Goal: Browse casually: Explore the website without a specific task or goal

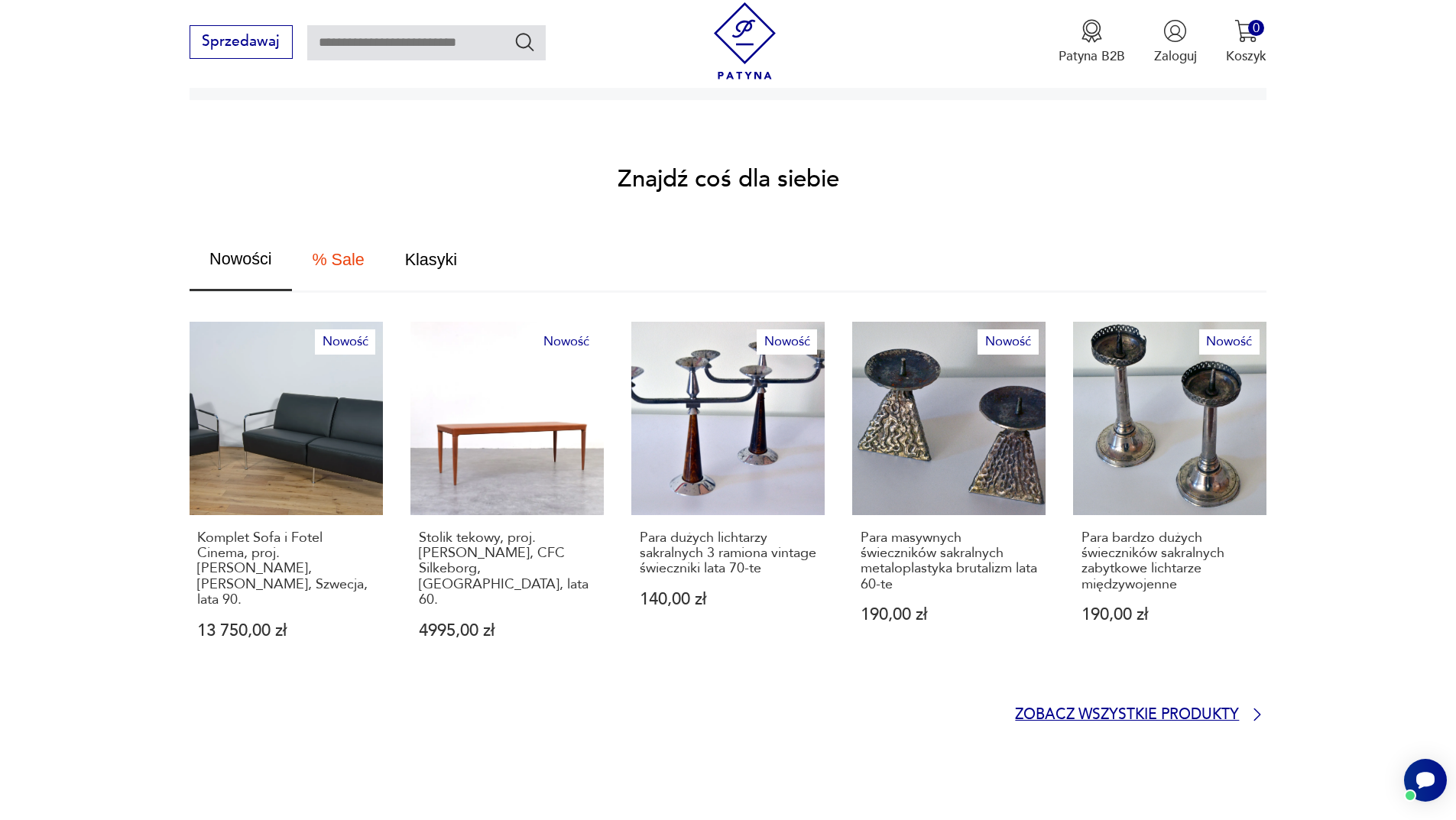
click at [1200, 710] on p "Zobacz wszystkie produkty" at bounding box center [1126, 716] width 224 height 12
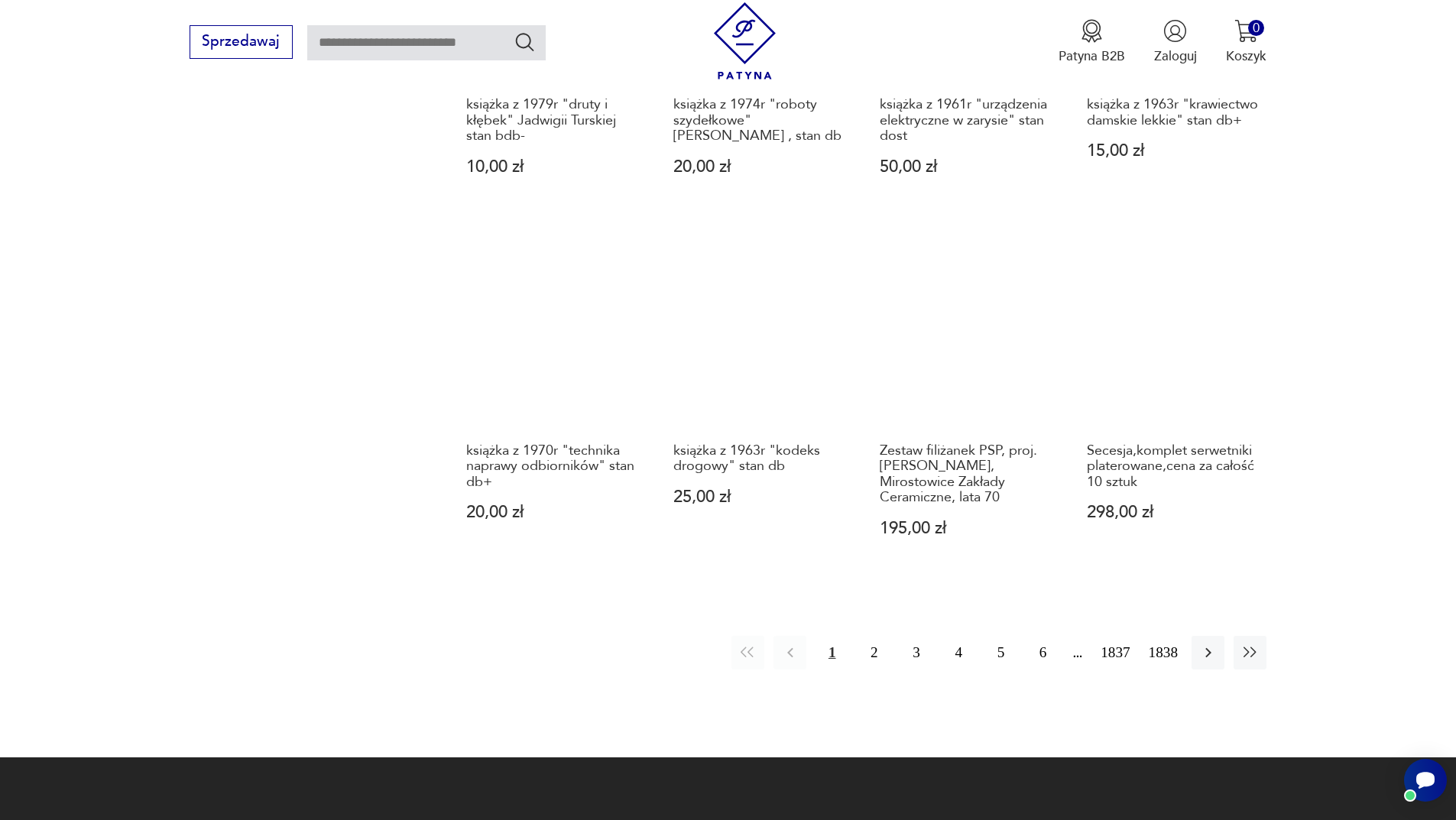
scroll to position [1481, 0]
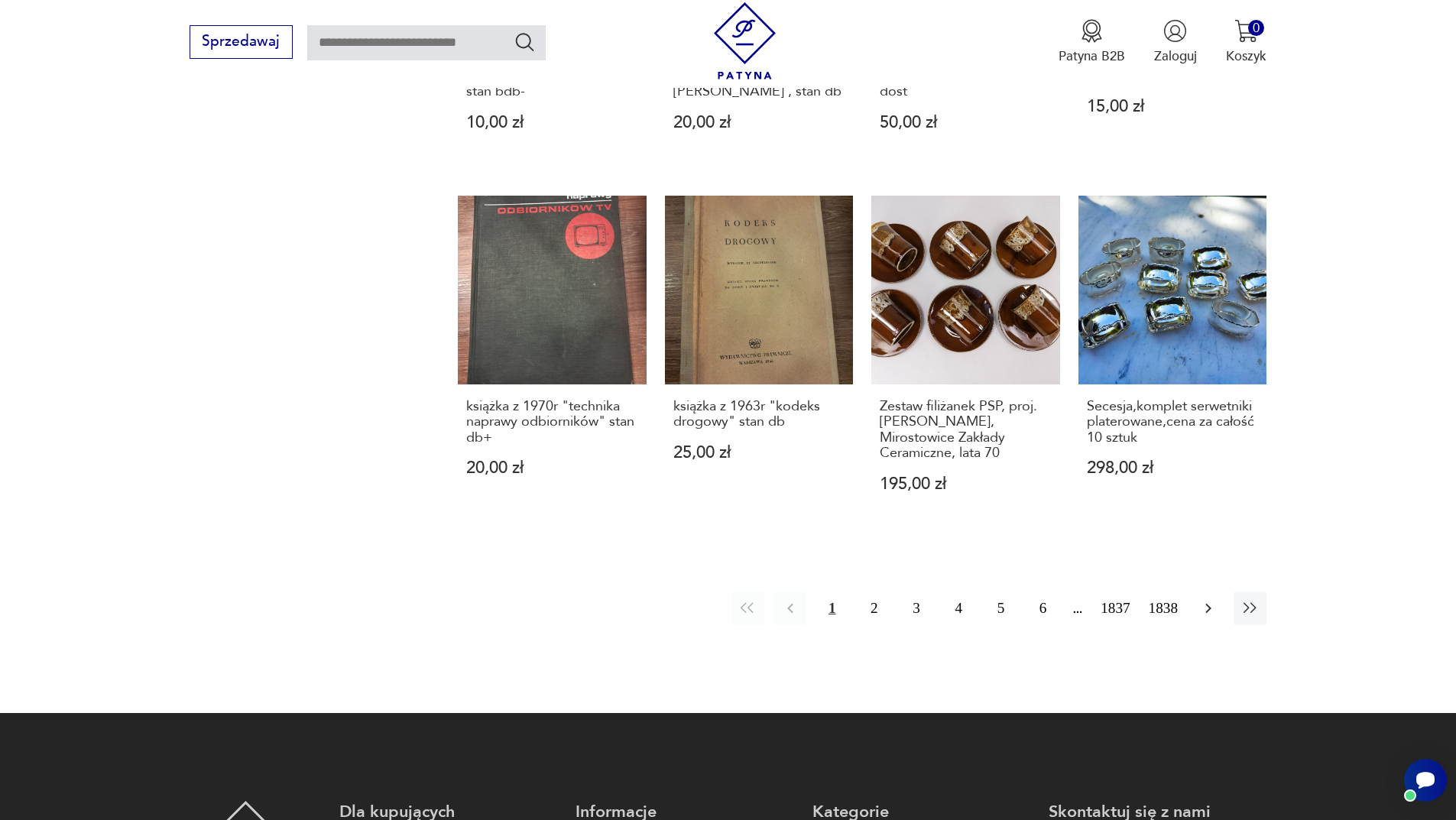
click at [1210, 592] on button "button" at bounding box center [1208, 608] width 33 height 33
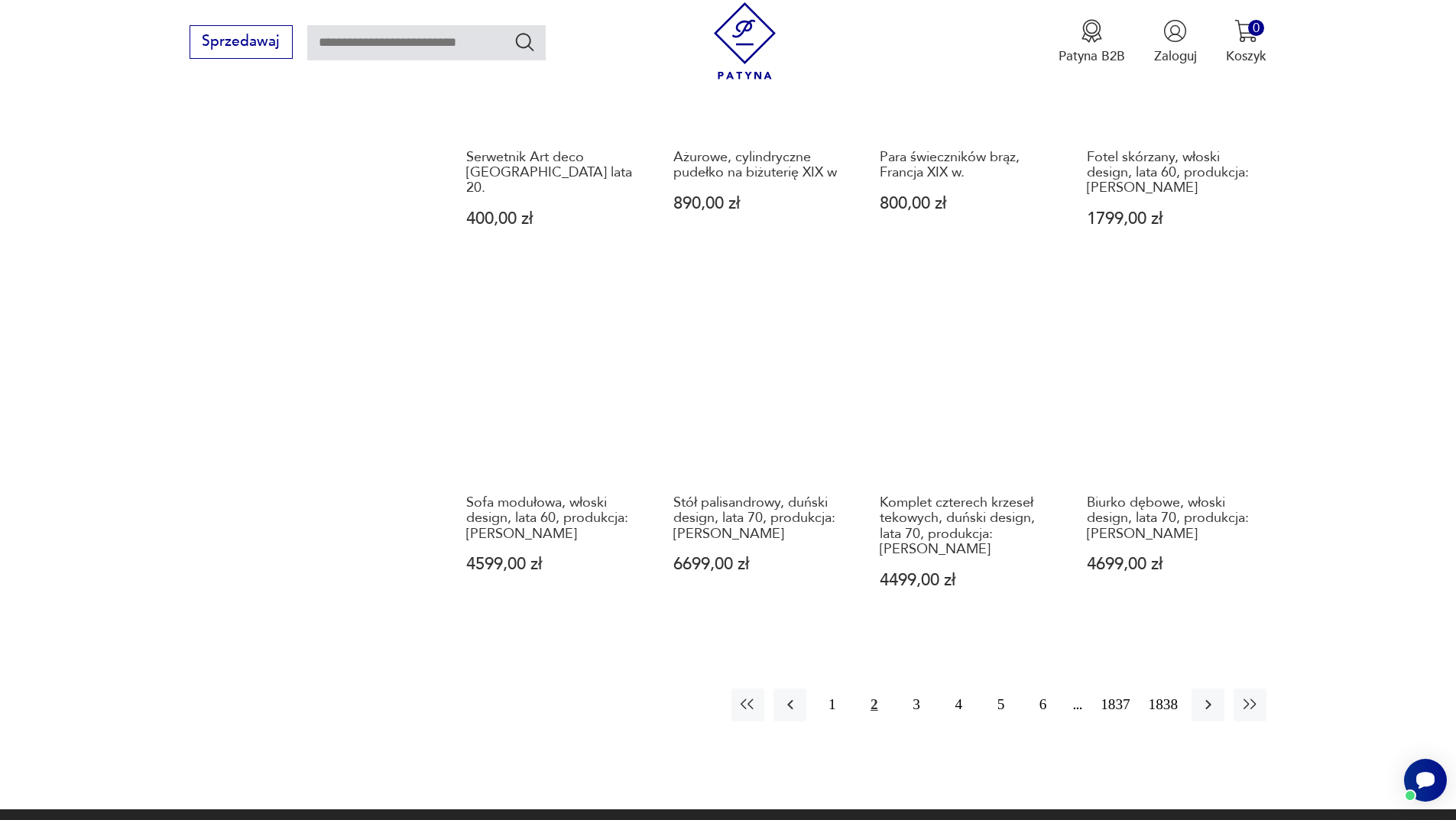
scroll to position [1406, 0]
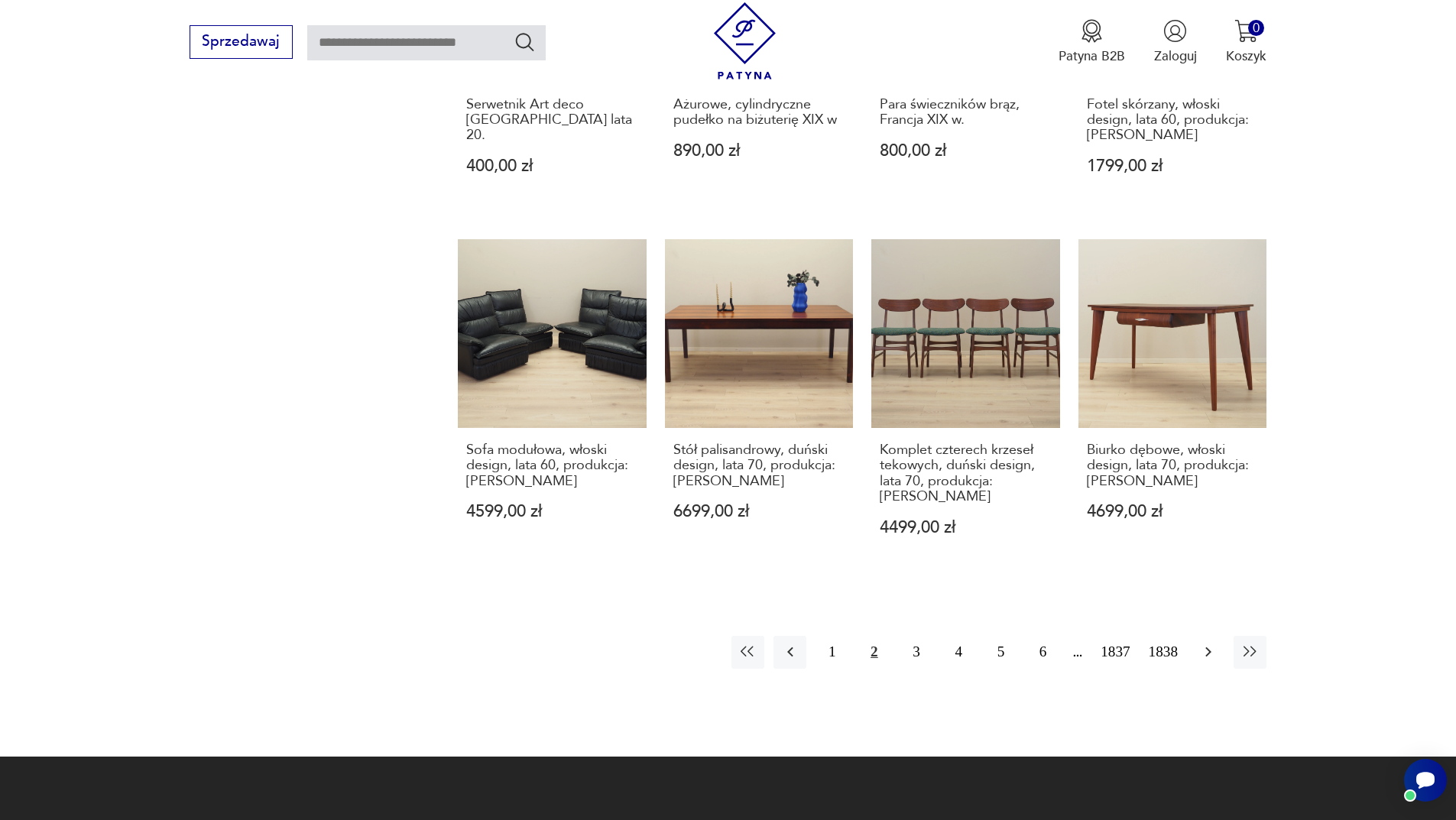
click at [1218, 636] on button "button" at bounding box center [1208, 652] width 33 height 33
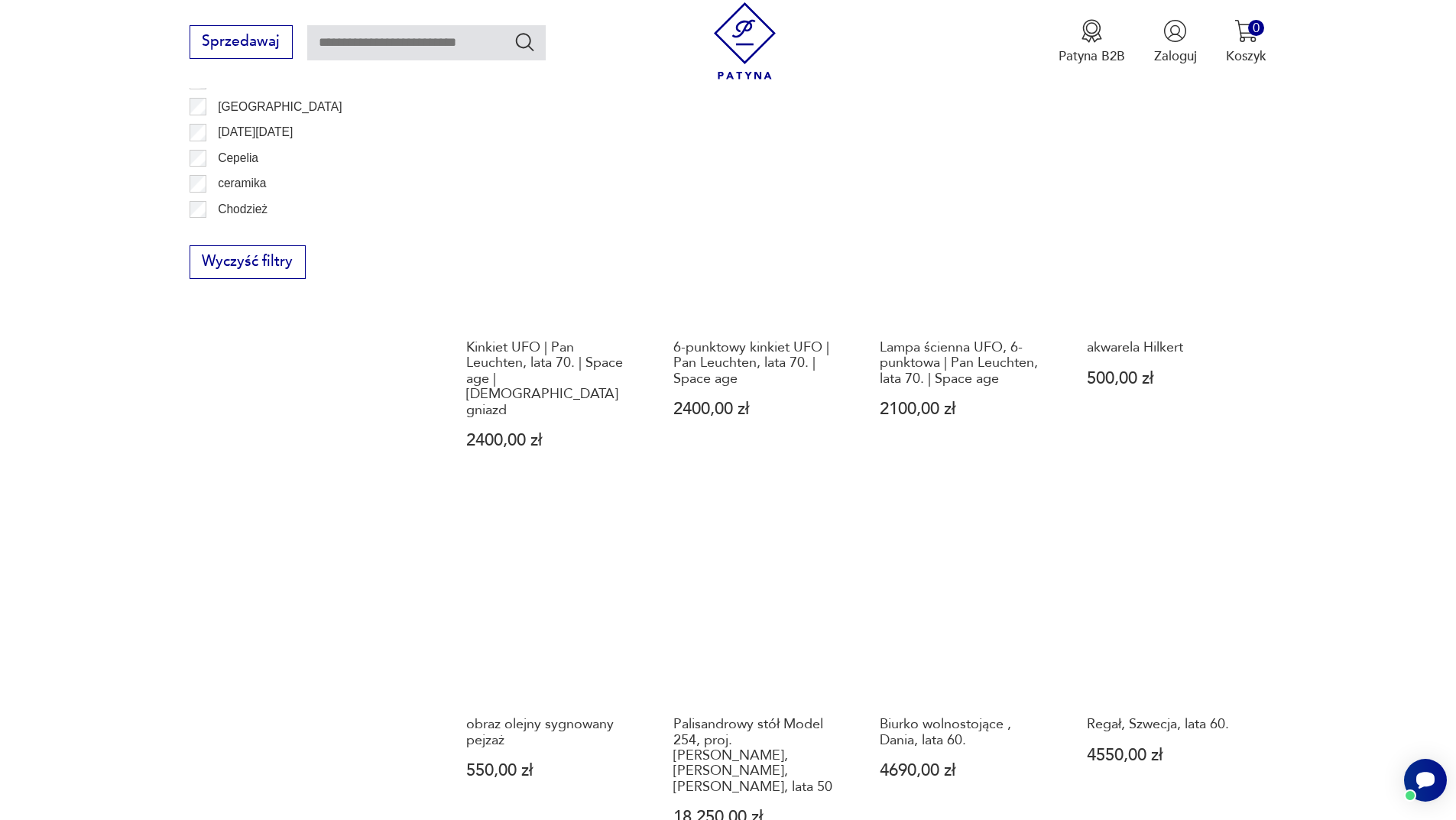
scroll to position [1406, 0]
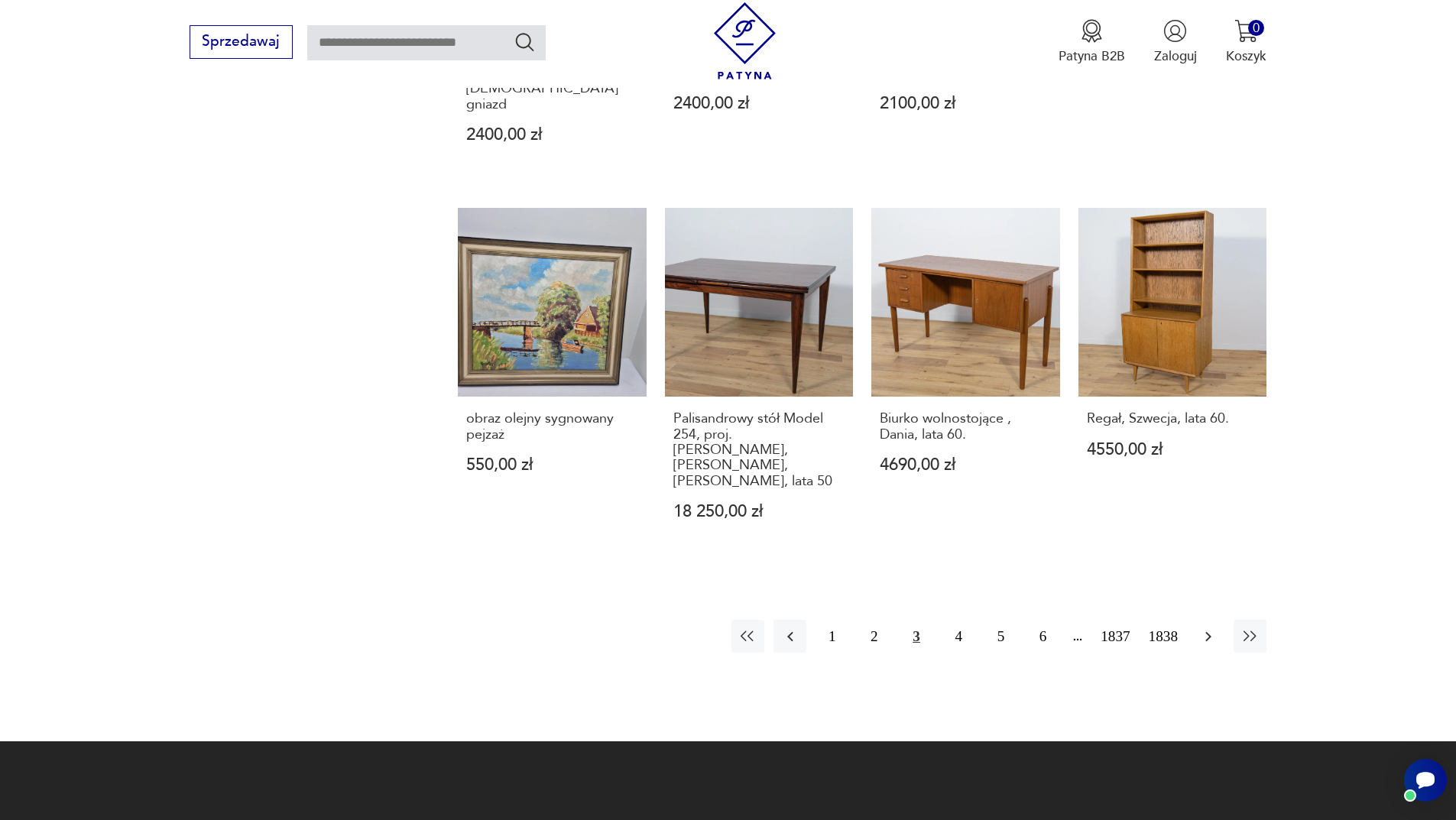
click at [1208, 620] on button "button" at bounding box center [1208, 636] width 33 height 33
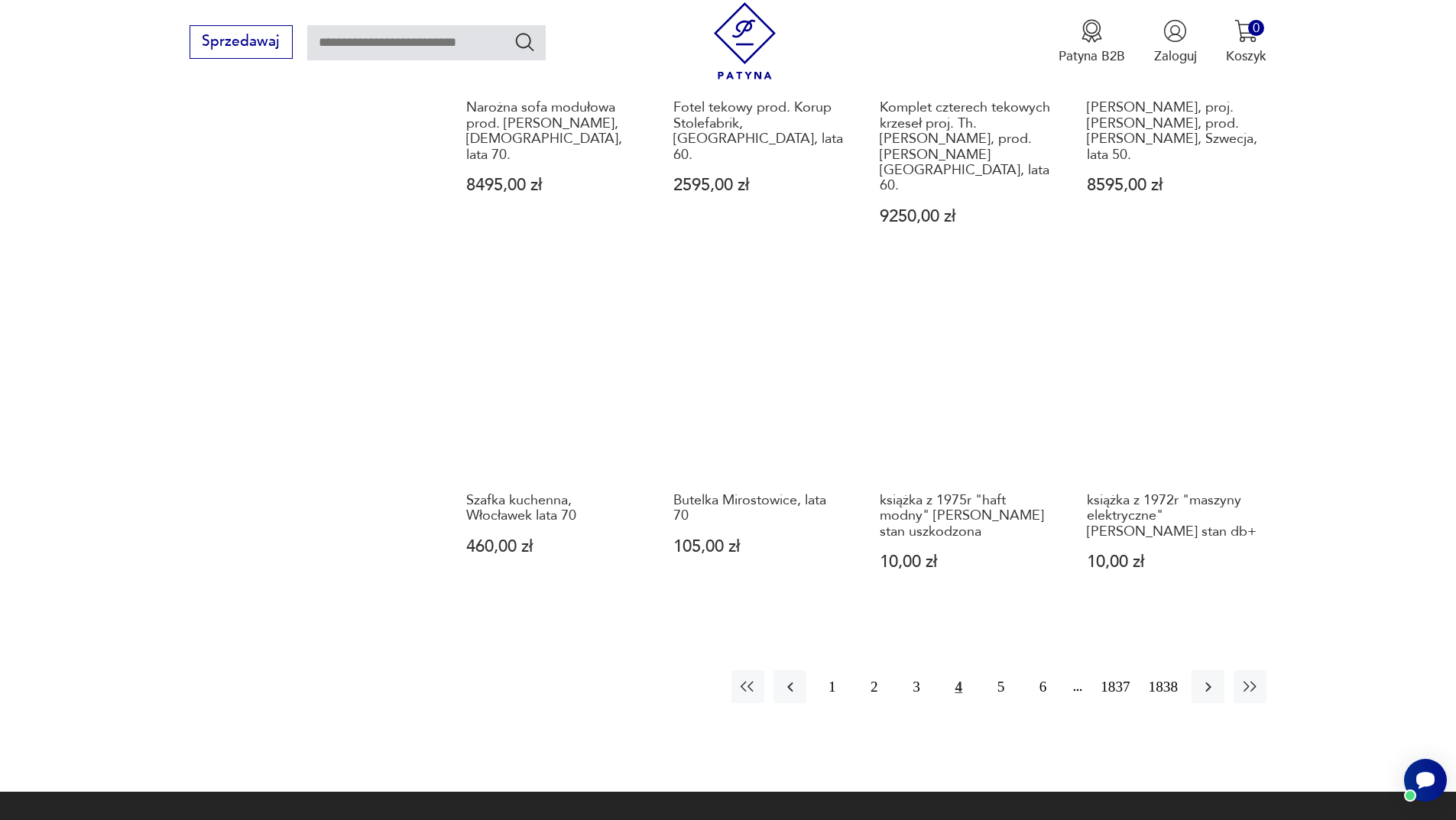
scroll to position [1482, 0]
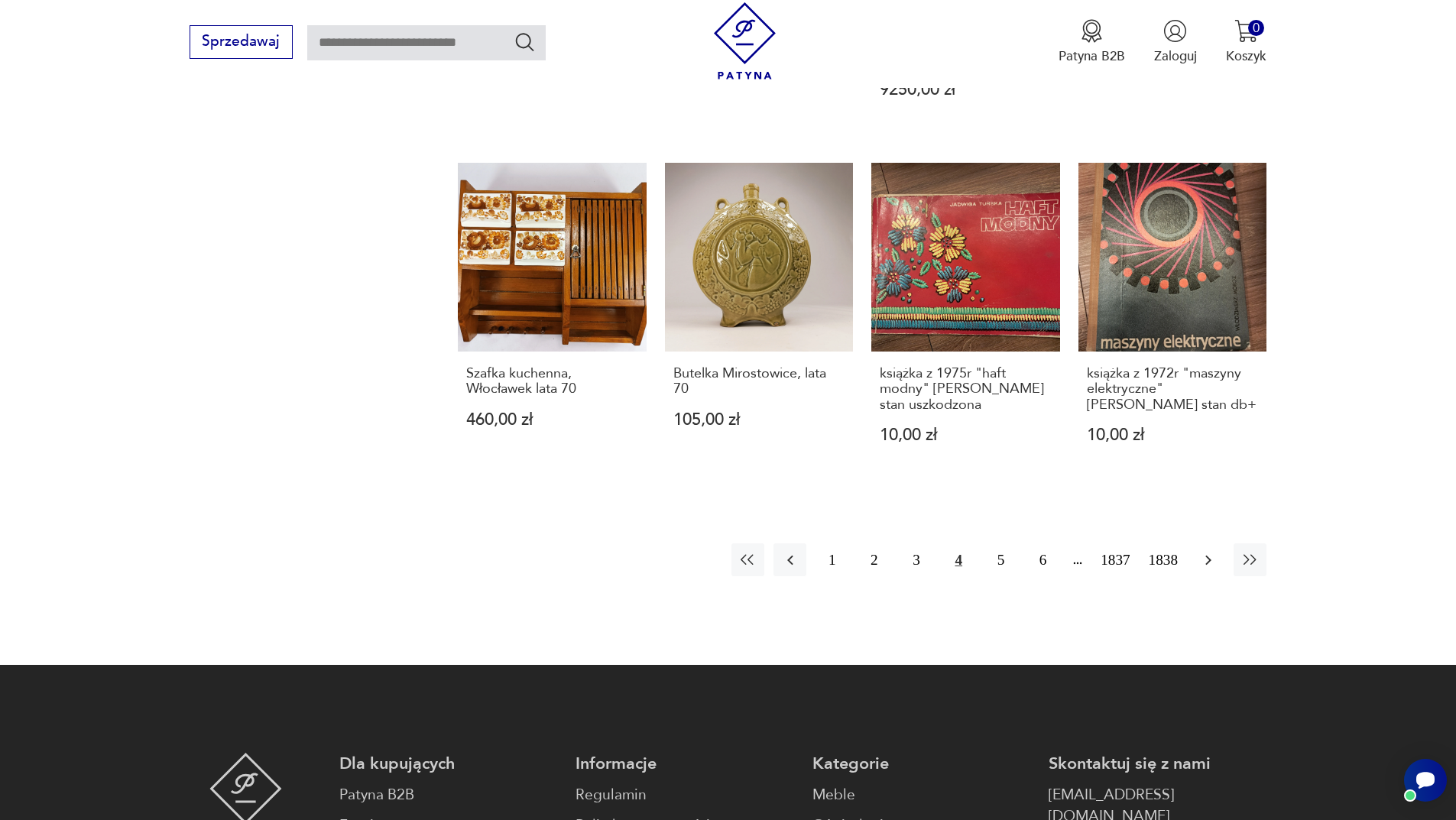
click at [1219, 544] on button "button" at bounding box center [1208, 560] width 33 height 33
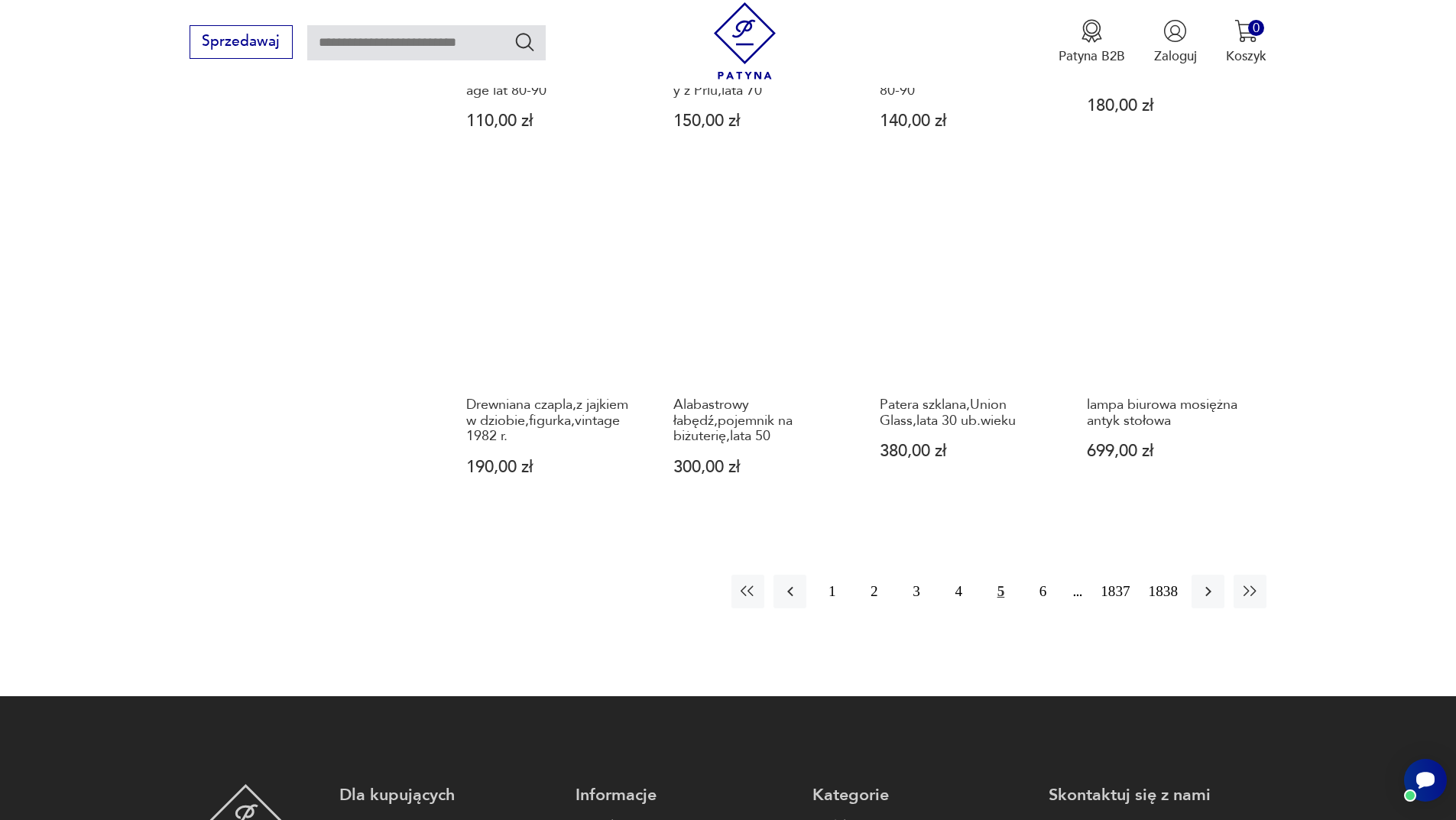
scroll to position [1482, 0]
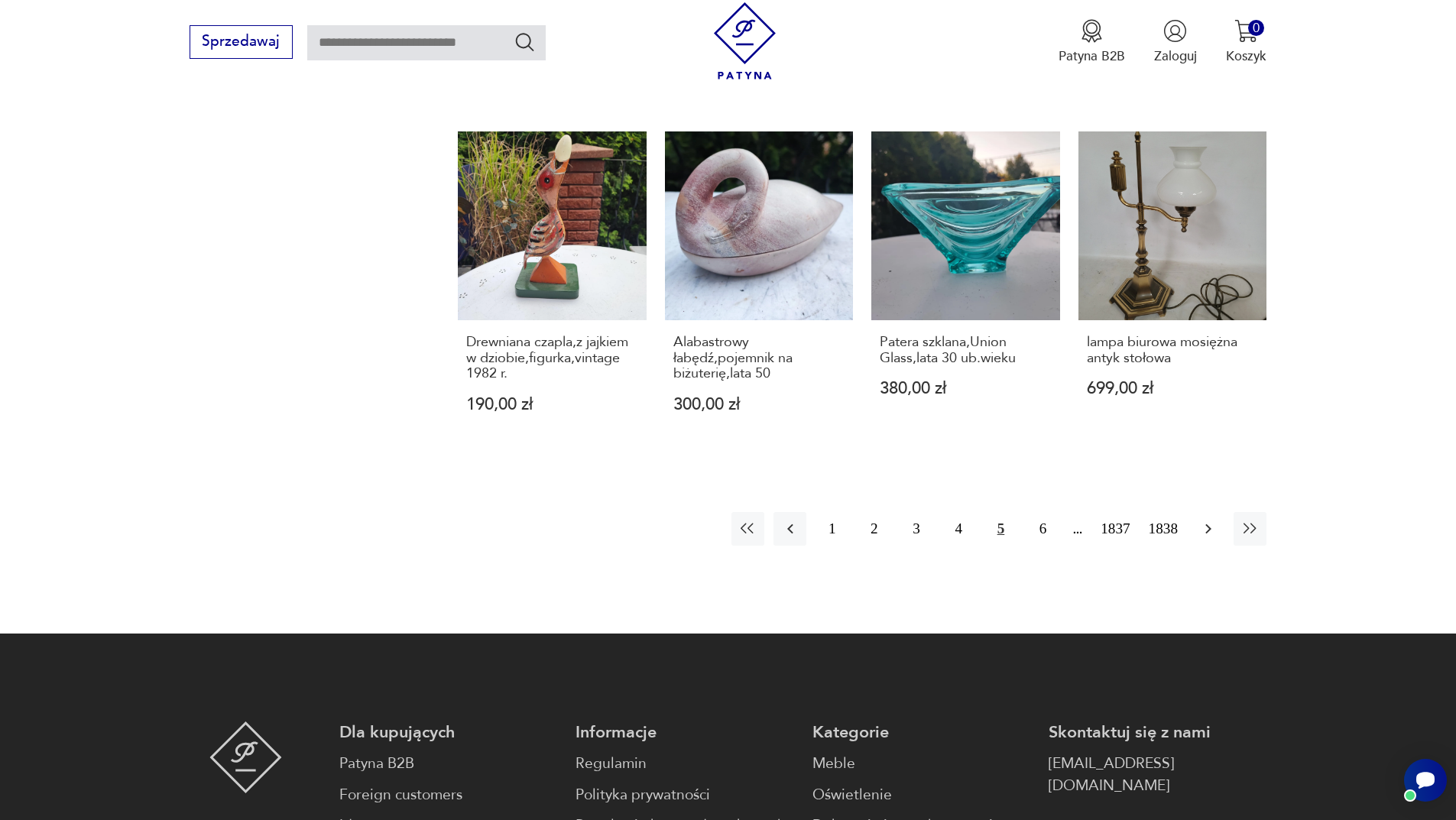
click at [1210, 519] on icon "button" at bounding box center [1208, 529] width 19 height 19
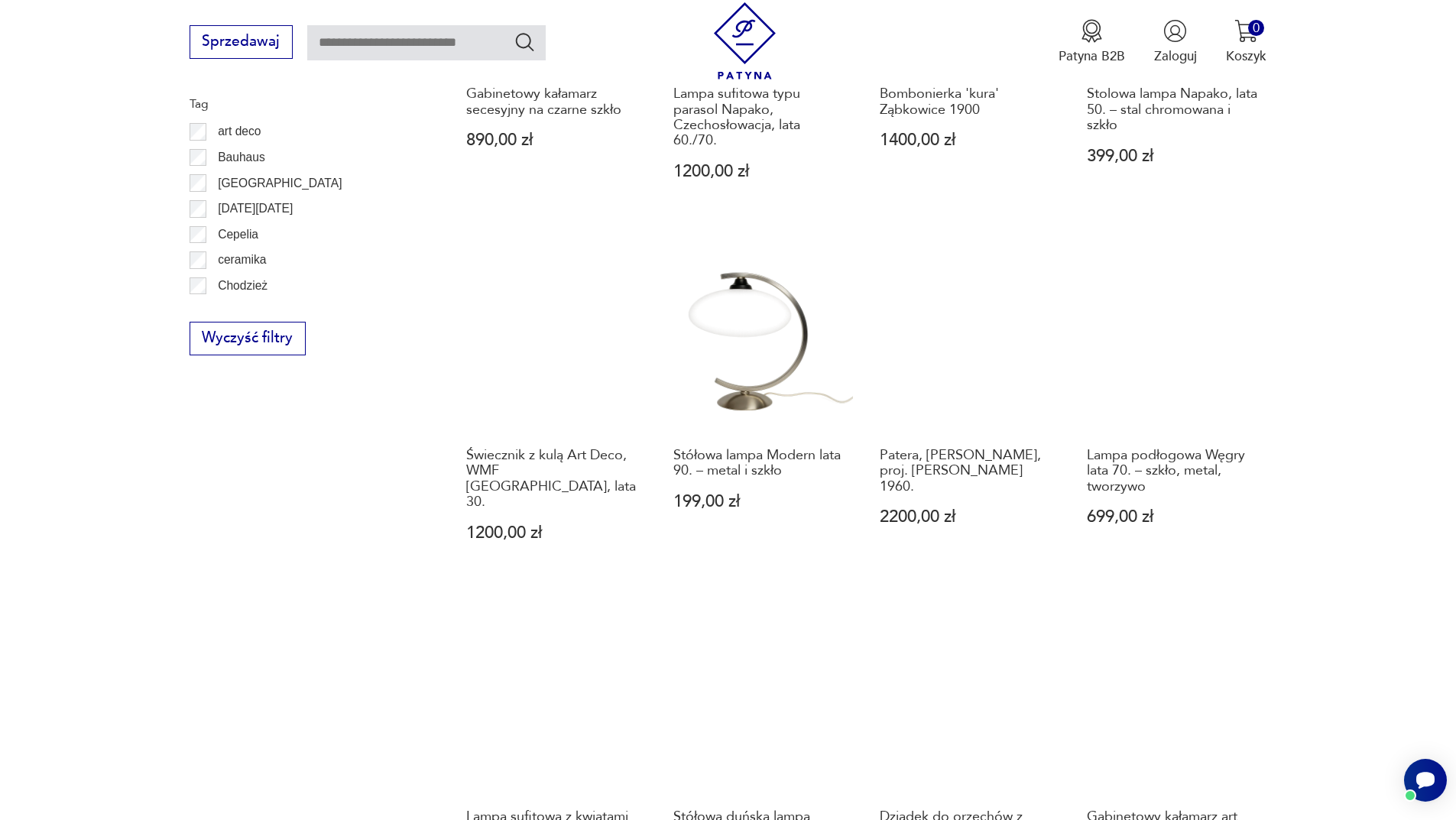
scroll to position [1329, 0]
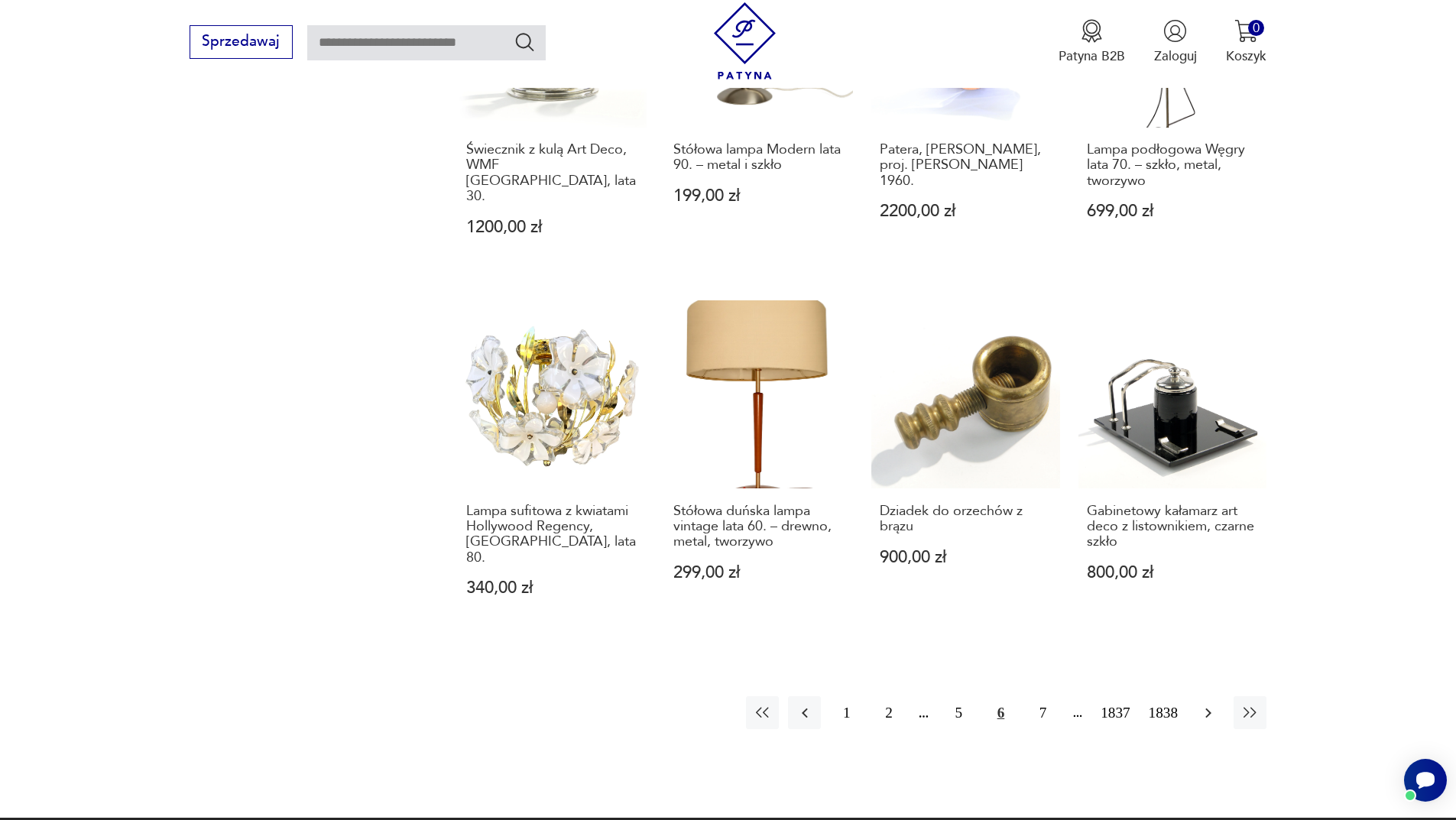
click at [1208, 708] on icon "button" at bounding box center [1208, 713] width 6 height 10
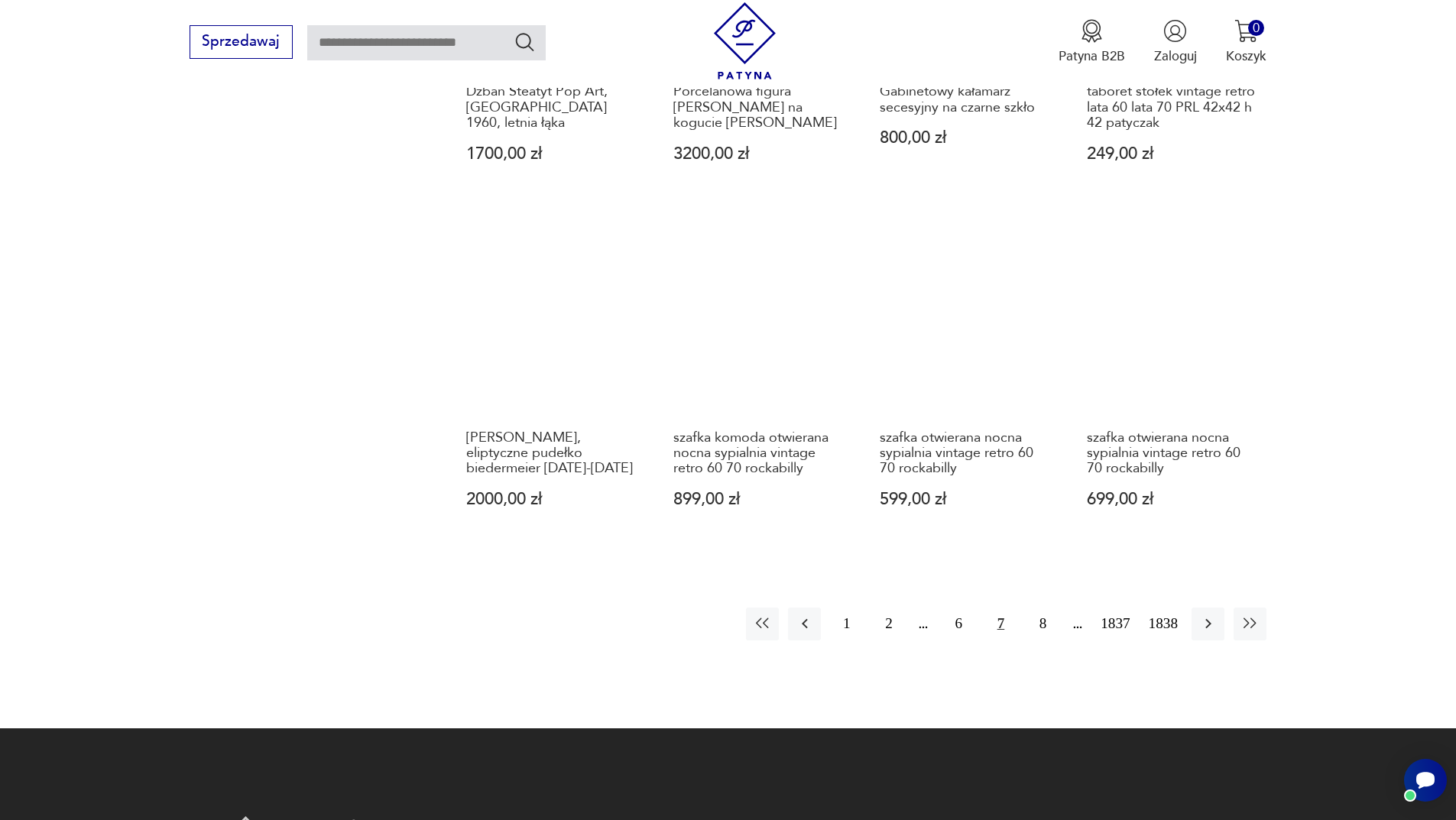
scroll to position [1406, 0]
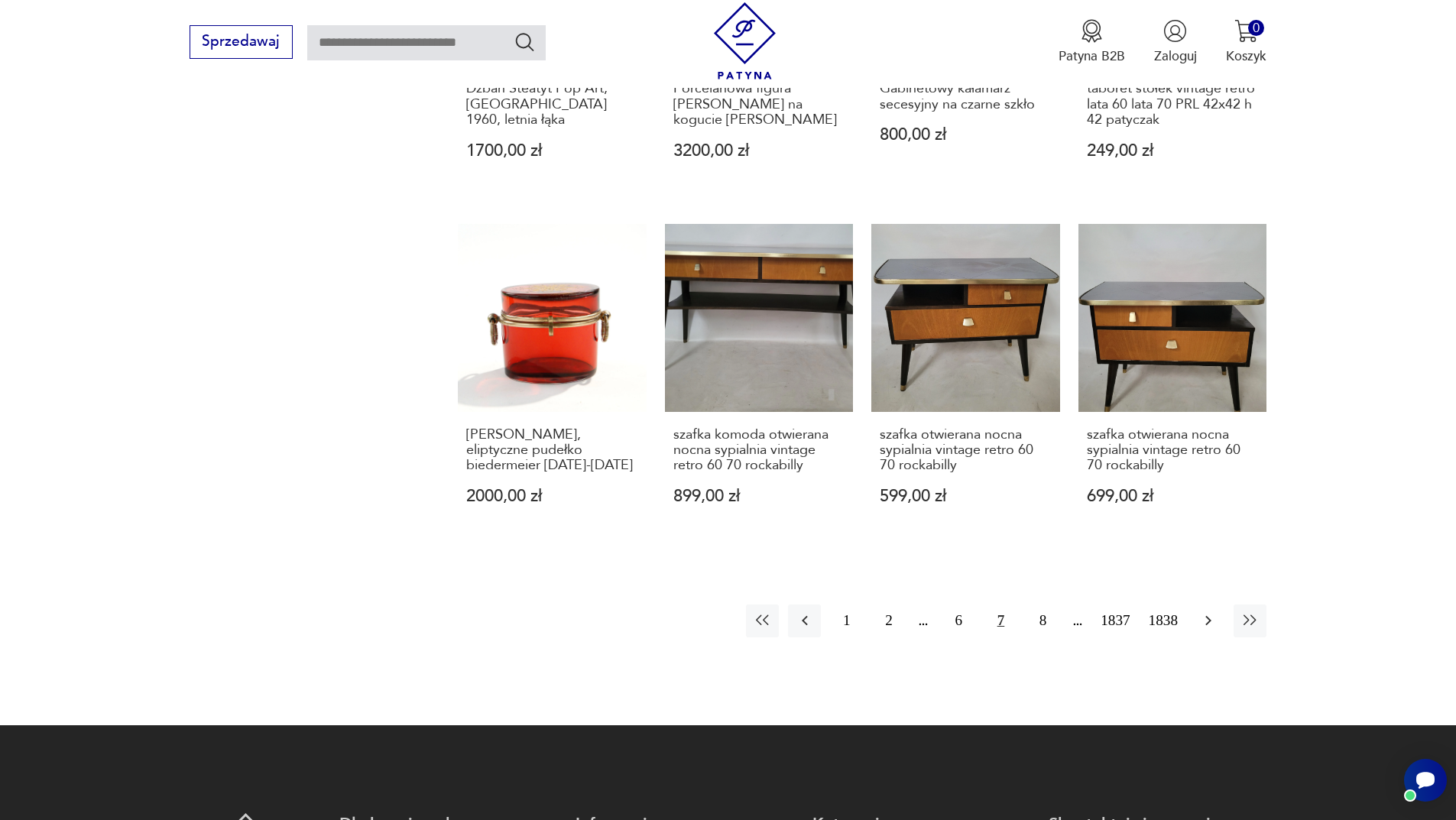
click at [1212, 617] on button "button" at bounding box center [1208, 621] width 33 height 33
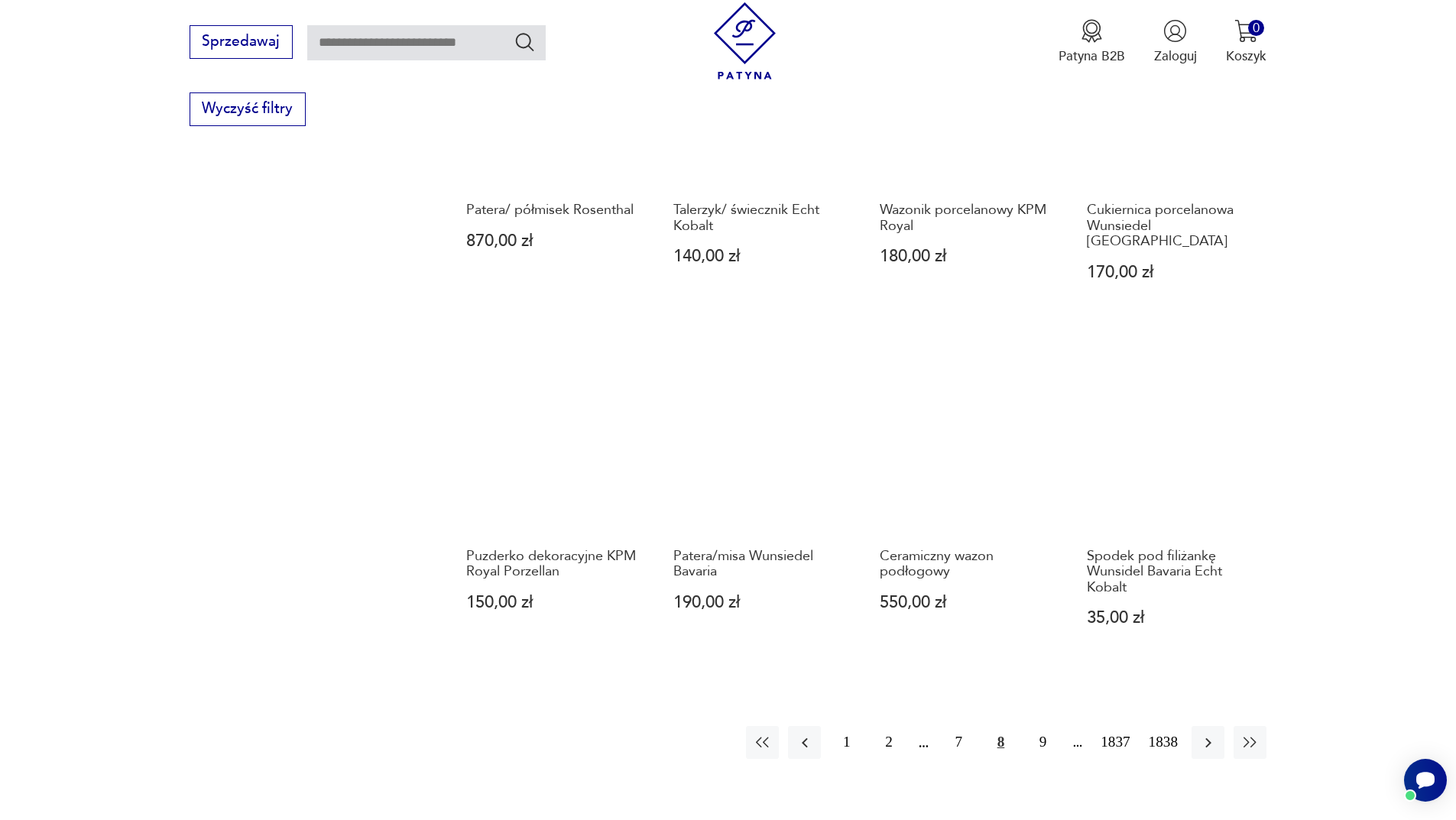
scroll to position [1406, 0]
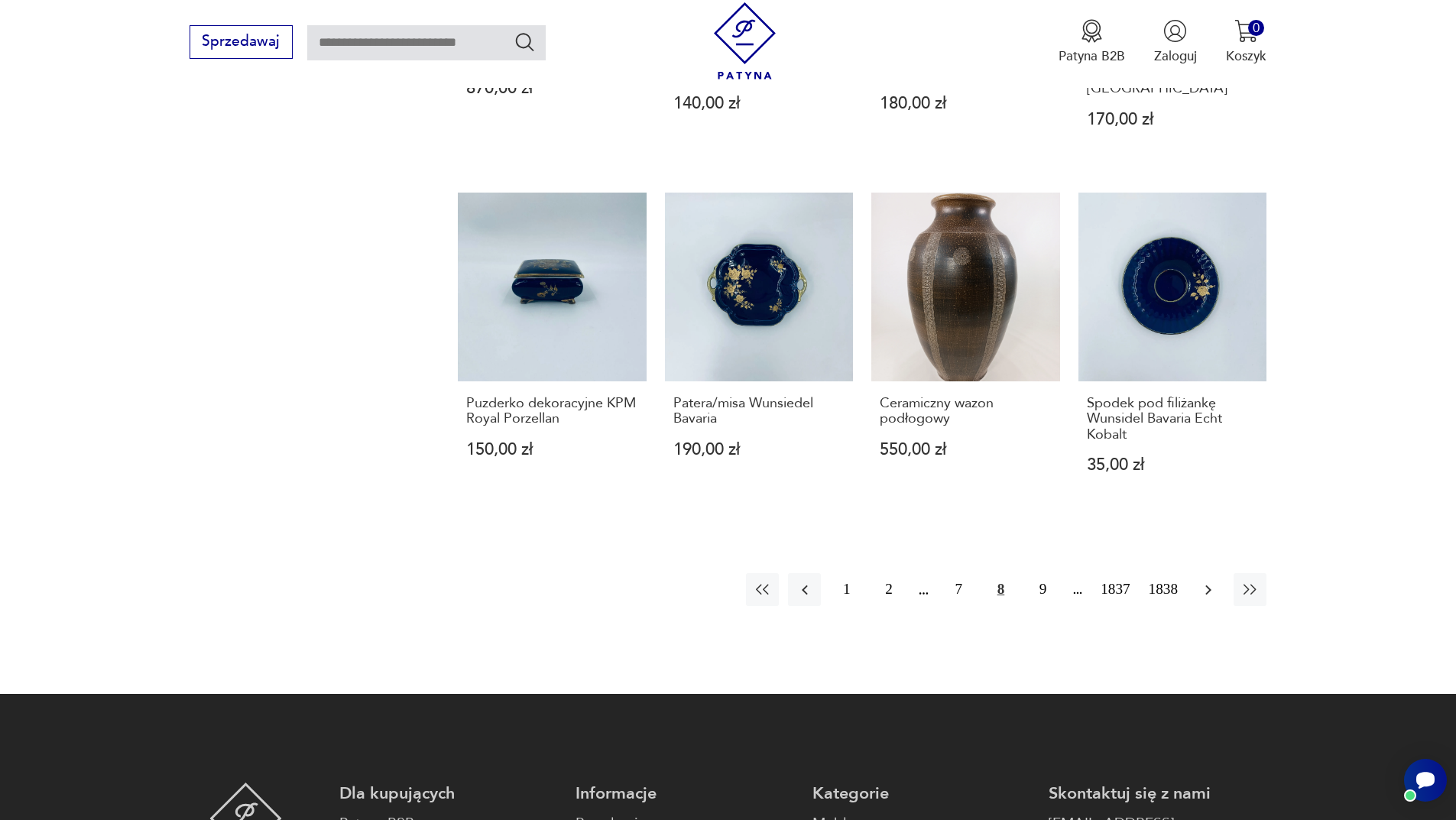
click at [1212, 587] on button "button" at bounding box center [1208, 589] width 33 height 33
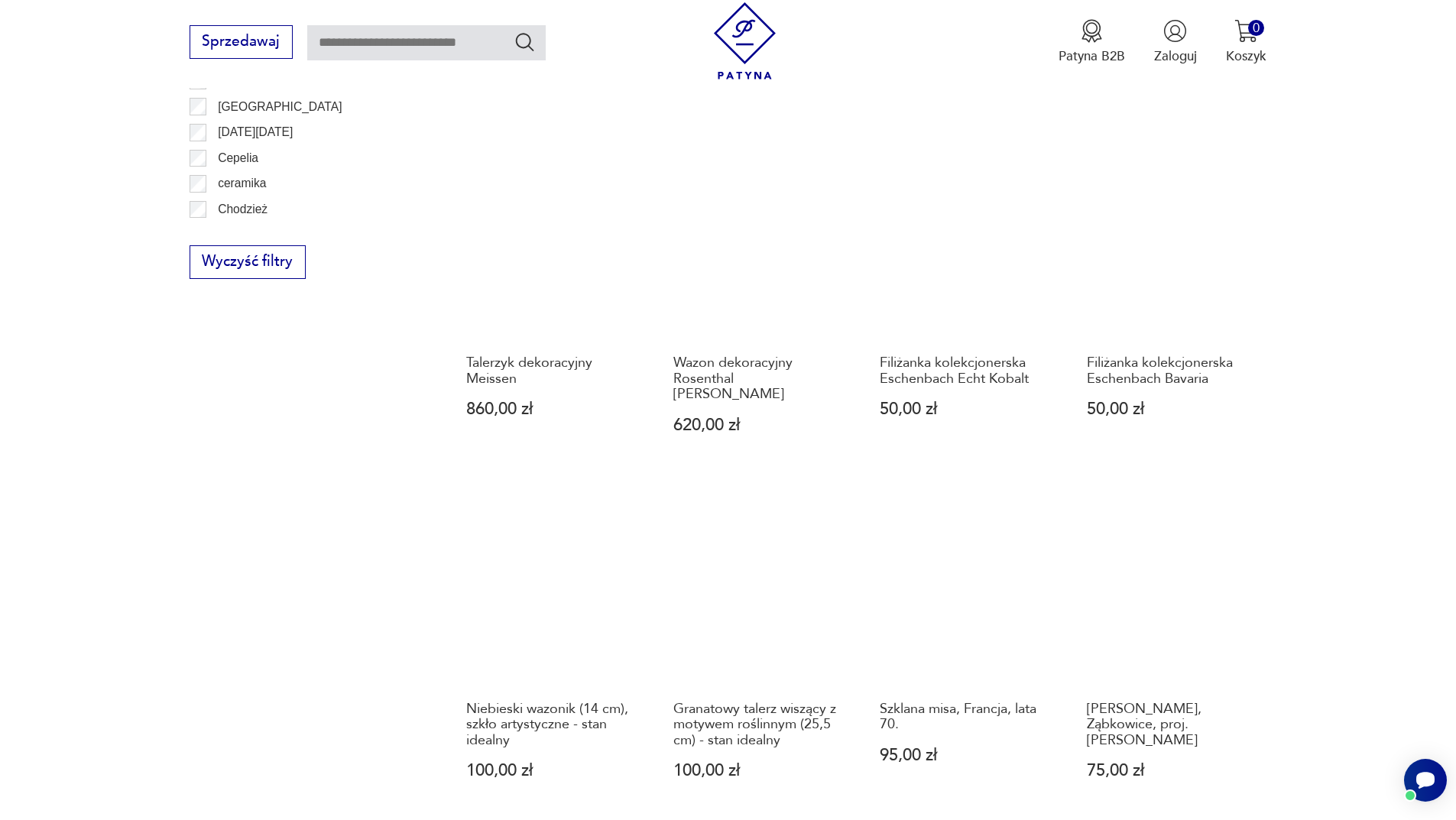
scroll to position [1406, 0]
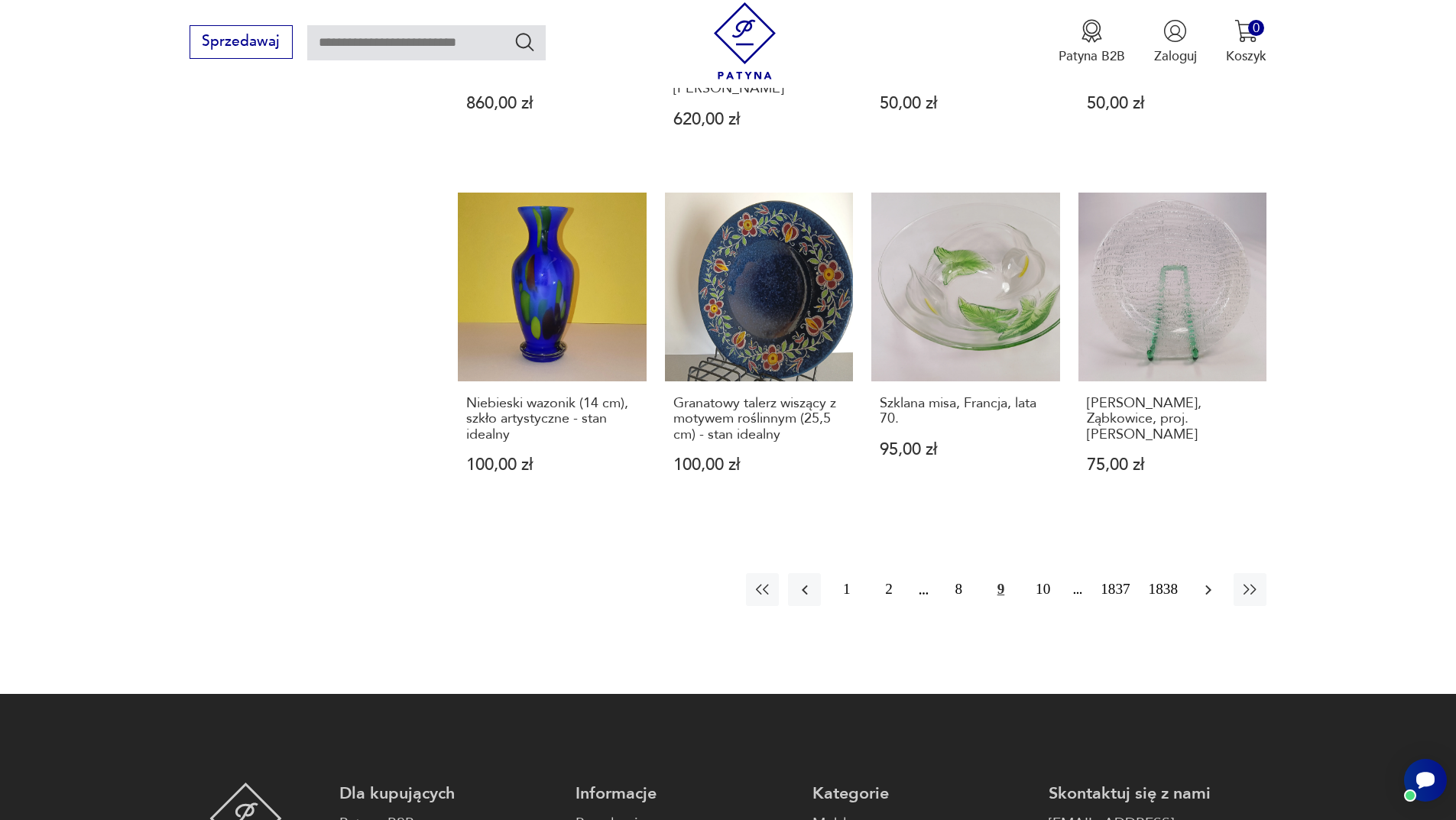
click at [1203, 581] on icon "button" at bounding box center [1208, 590] width 19 height 19
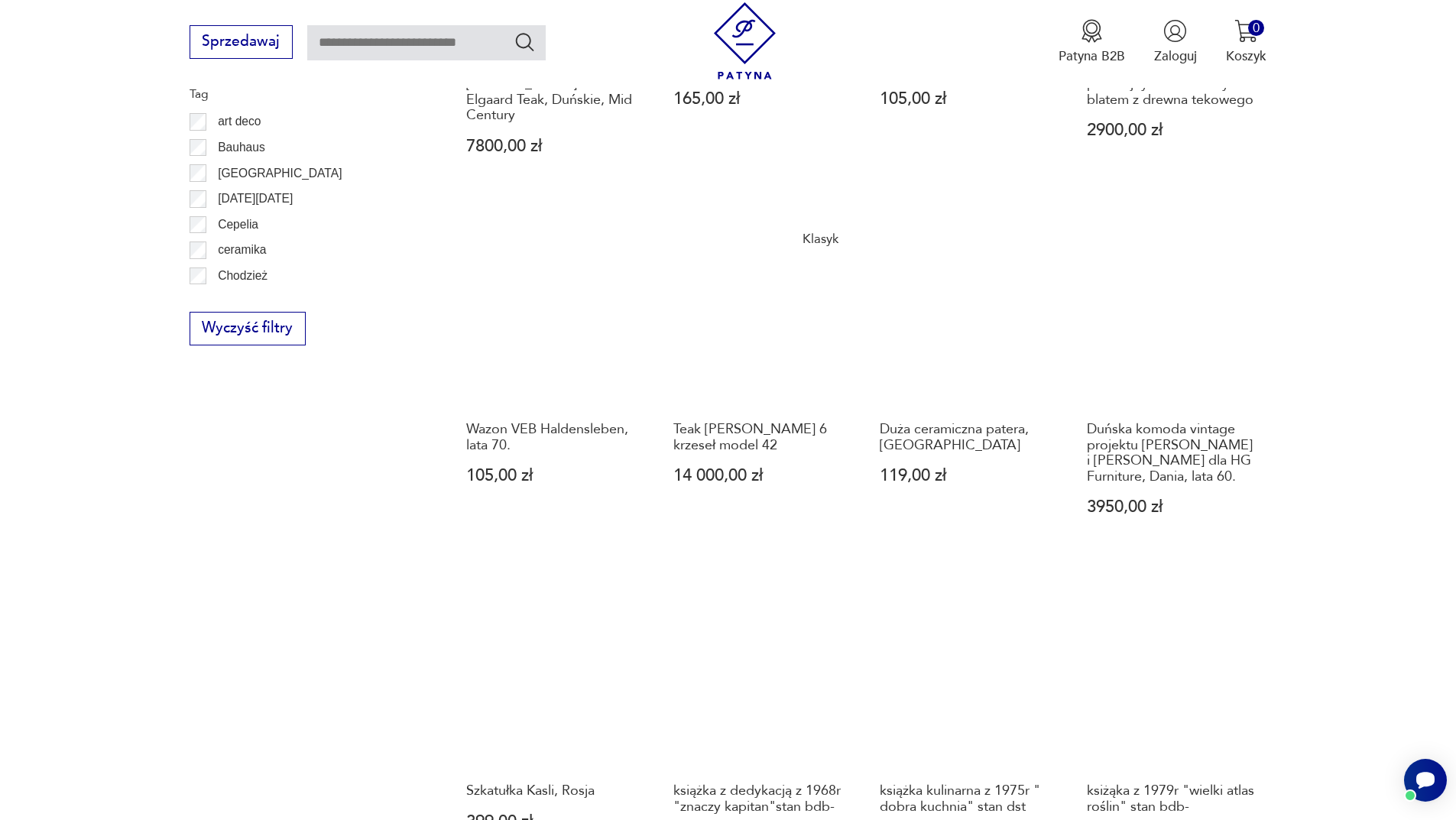
scroll to position [1253, 0]
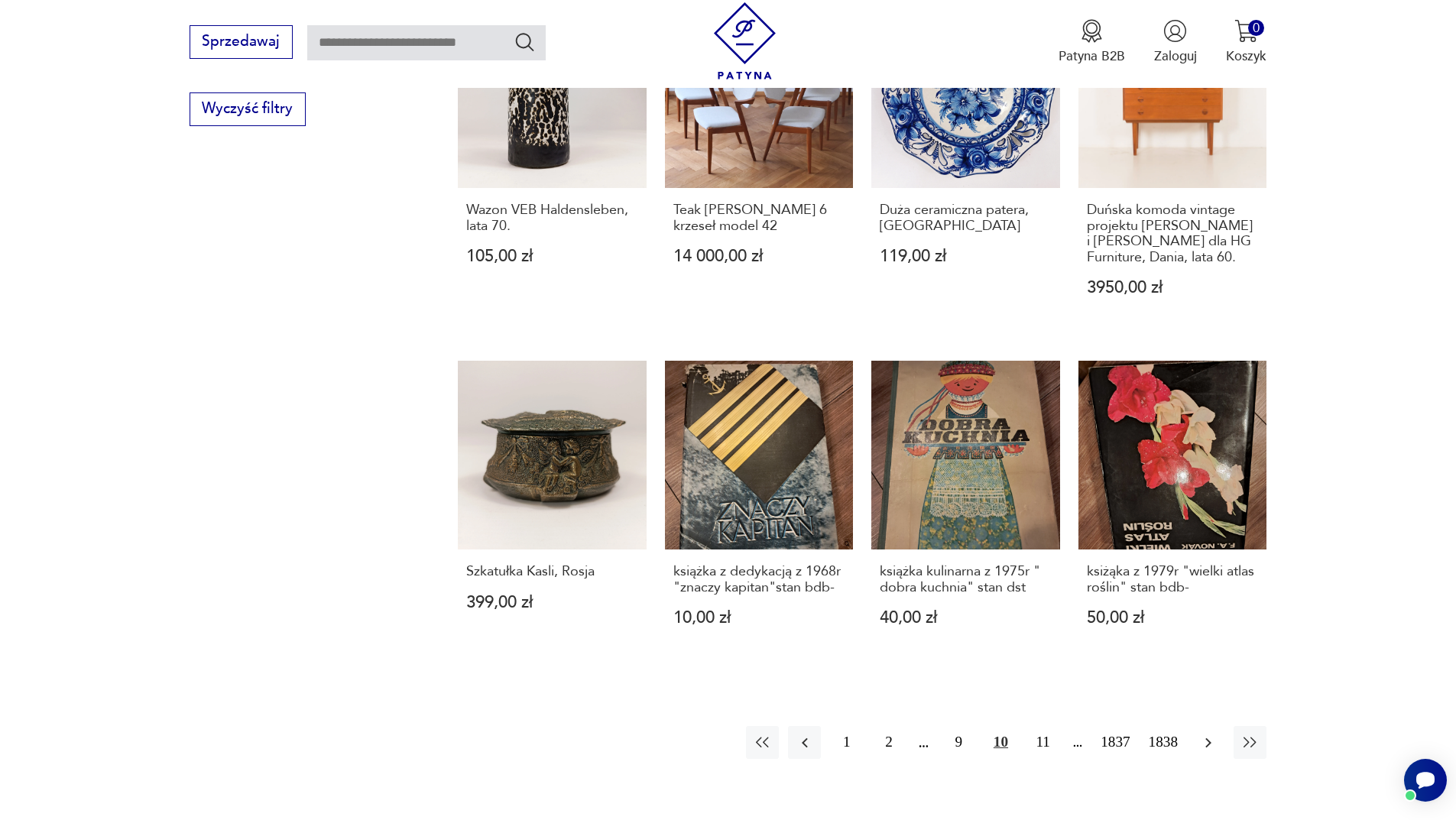
click at [1212, 726] on button "button" at bounding box center [1208, 742] width 33 height 33
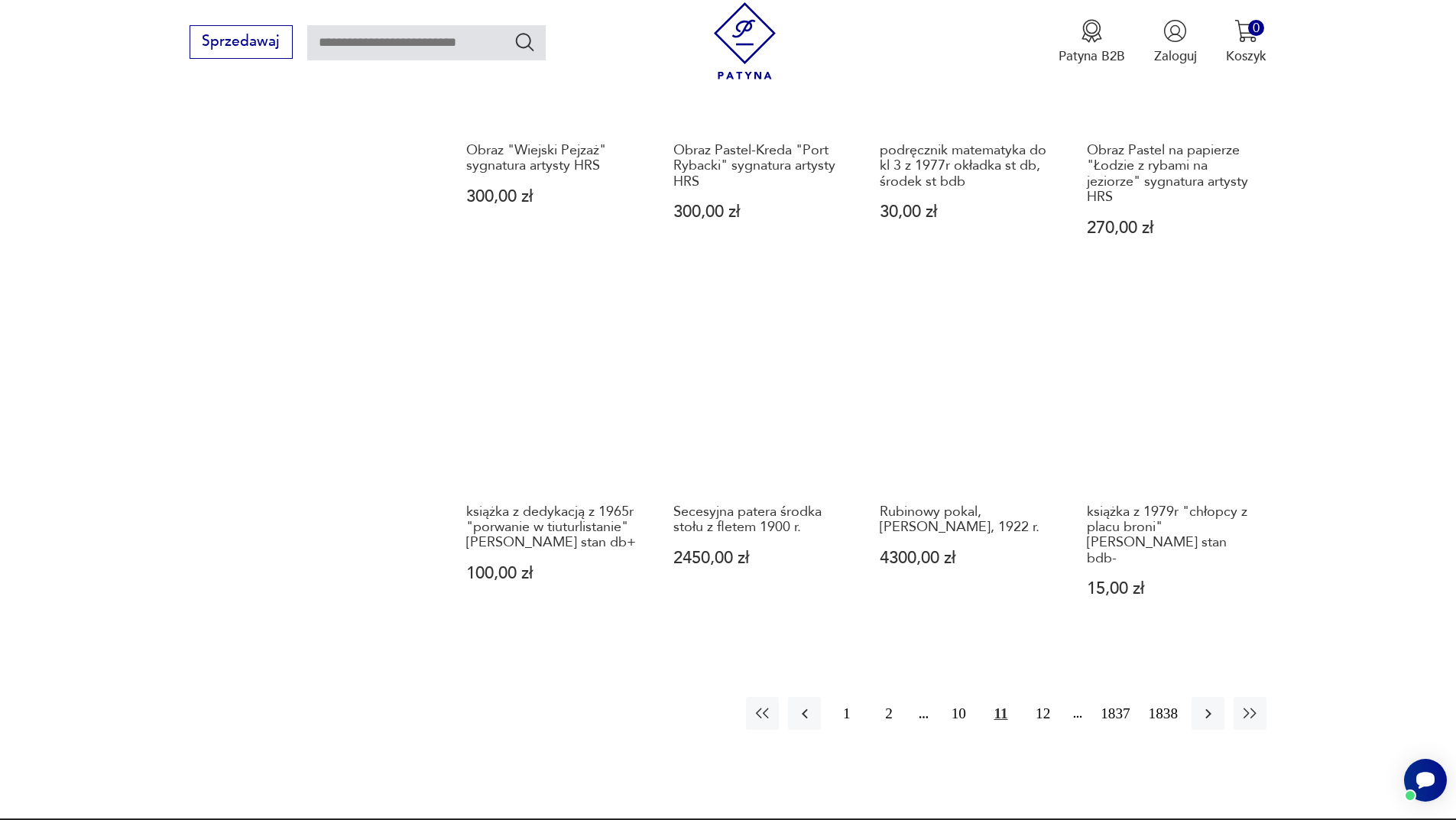
scroll to position [1329, 0]
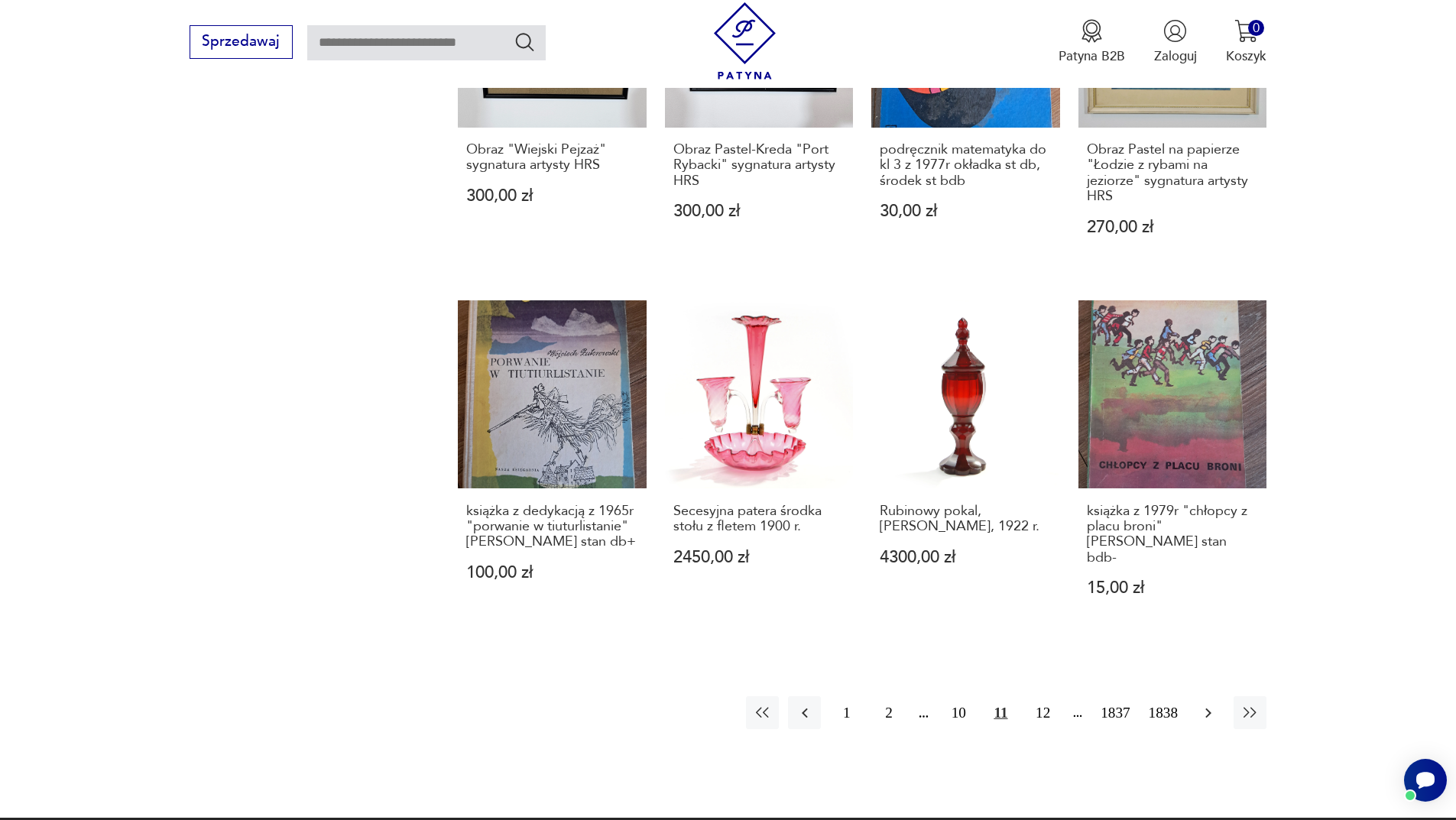
click at [1215, 704] on icon "button" at bounding box center [1208, 714] width 19 height 19
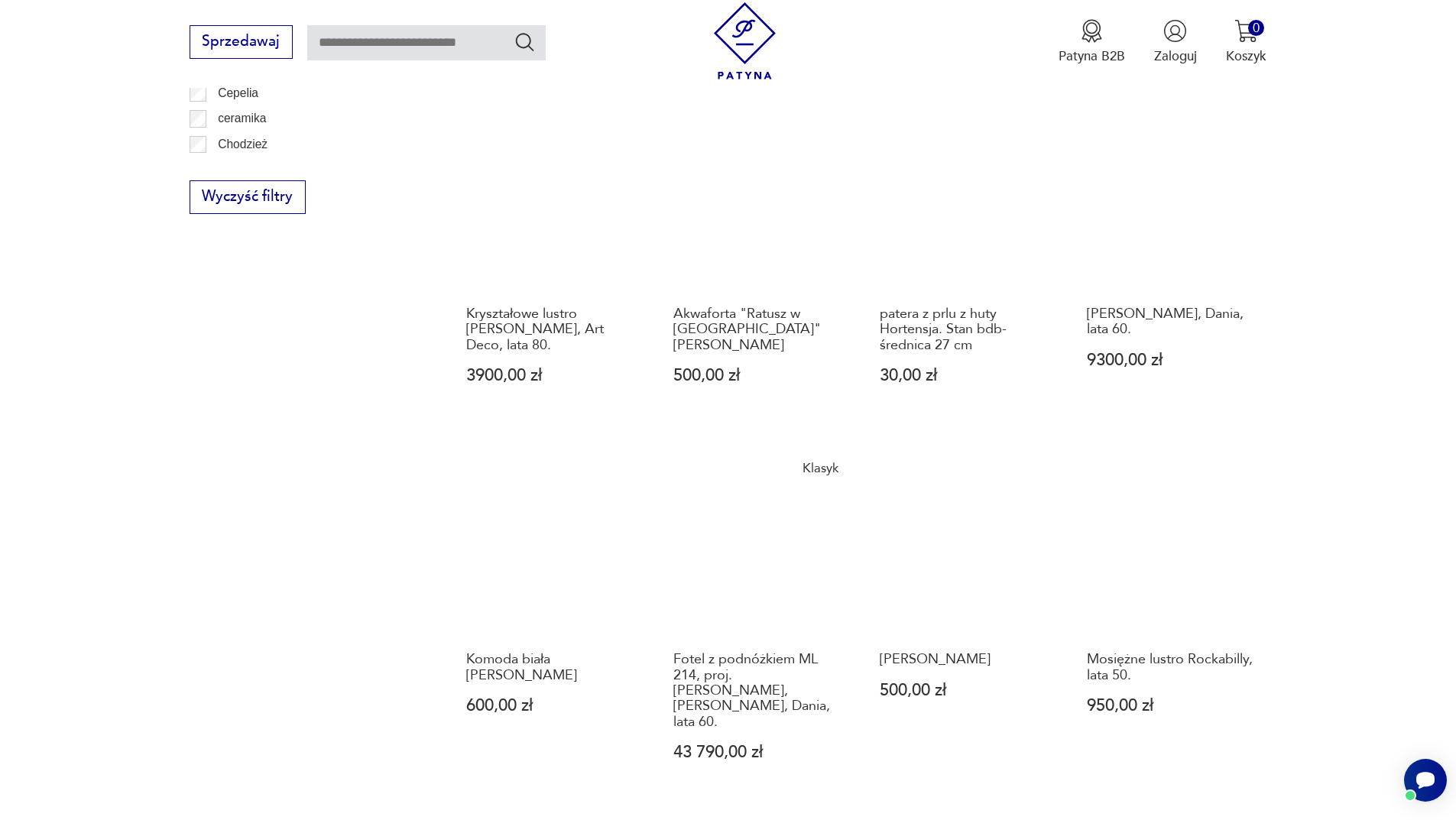
scroll to position [1406, 0]
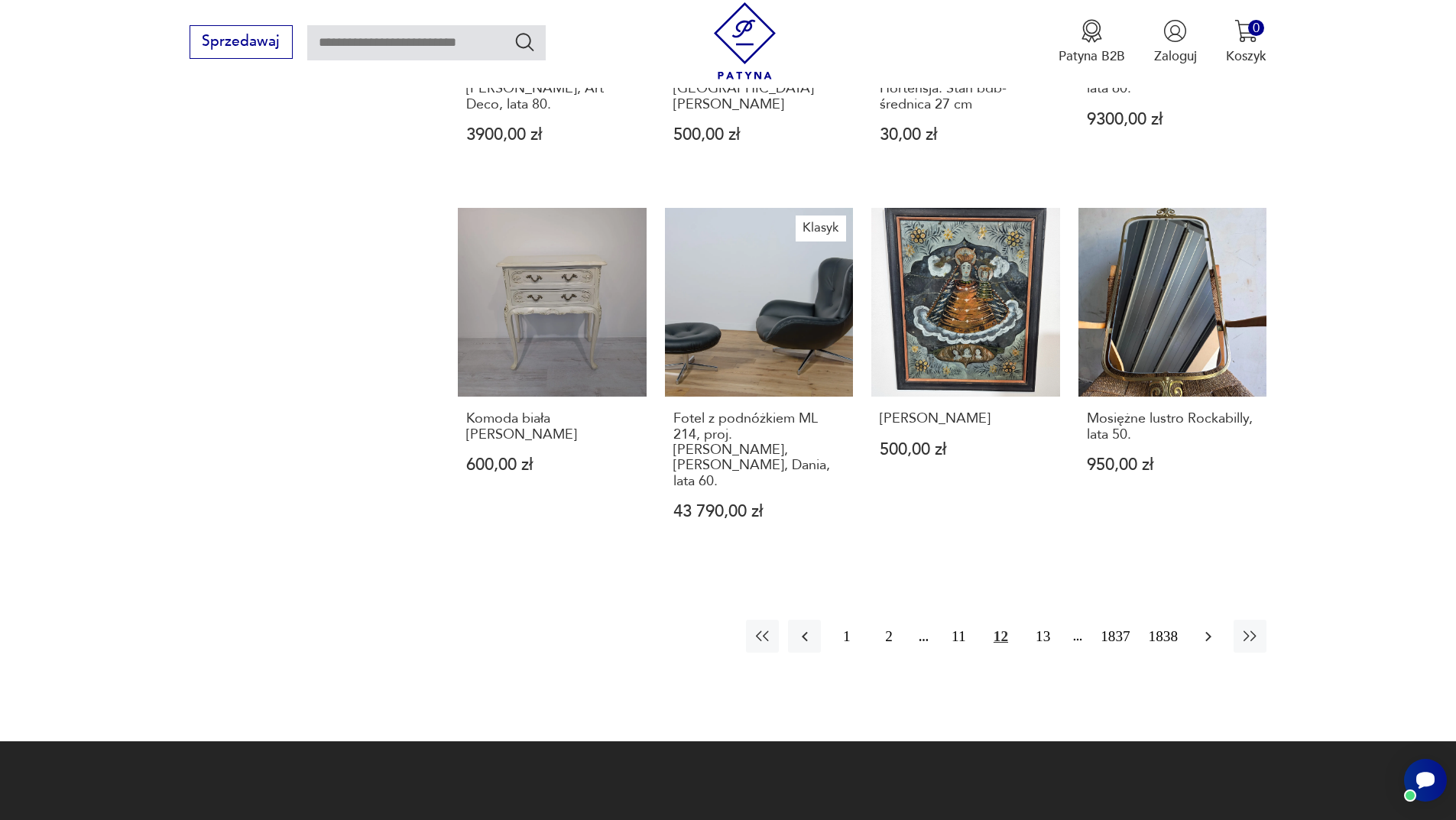
click at [1214, 620] on button "button" at bounding box center [1208, 636] width 33 height 33
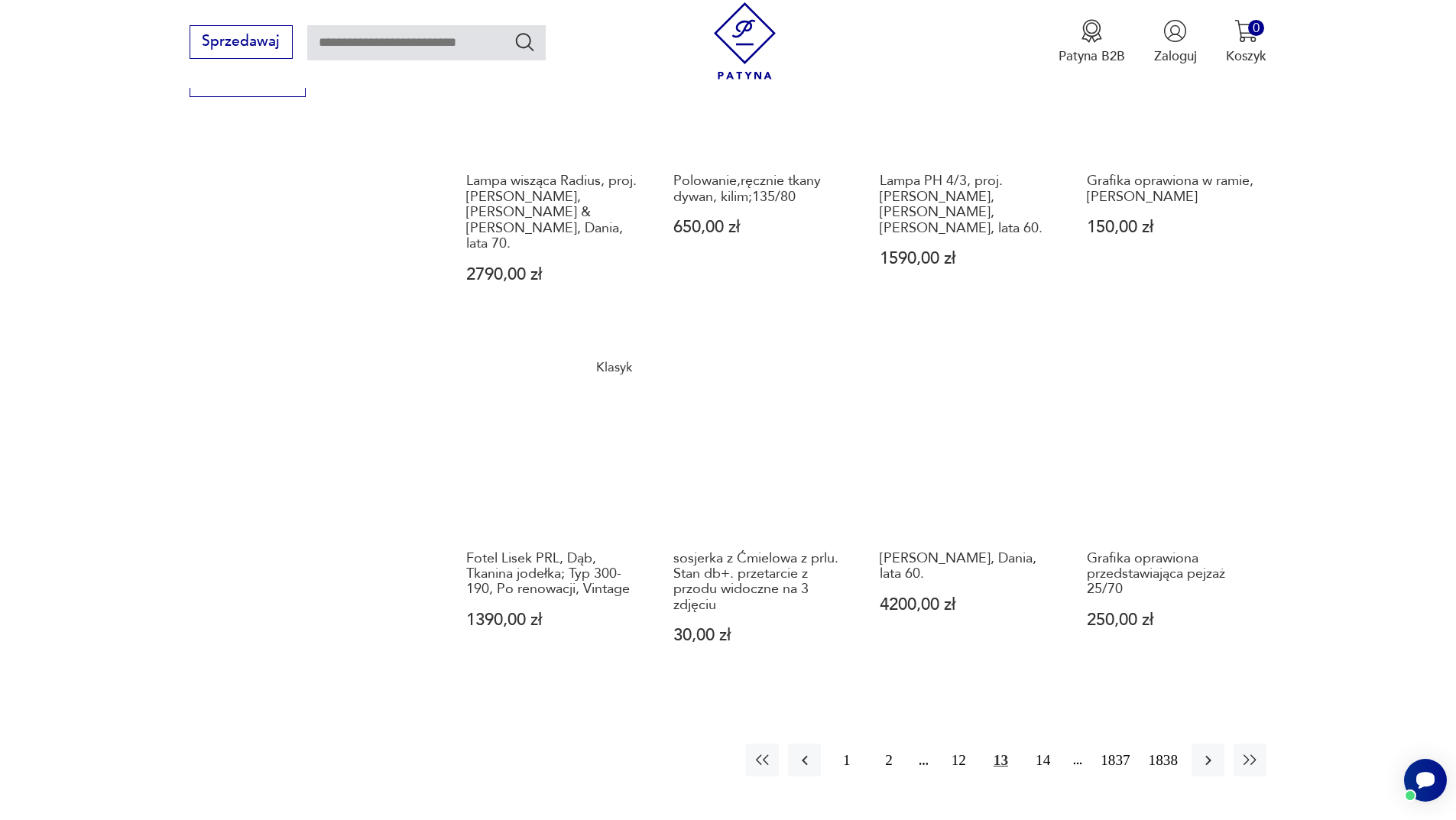
scroll to position [1329, 0]
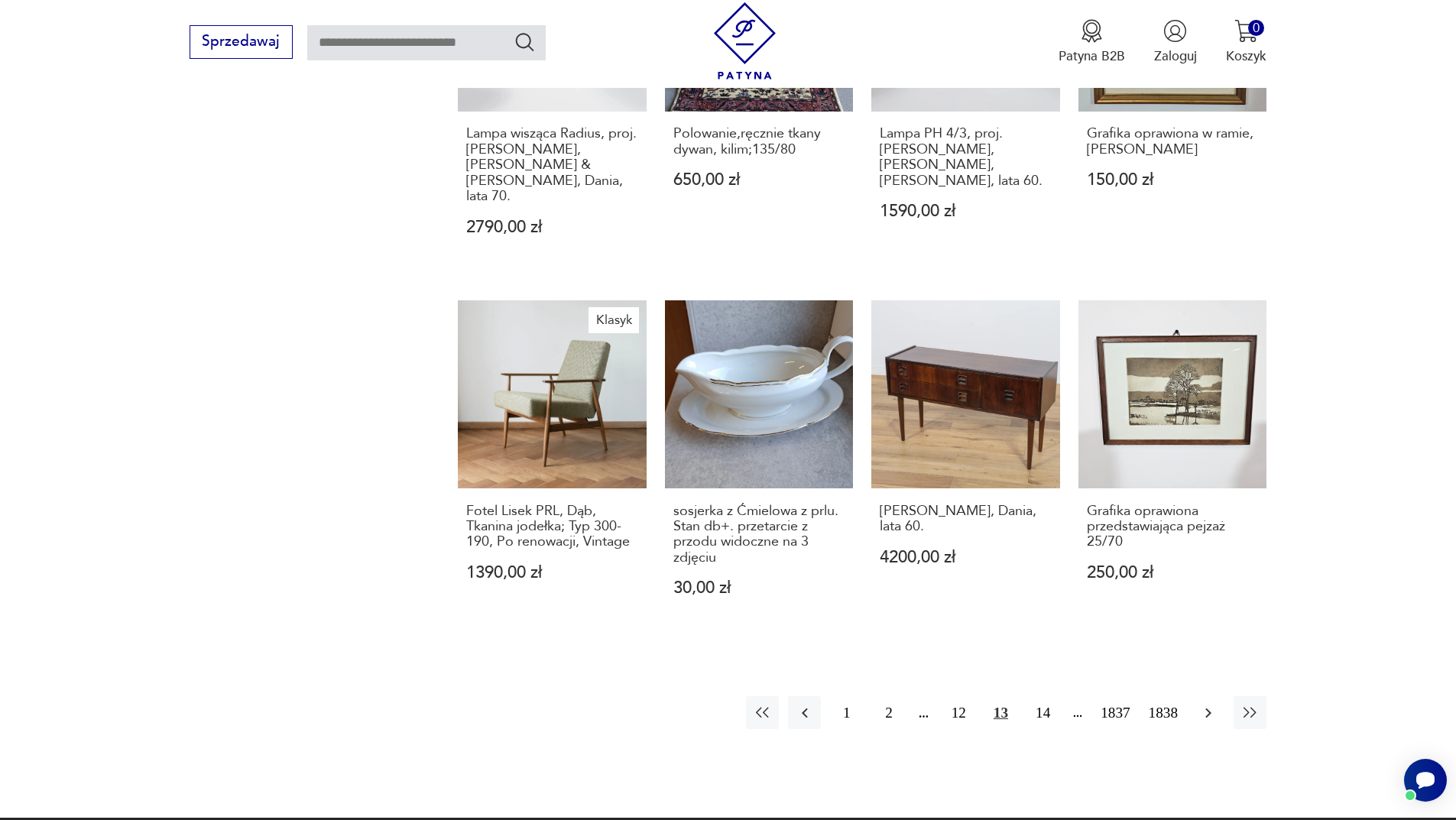
click at [1210, 697] on button "button" at bounding box center [1208, 713] width 33 height 33
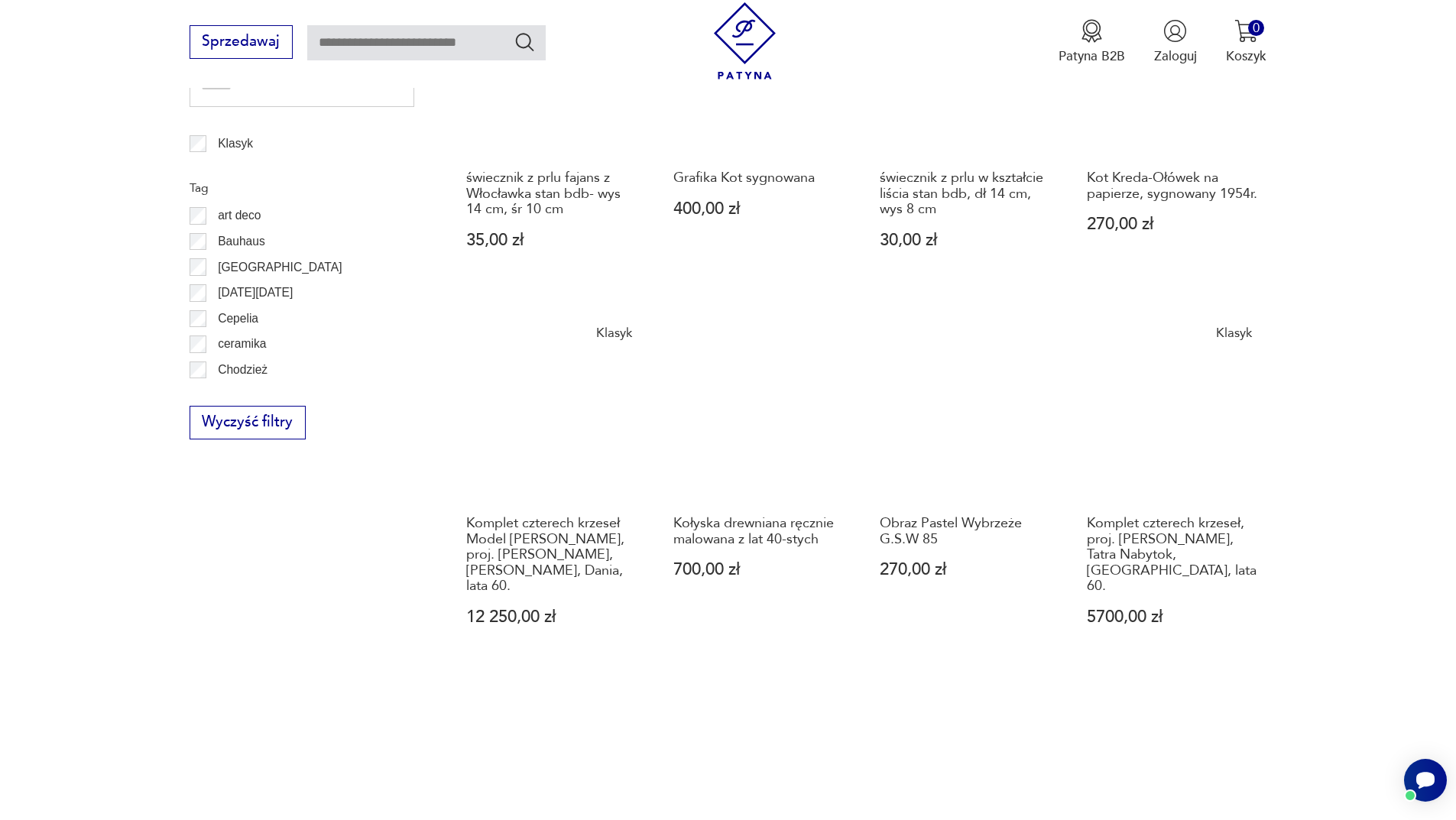
scroll to position [947, 0]
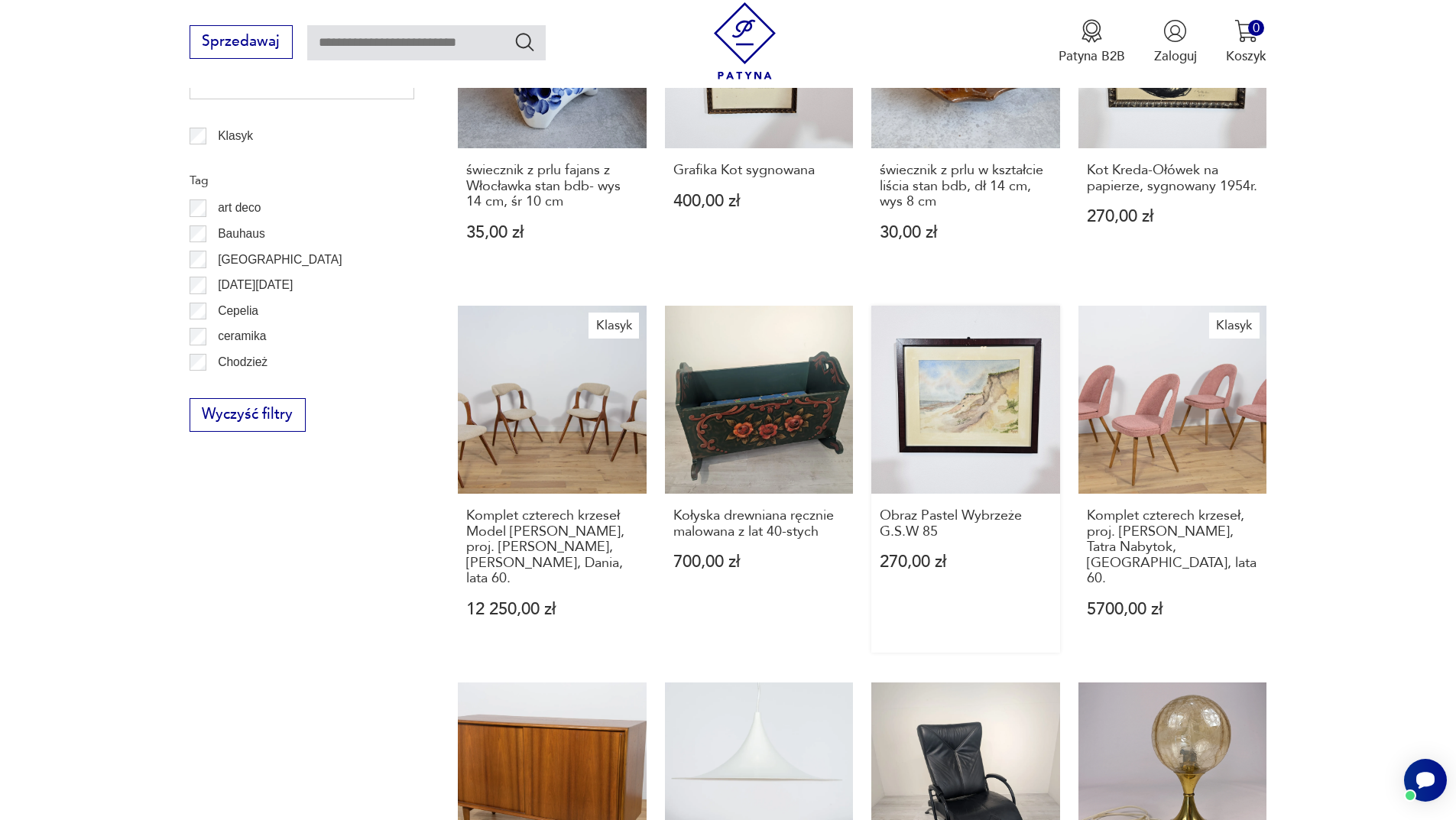
click at [1004, 399] on link "Obraz Pastel Wybrzeże G.S.W 85 270,00 zł" at bounding box center [965, 480] width 189 height 348
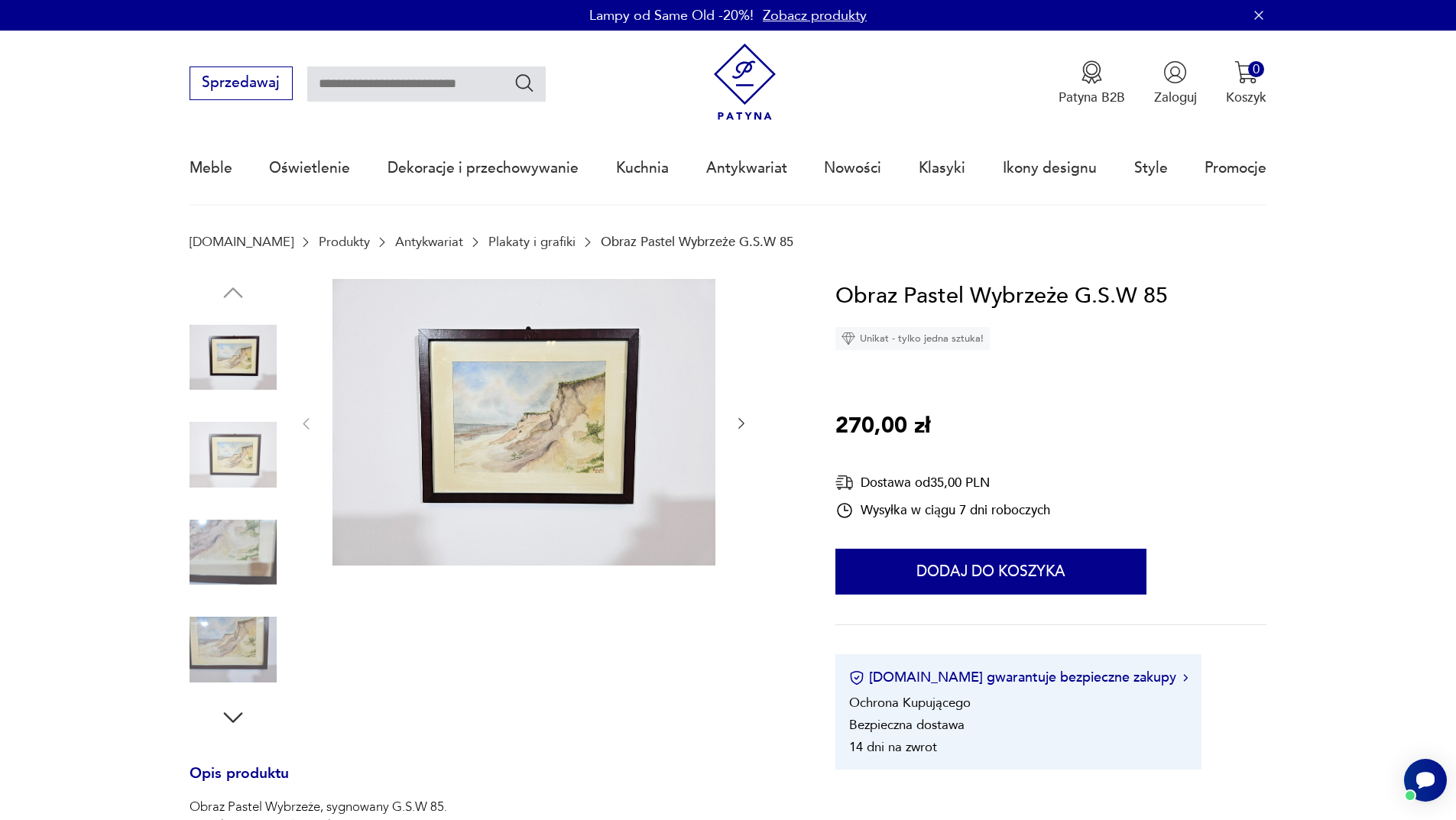
click at [743, 422] on icon "button" at bounding box center [741, 424] width 16 height 16
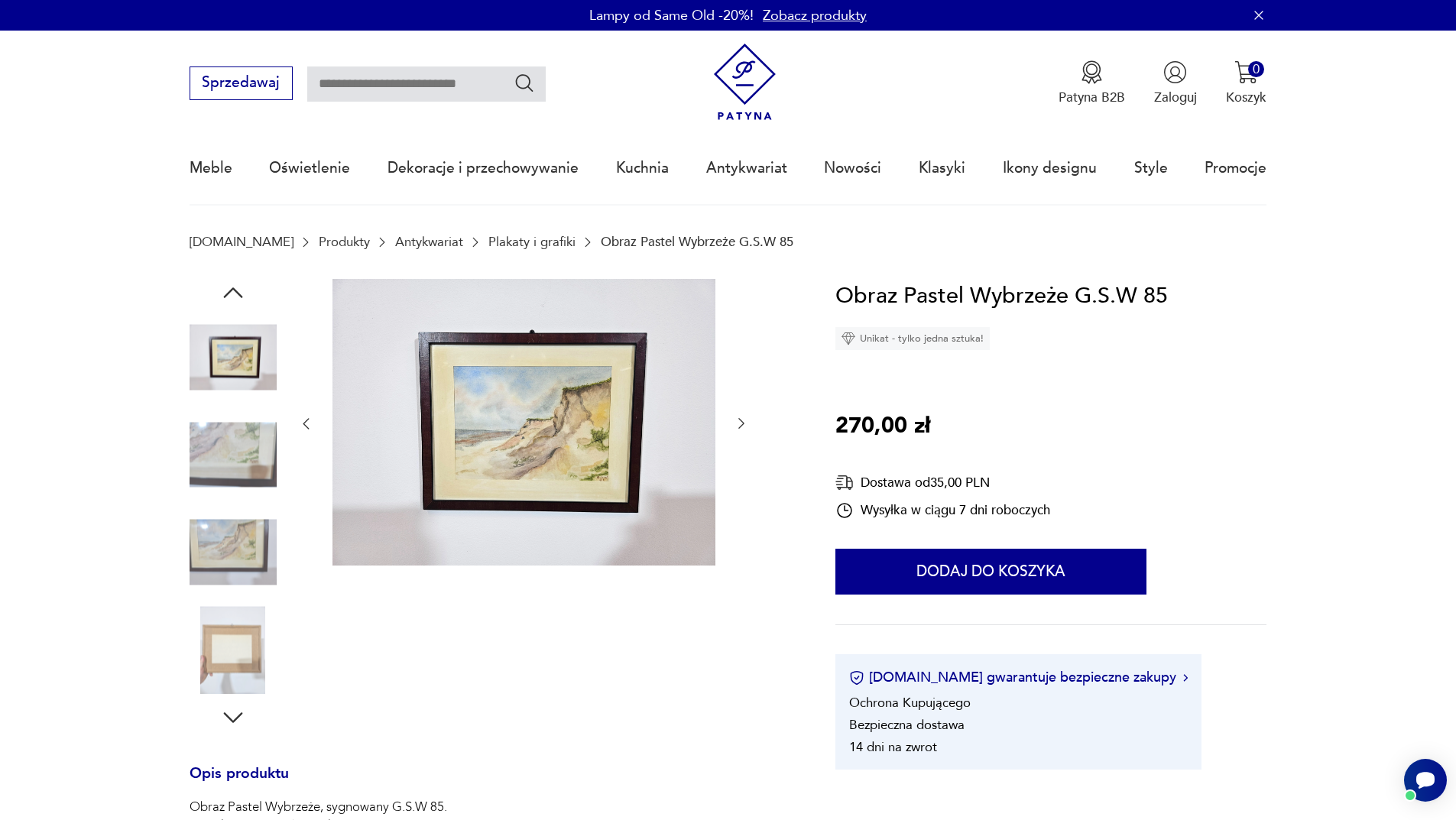
click at [743, 422] on icon "button" at bounding box center [741, 424] width 16 height 16
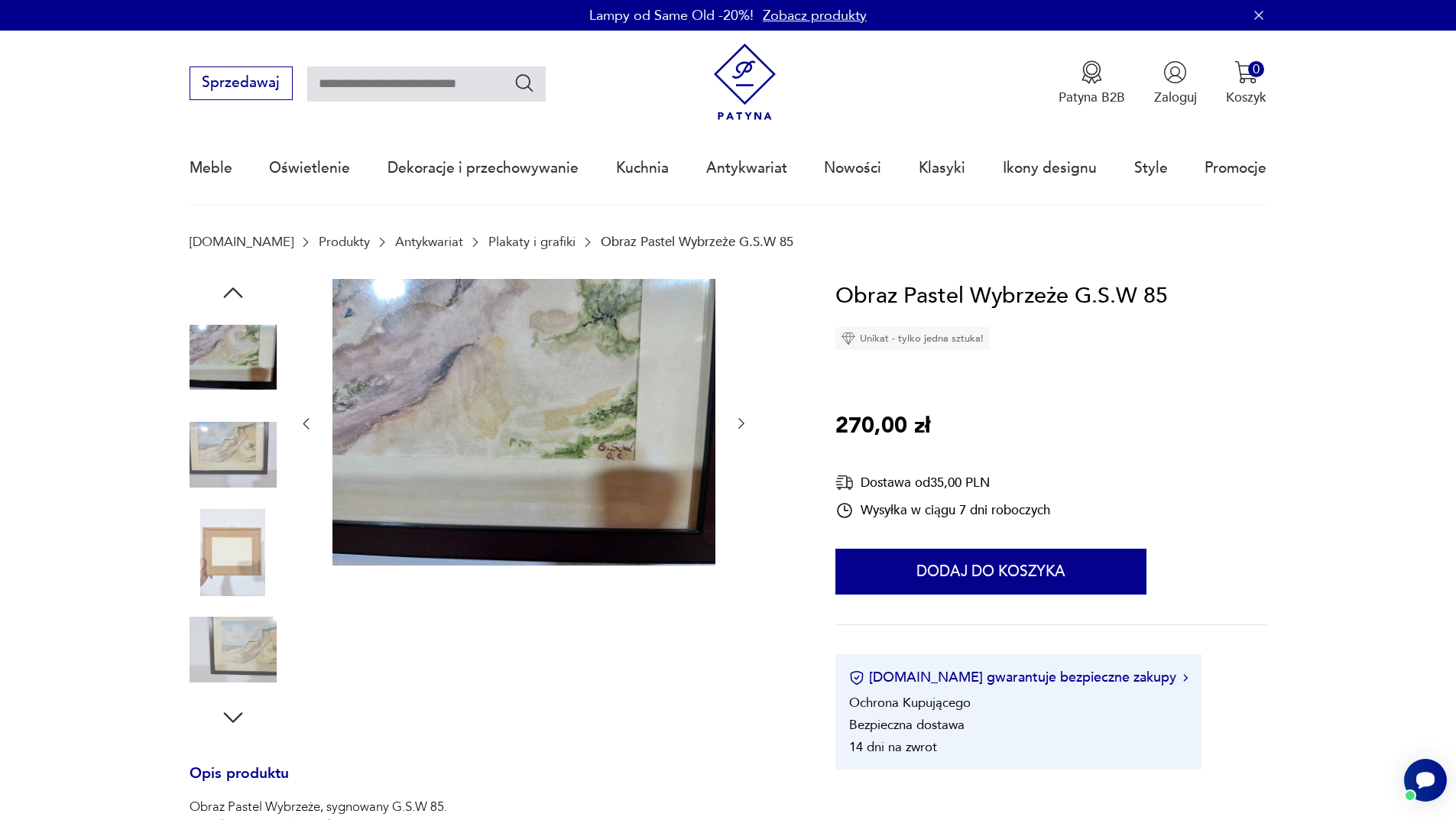
click at [743, 422] on icon "button" at bounding box center [741, 424] width 16 height 16
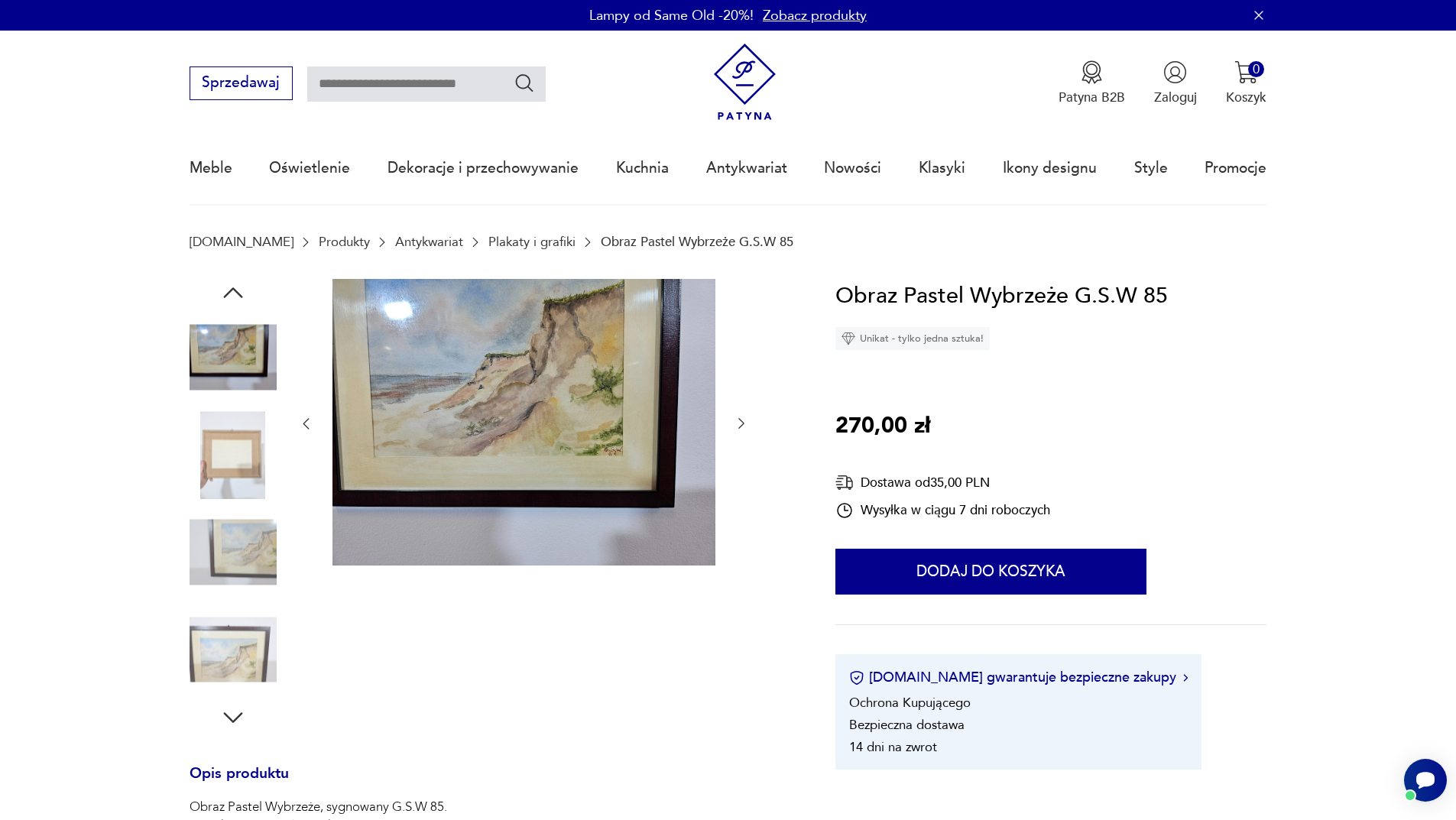
click at [743, 422] on icon "button" at bounding box center [741, 424] width 16 height 16
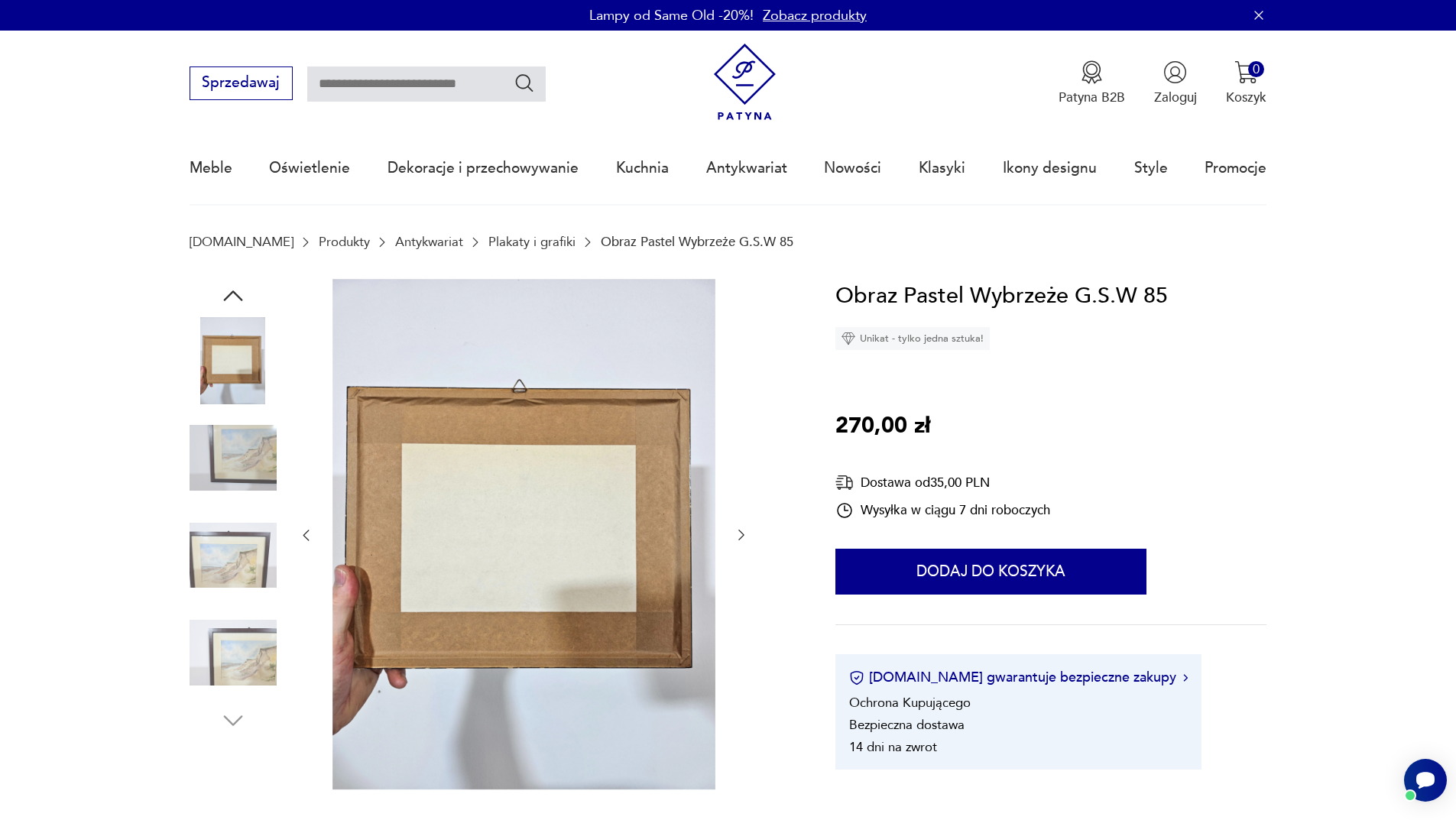
click at [743, 422] on div at bounding box center [523, 536] width 451 height 514
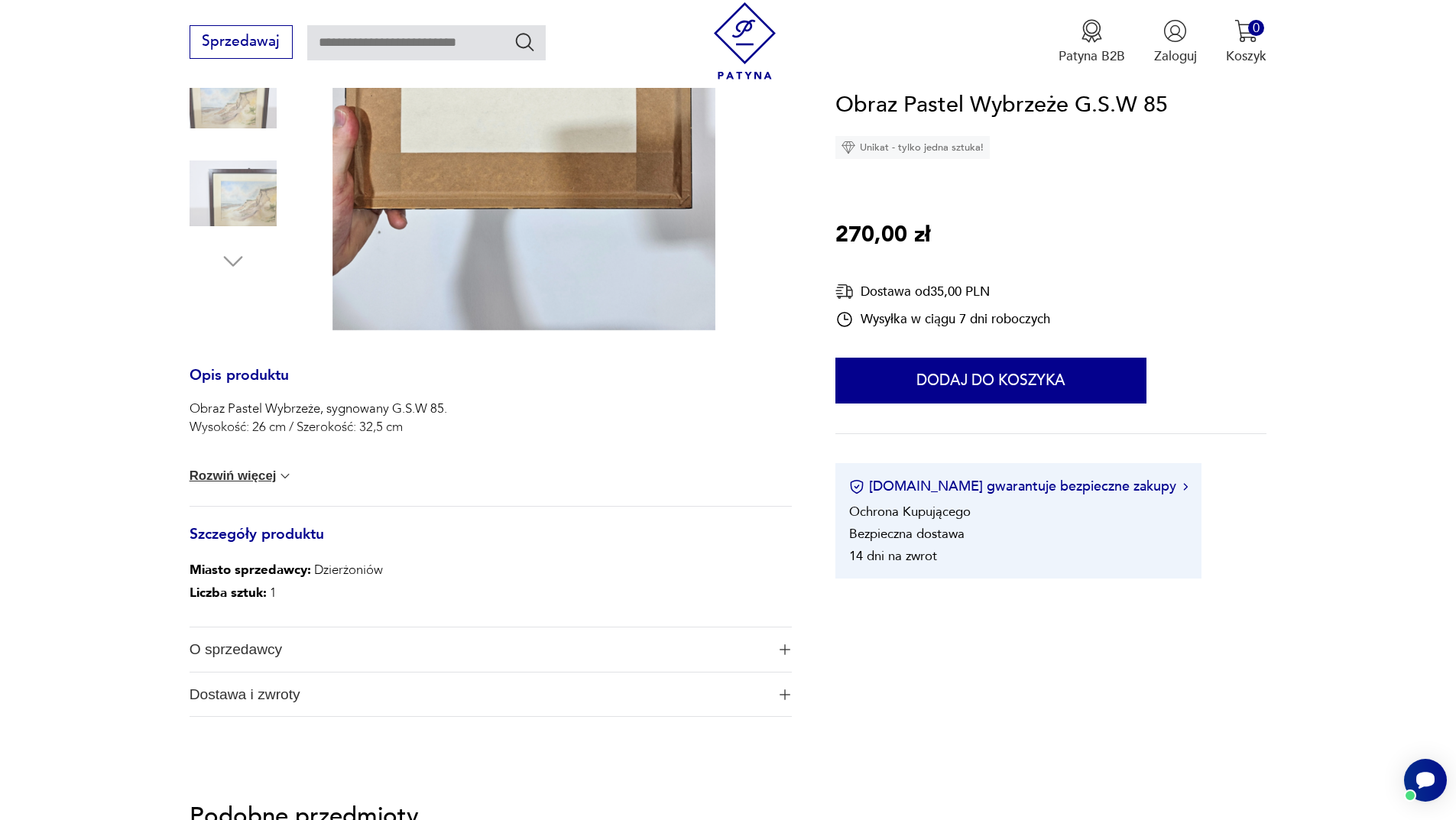
scroll to position [459, 0]
click at [250, 481] on button "Rozwiń więcej" at bounding box center [241, 477] width 104 height 16
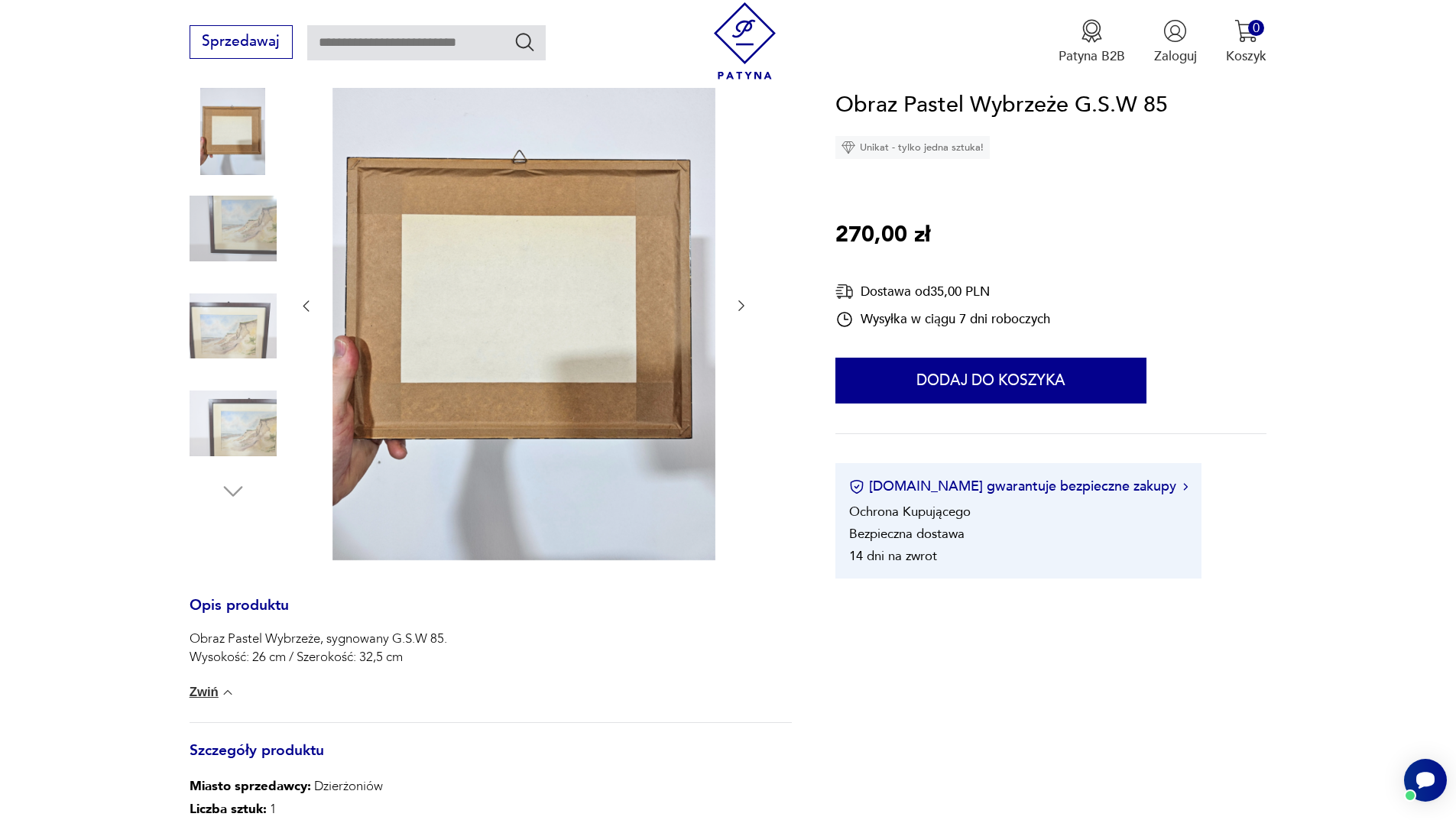
scroll to position [76, 0]
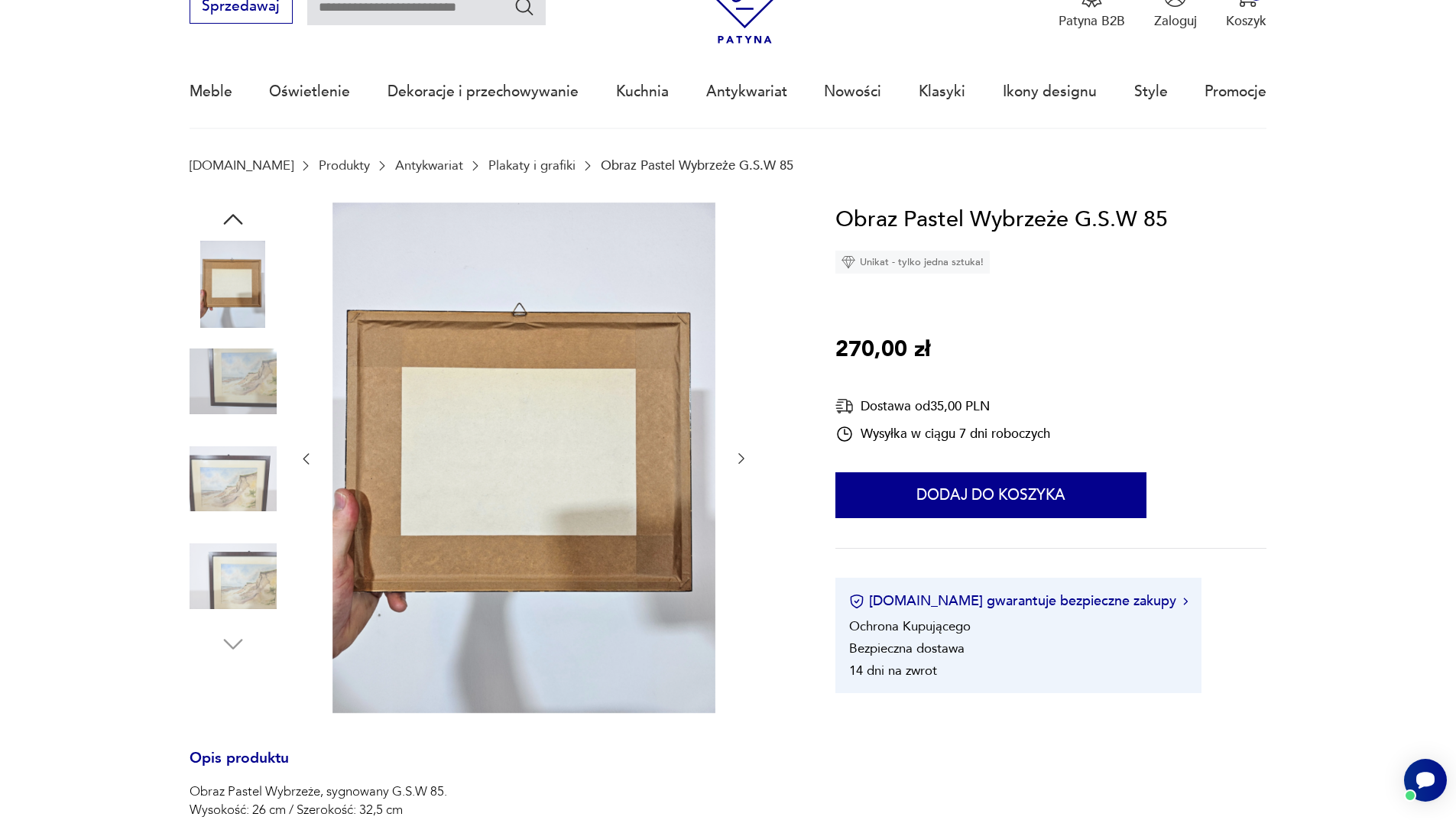
click at [253, 479] on img at bounding box center [233, 479] width 87 height 87
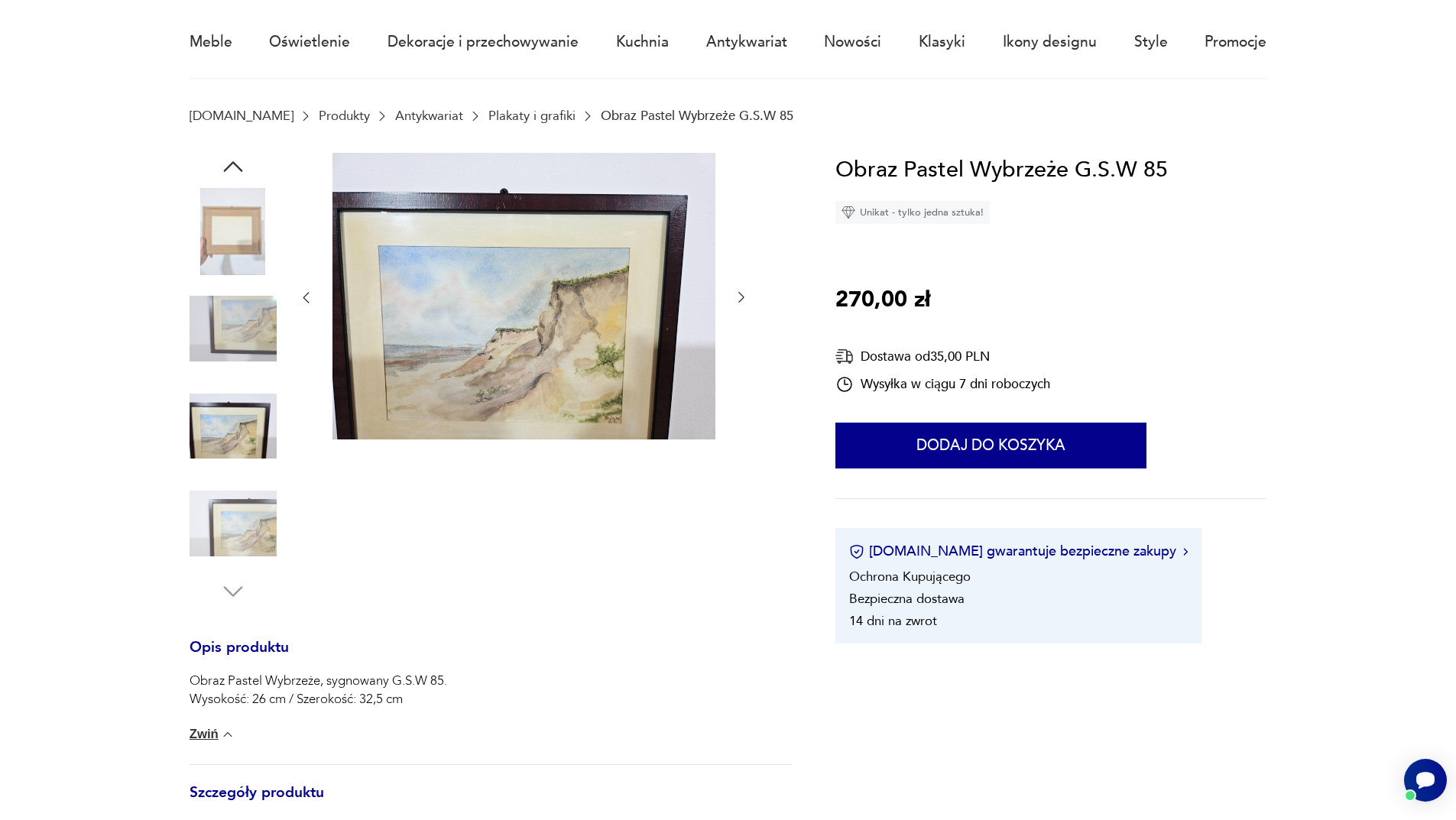
scroll to position [153, 0]
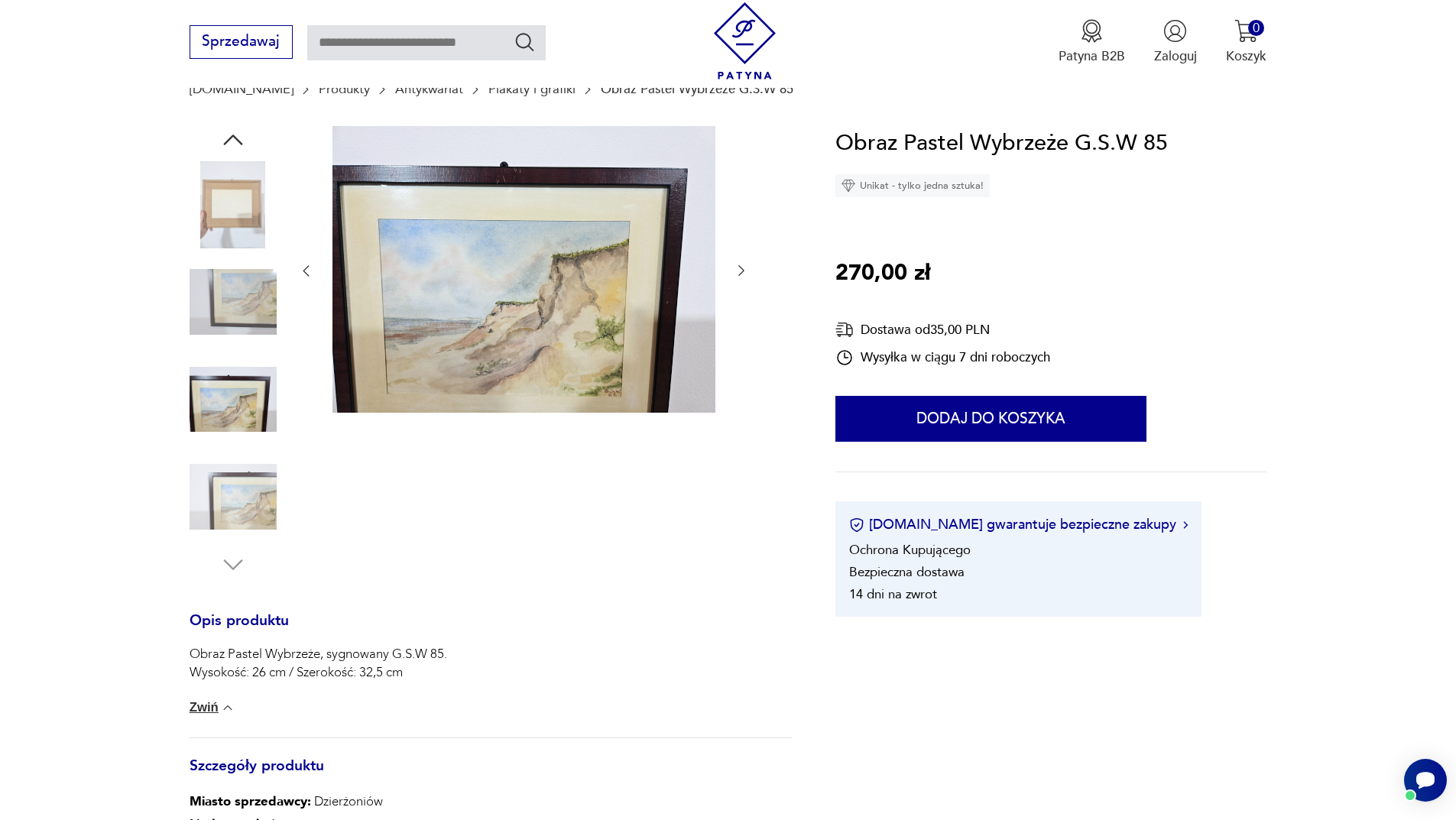
click at [224, 144] on icon "button" at bounding box center [232, 140] width 19 height 11
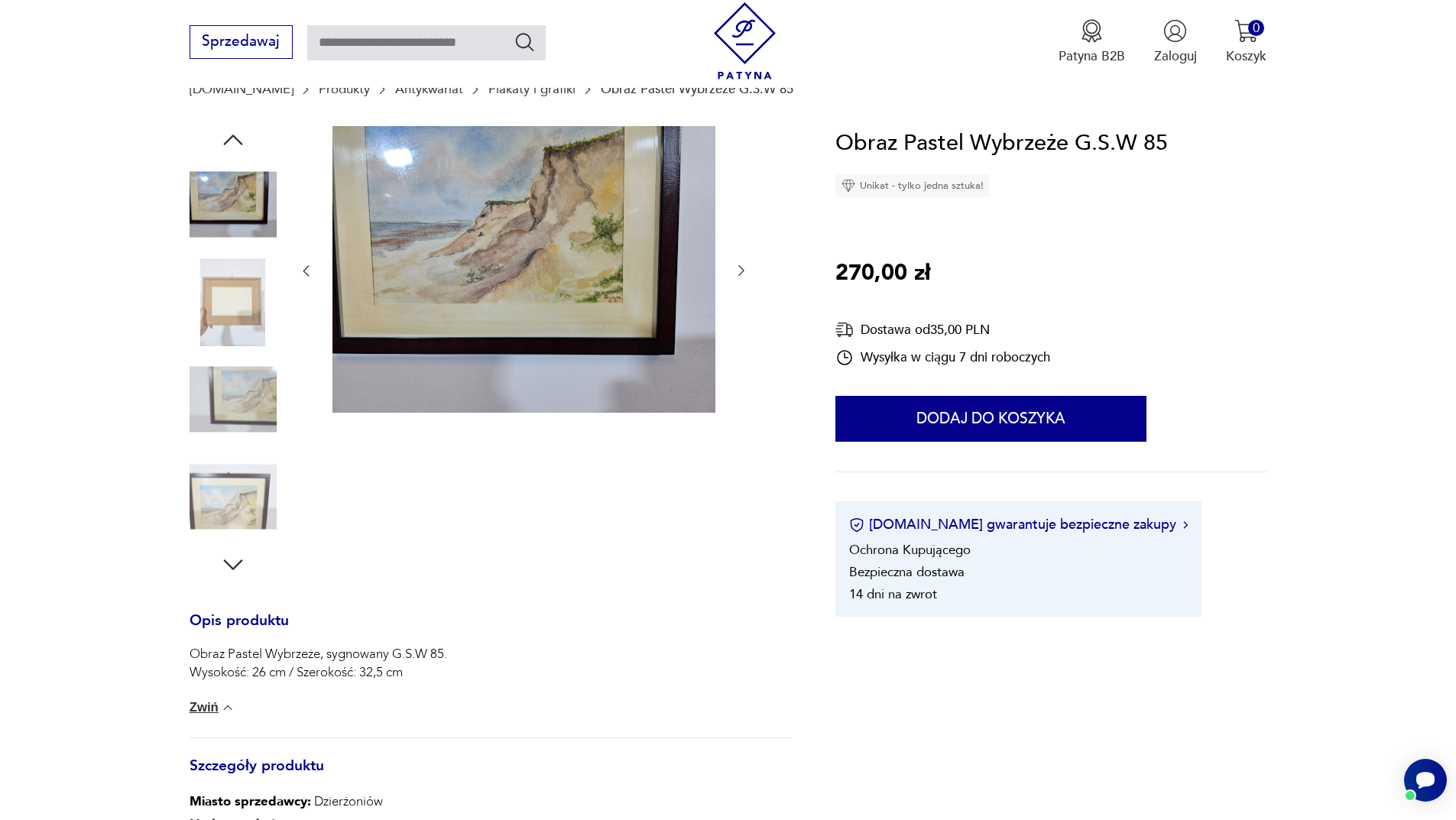
click at [224, 144] on icon "button" at bounding box center [232, 140] width 19 height 11
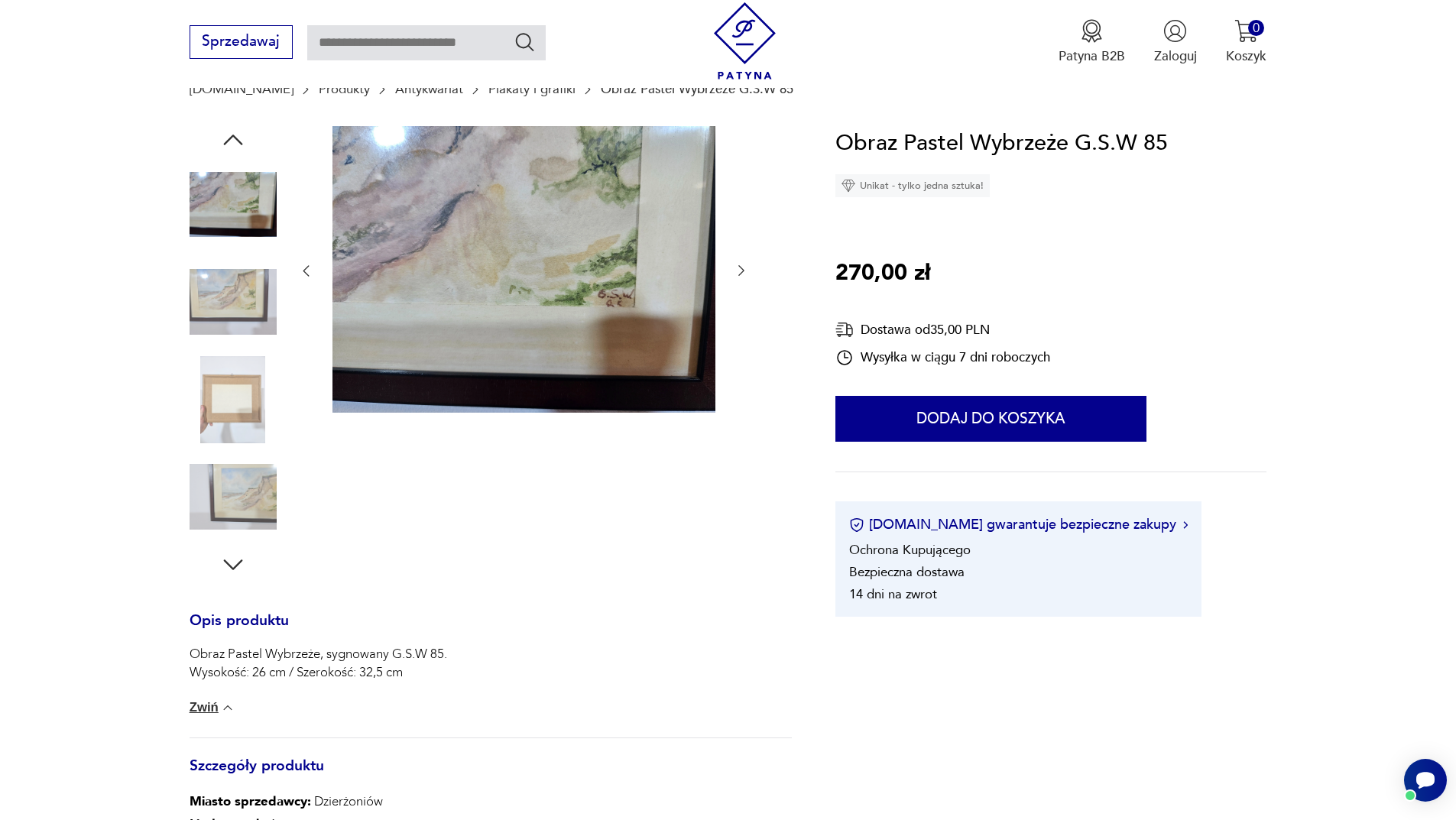
click at [224, 144] on icon "button" at bounding box center [232, 140] width 19 height 11
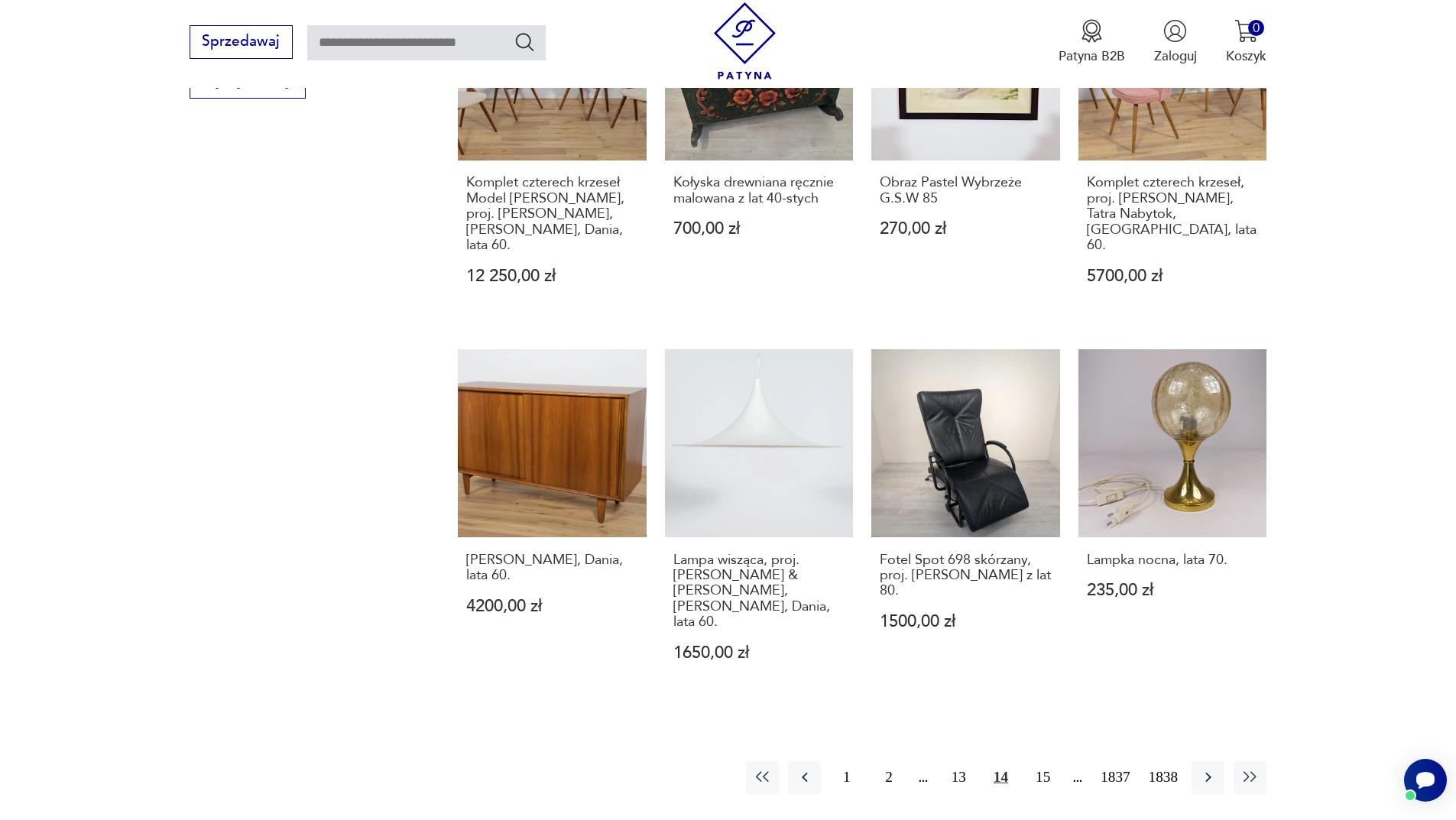
scroll to position [1406, 0]
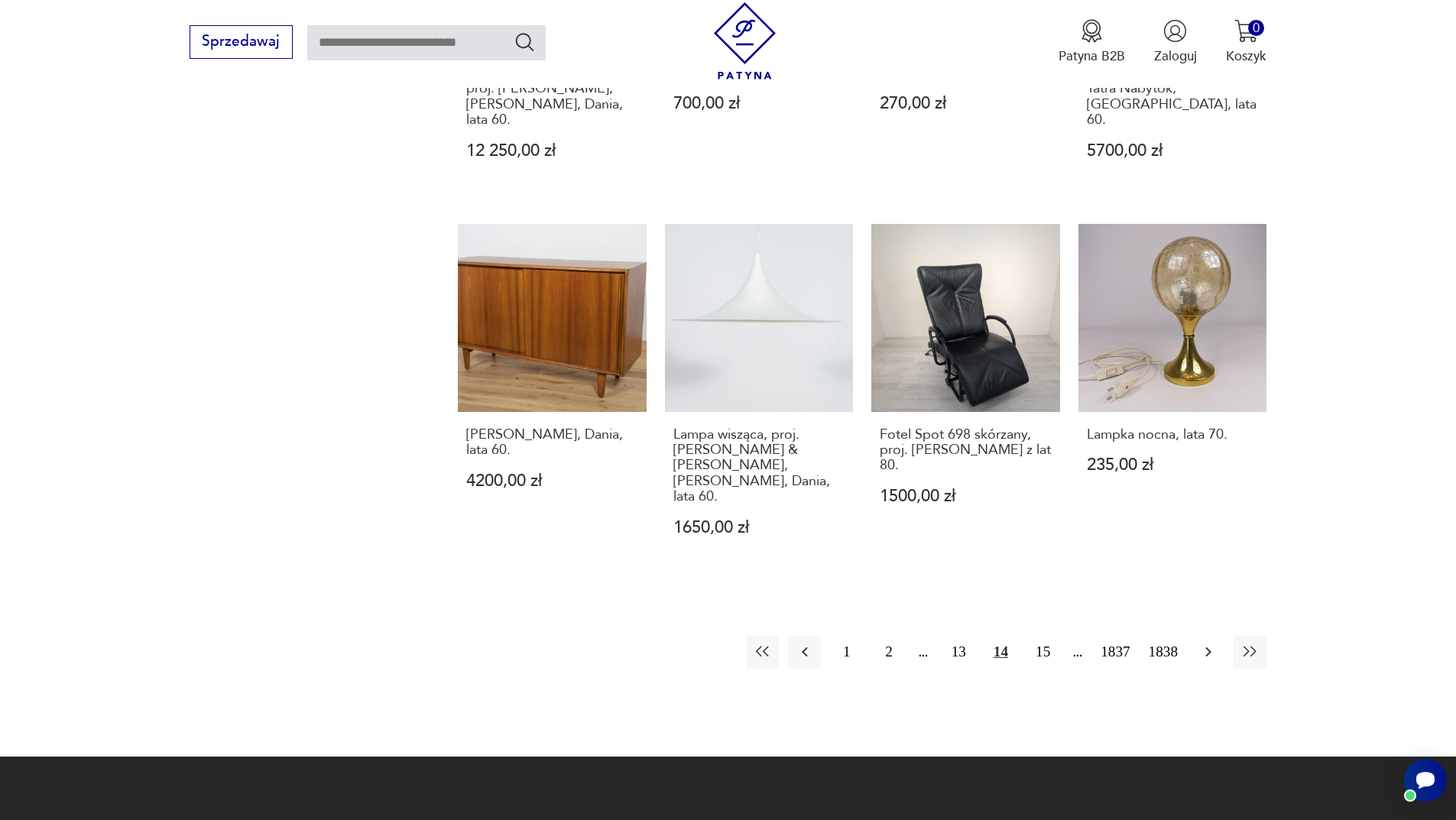
click at [1209, 636] on button "button" at bounding box center [1208, 652] width 33 height 33
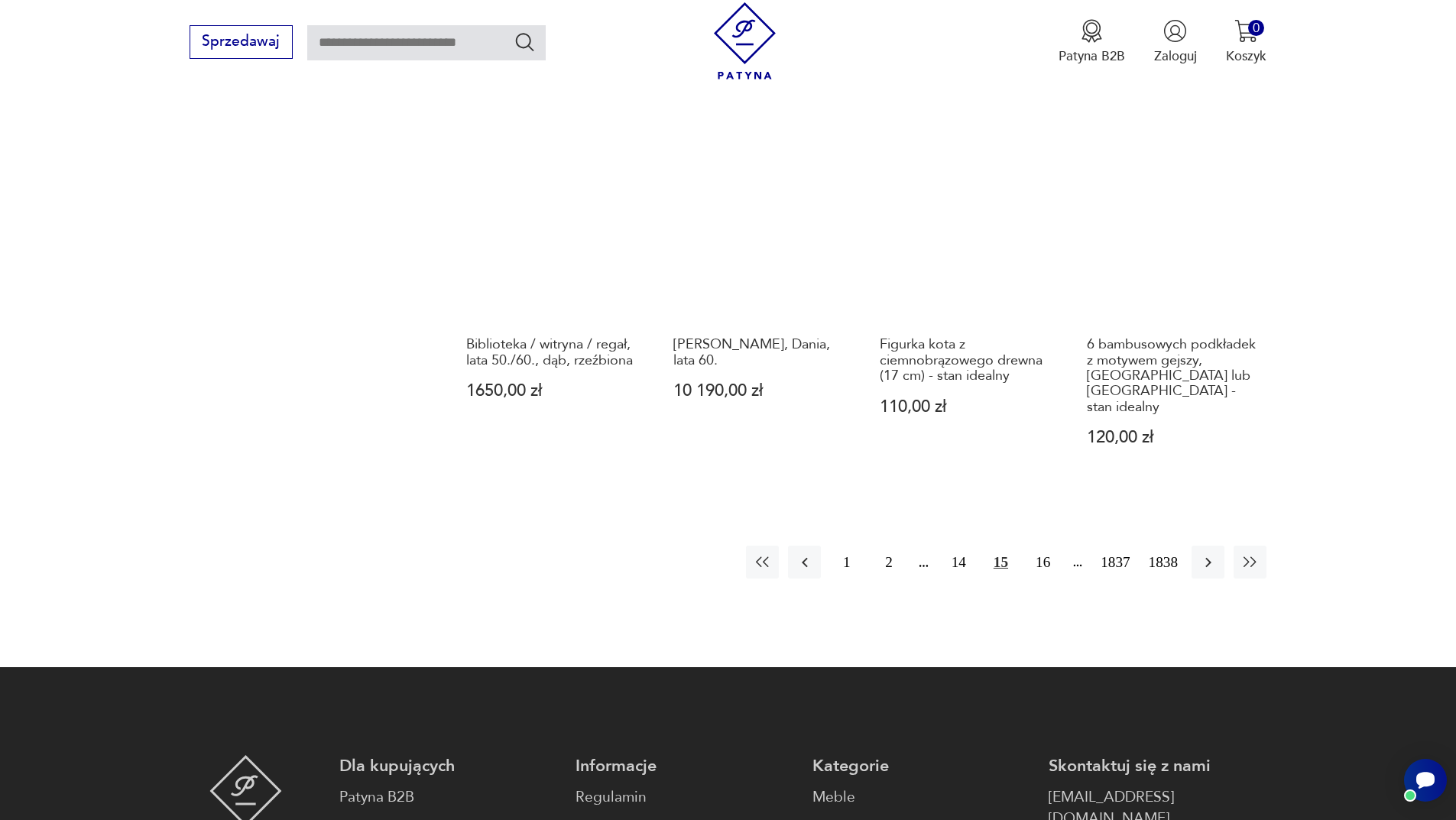
scroll to position [1482, 0]
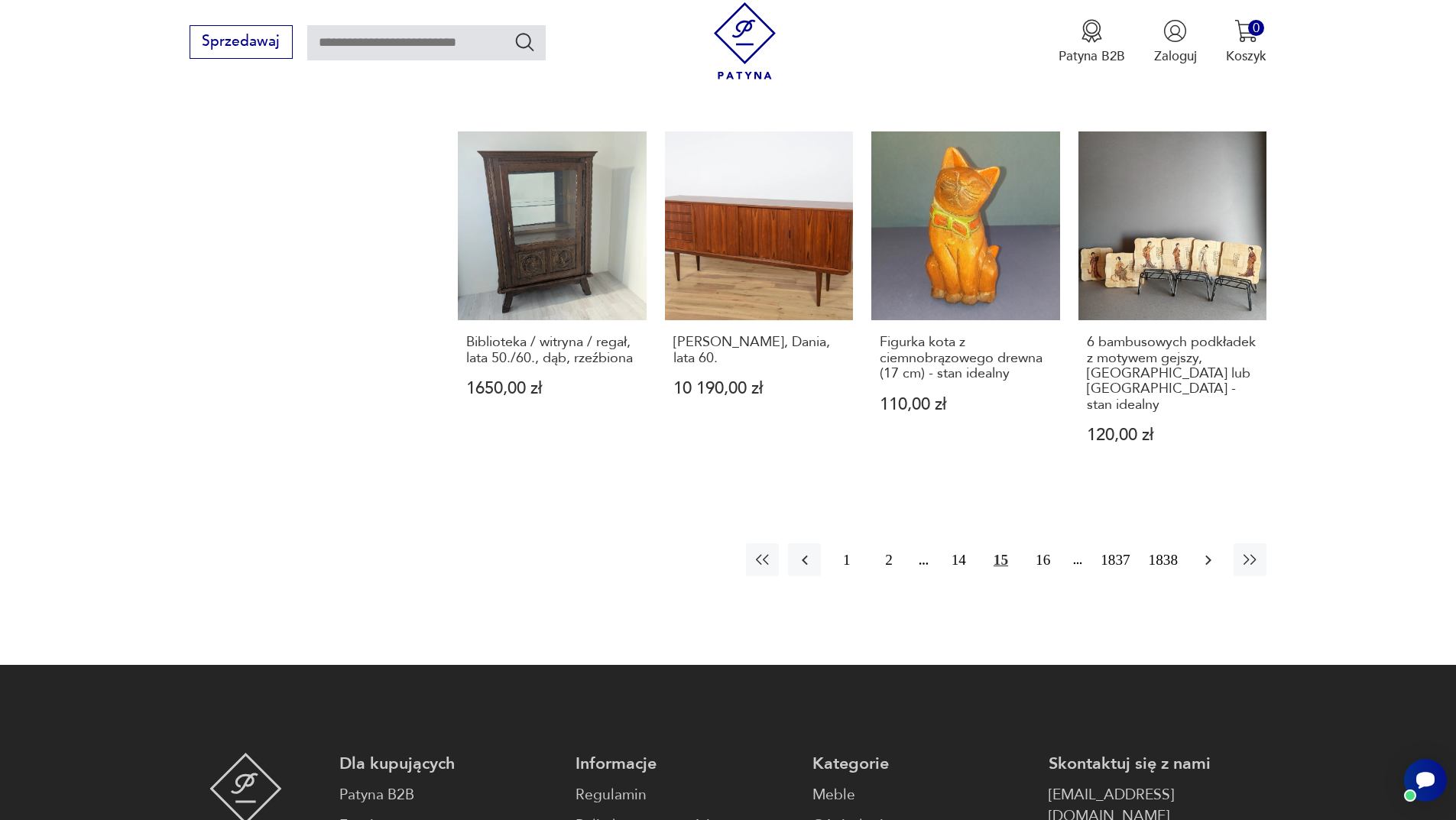
click at [1213, 551] on icon "button" at bounding box center [1208, 561] width 19 height 19
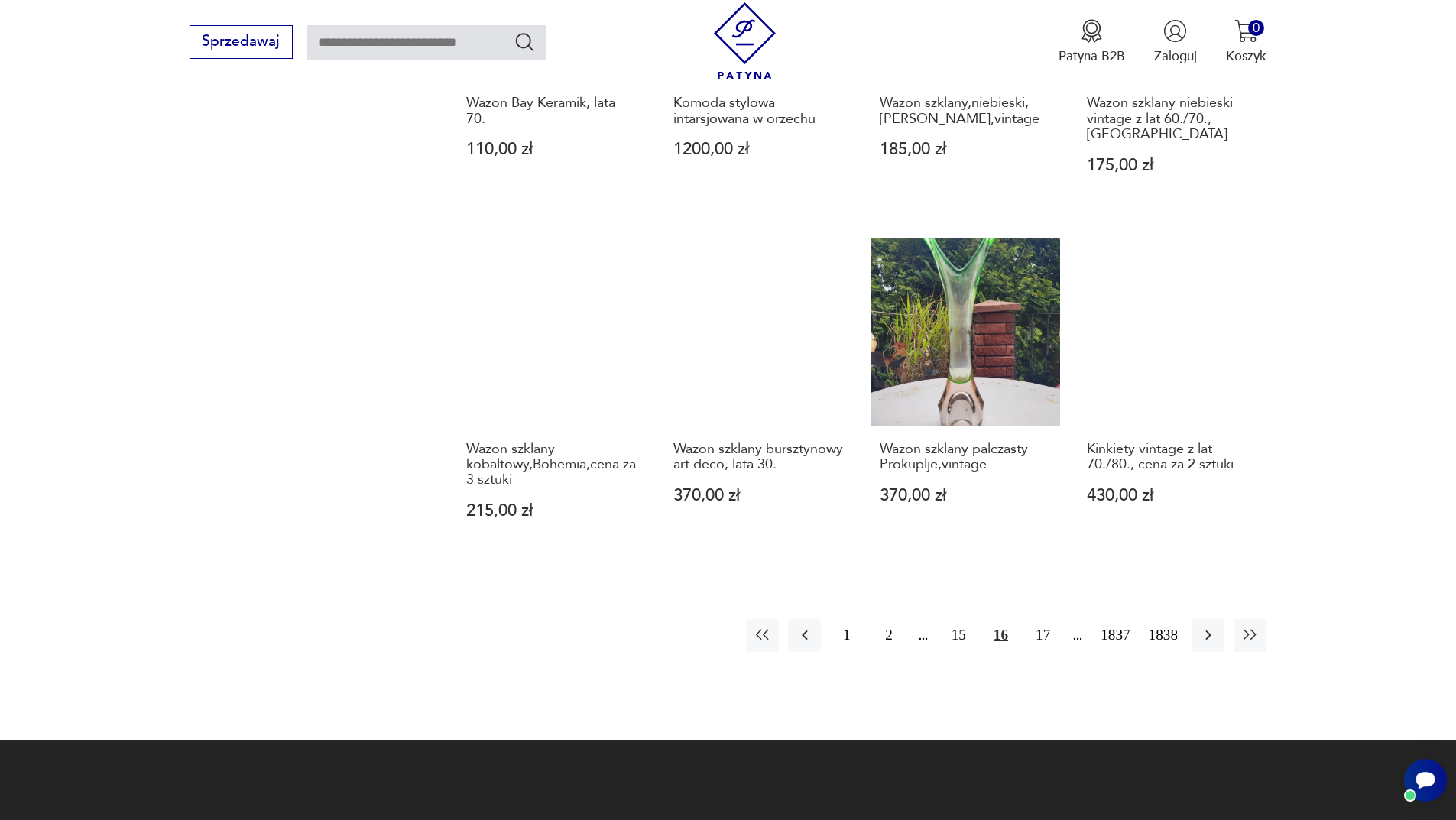
scroll to position [1406, 0]
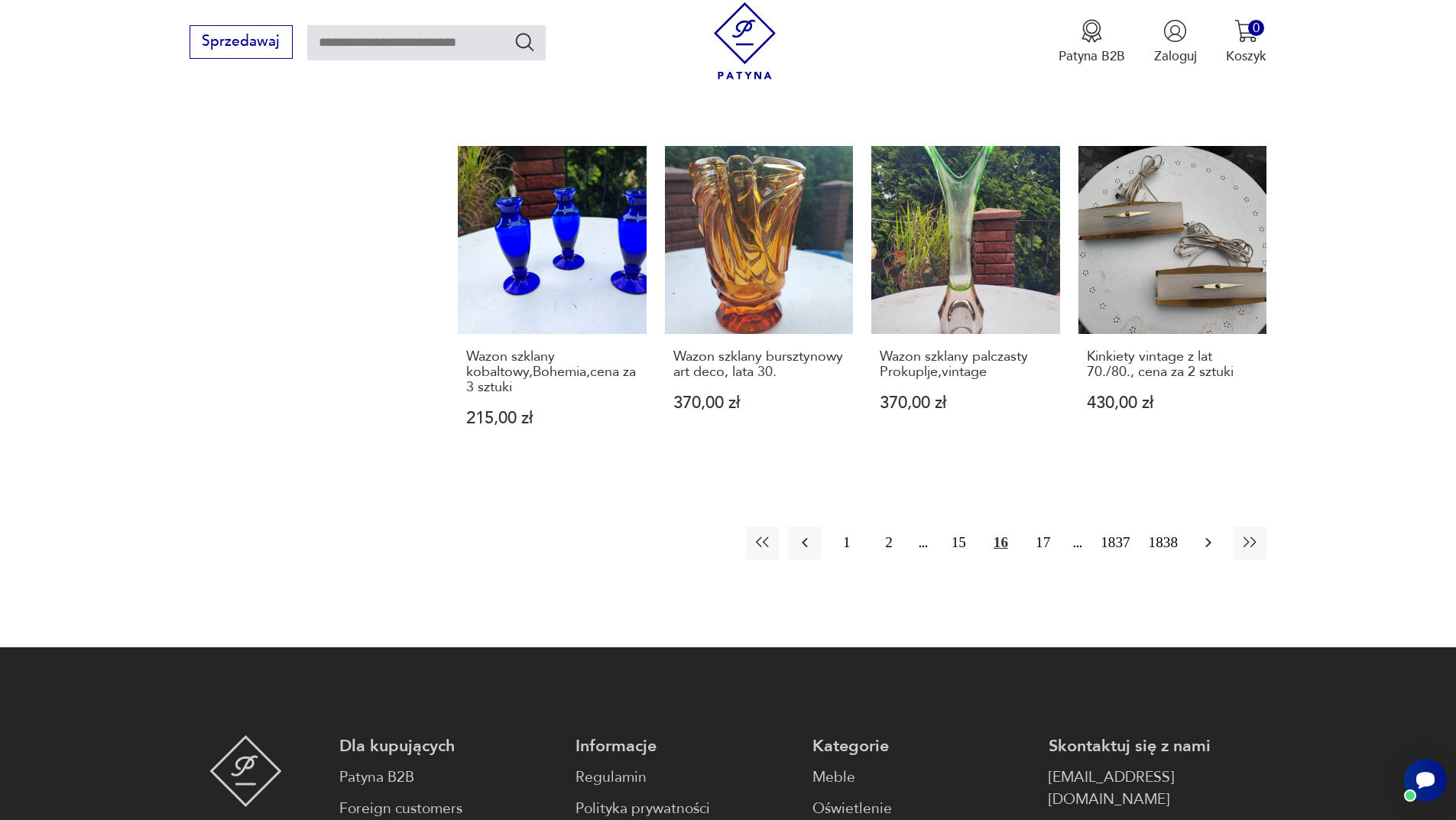
click at [1218, 537] on button "button" at bounding box center [1208, 543] width 33 height 33
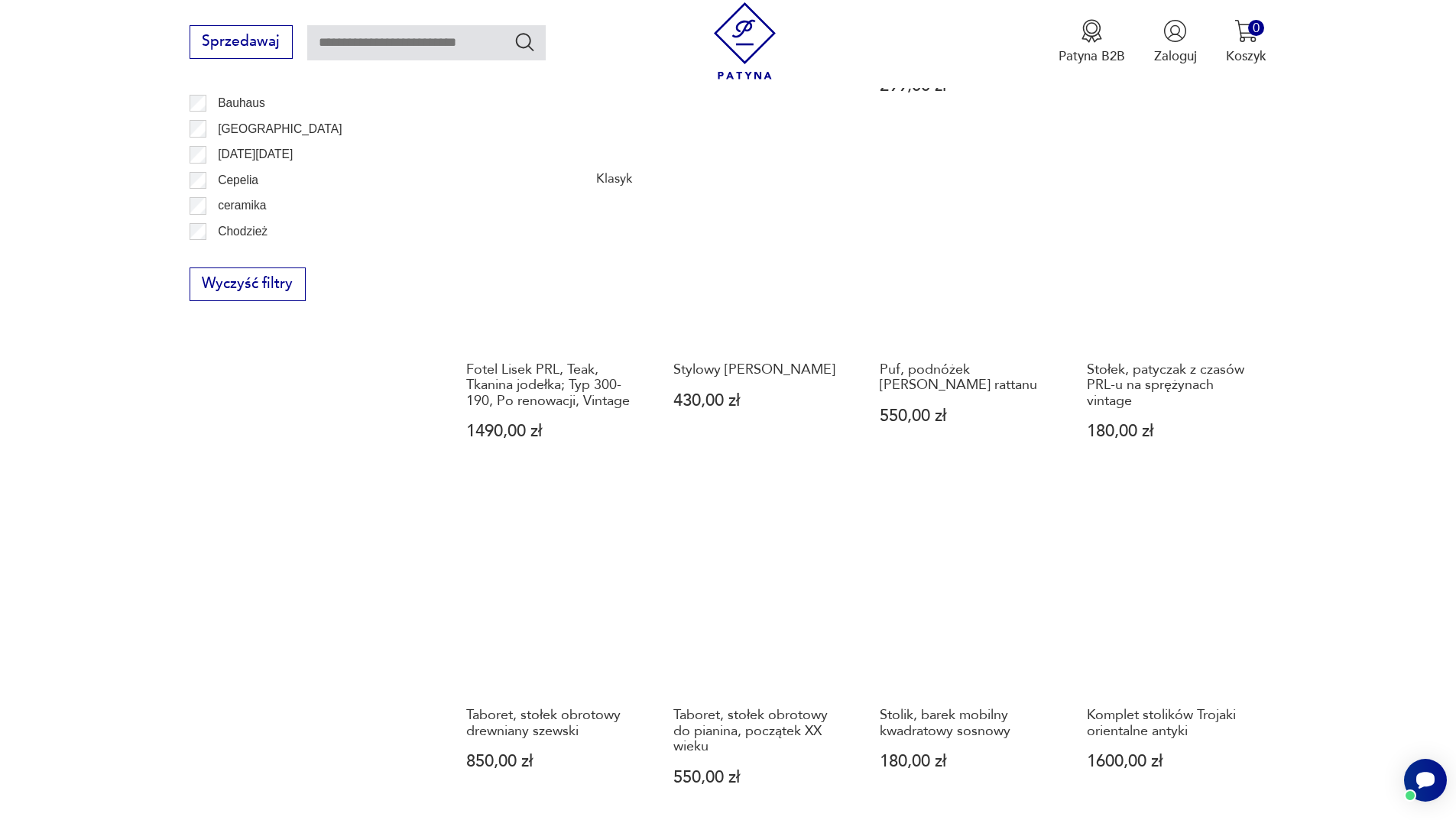
scroll to position [1329, 0]
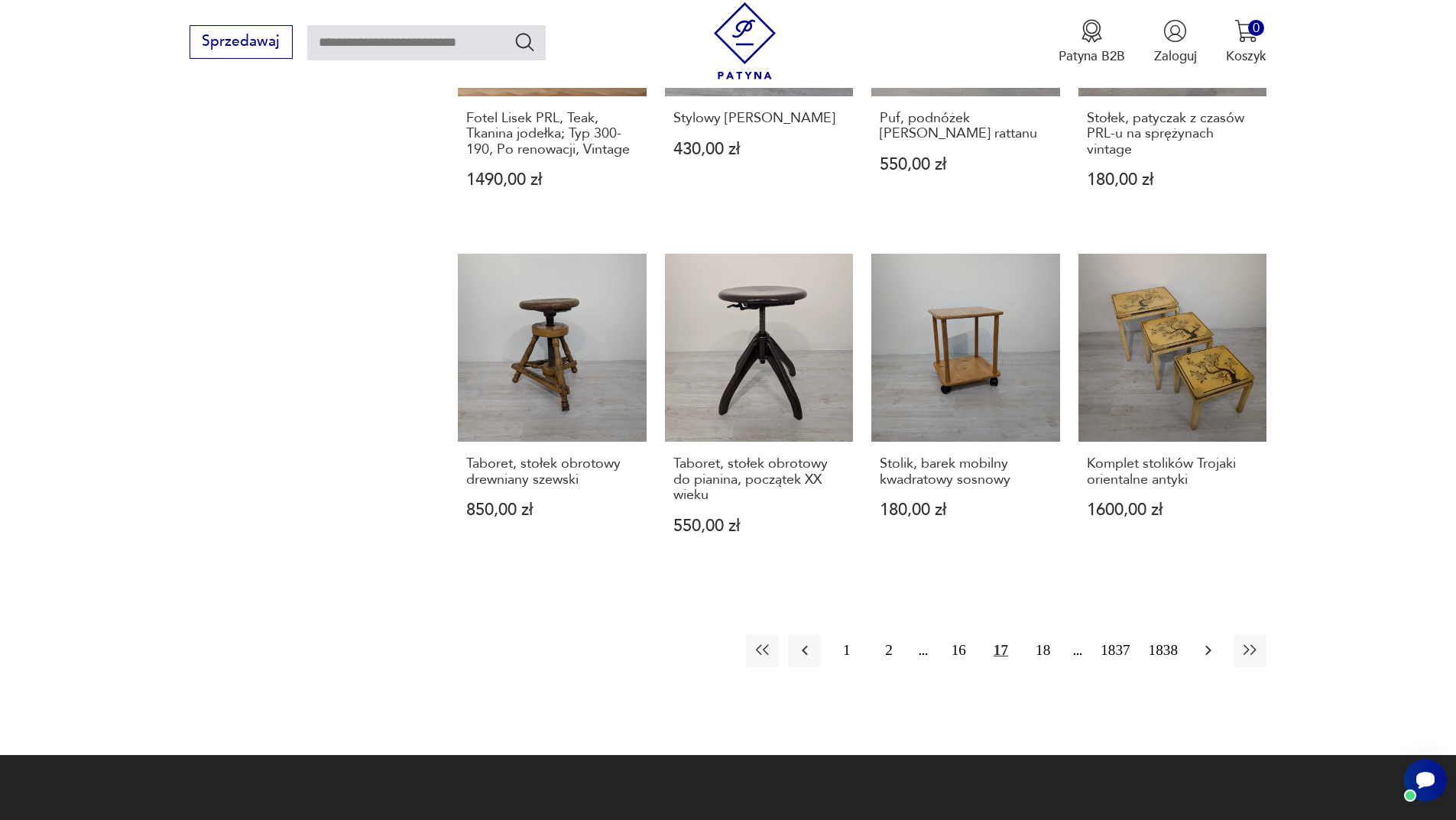
click at [1205, 650] on icon "button" at bounding box center [1208, 651] width 19 height 19
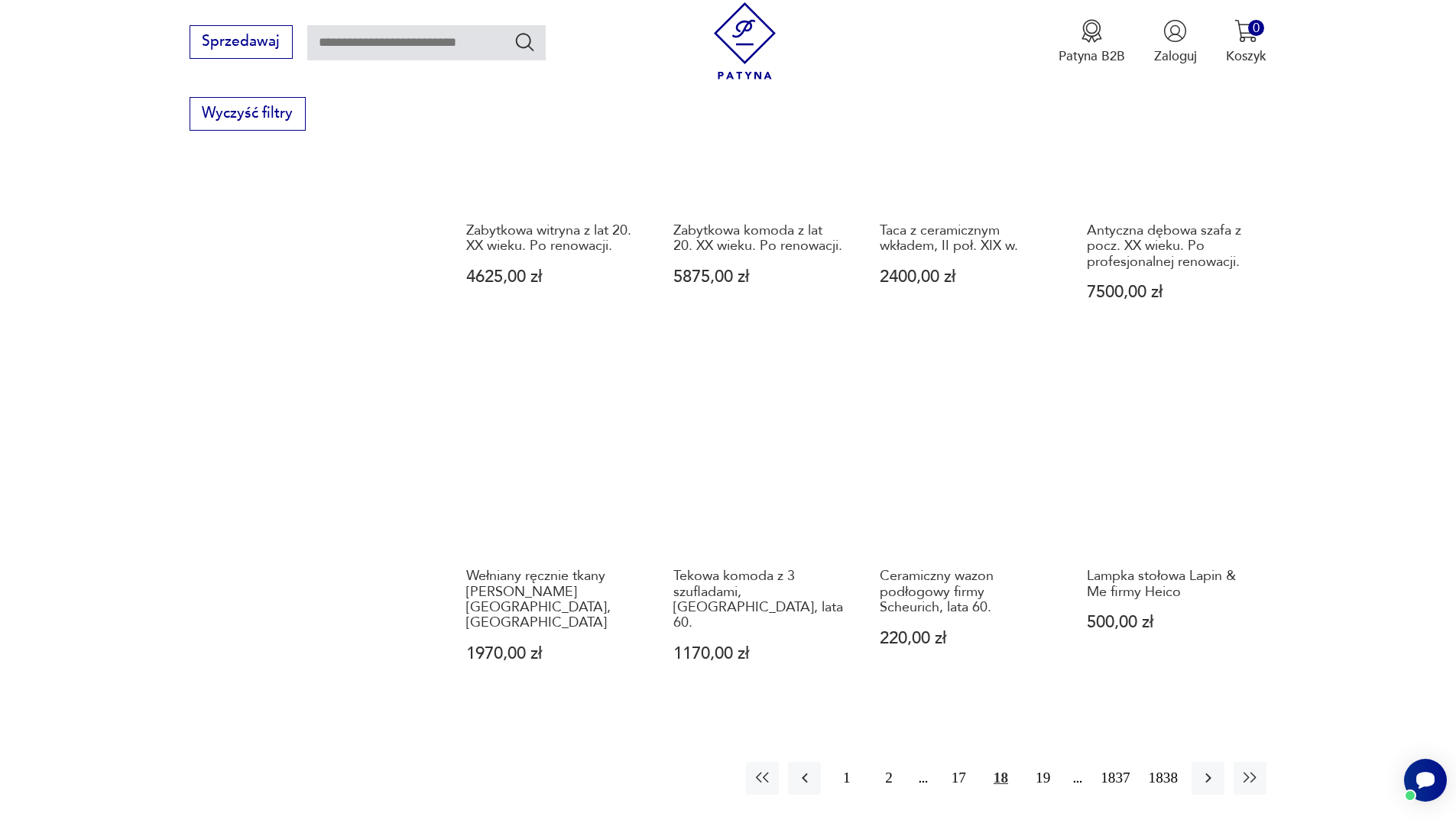
scroll to position [1482, 0]
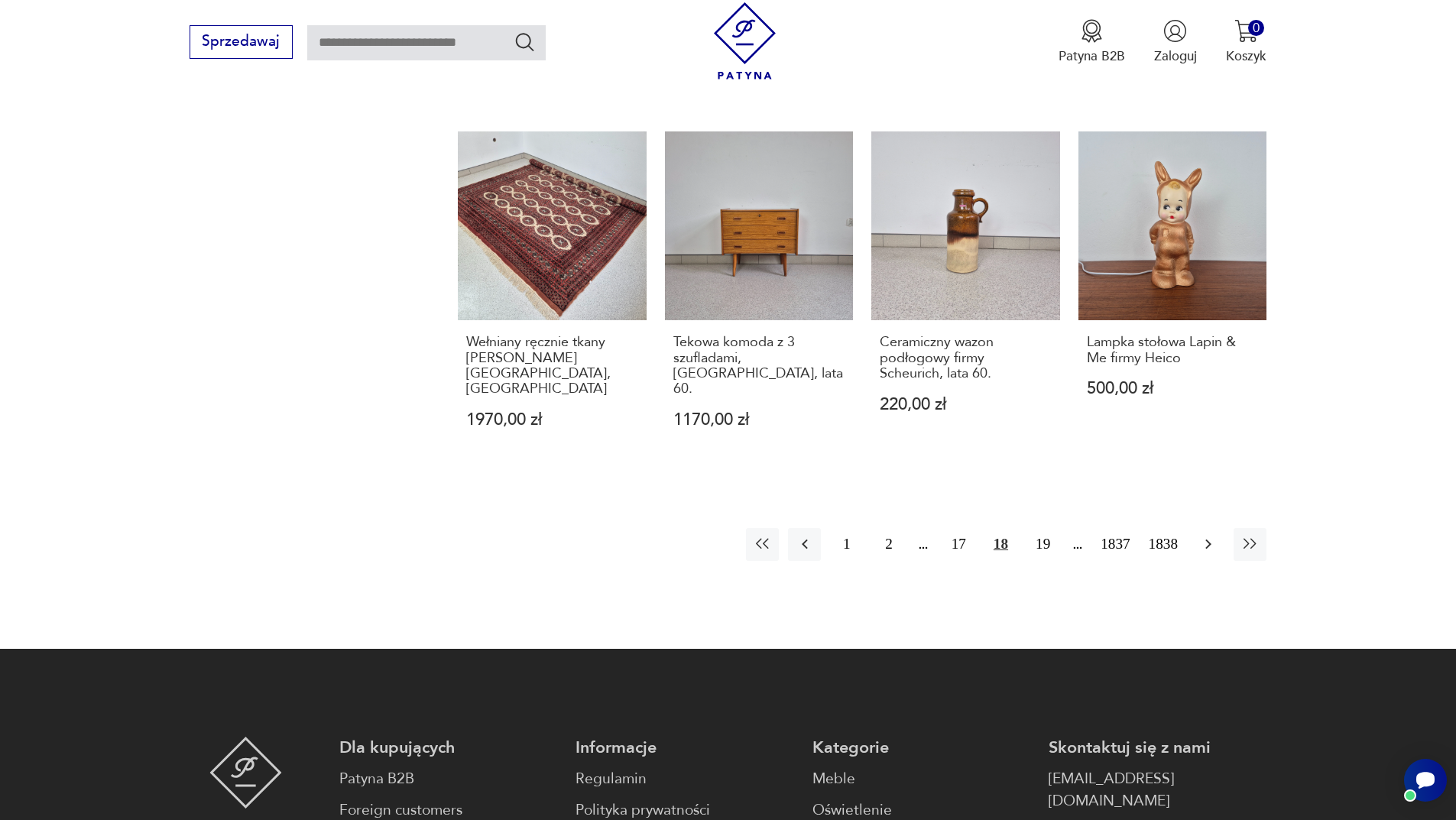
click at [1221, 528] on button "button" at bounding box center [1208, 544] width 33 height 33
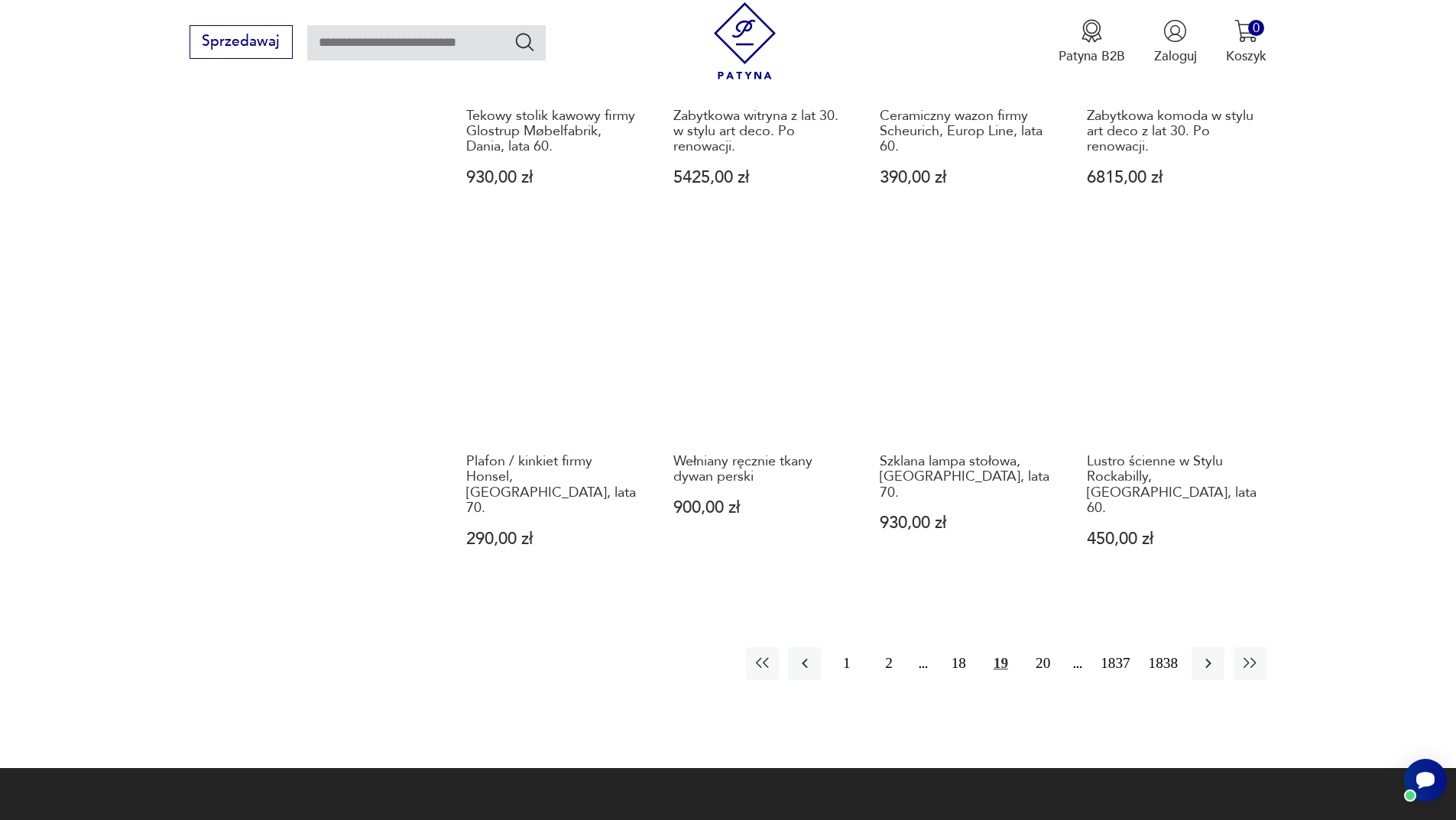
scroll to position [1482, 0]
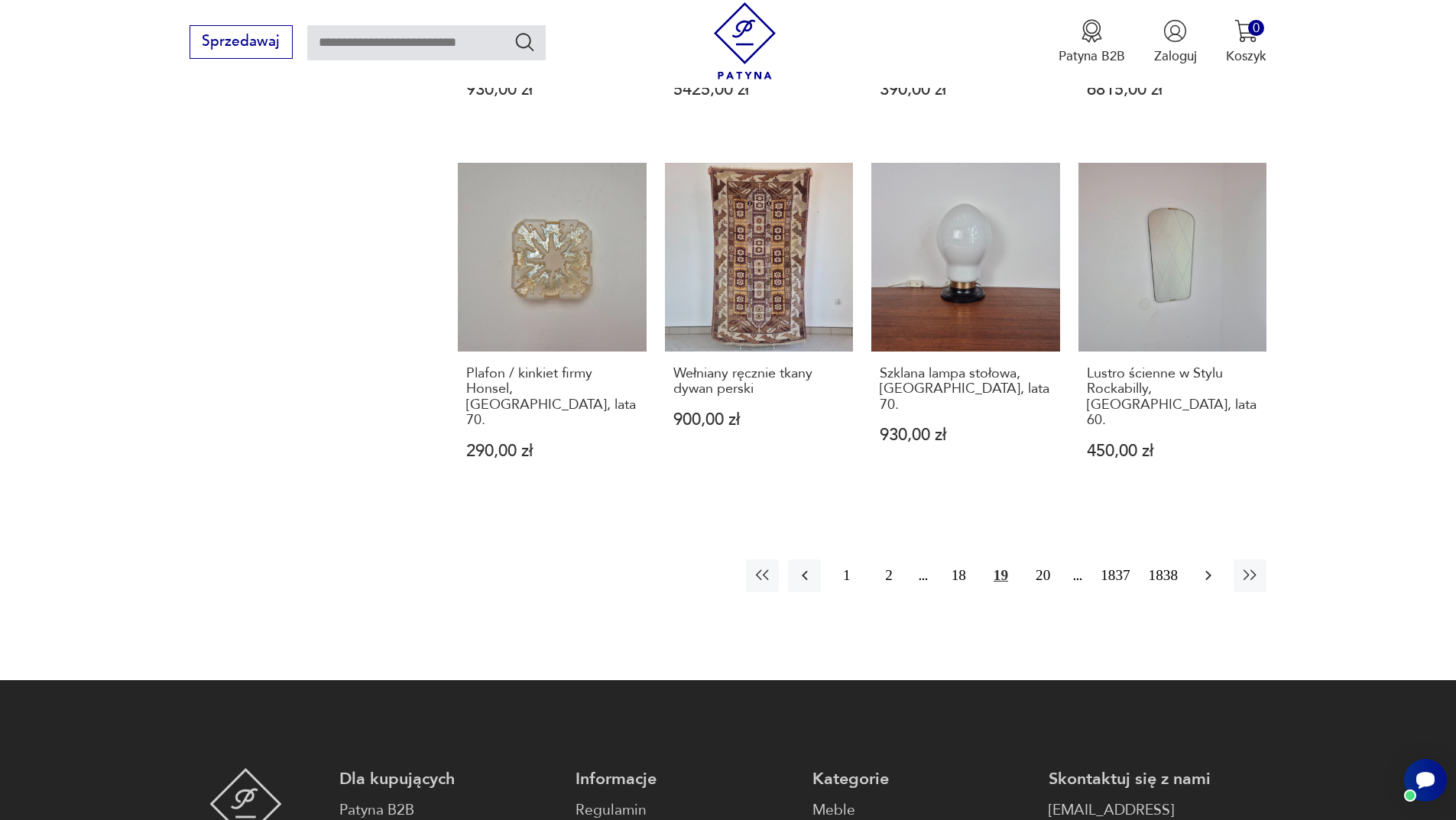
click at [1209, 567] on icon "button" at bounding box center [1208, 576] width 19 height 19
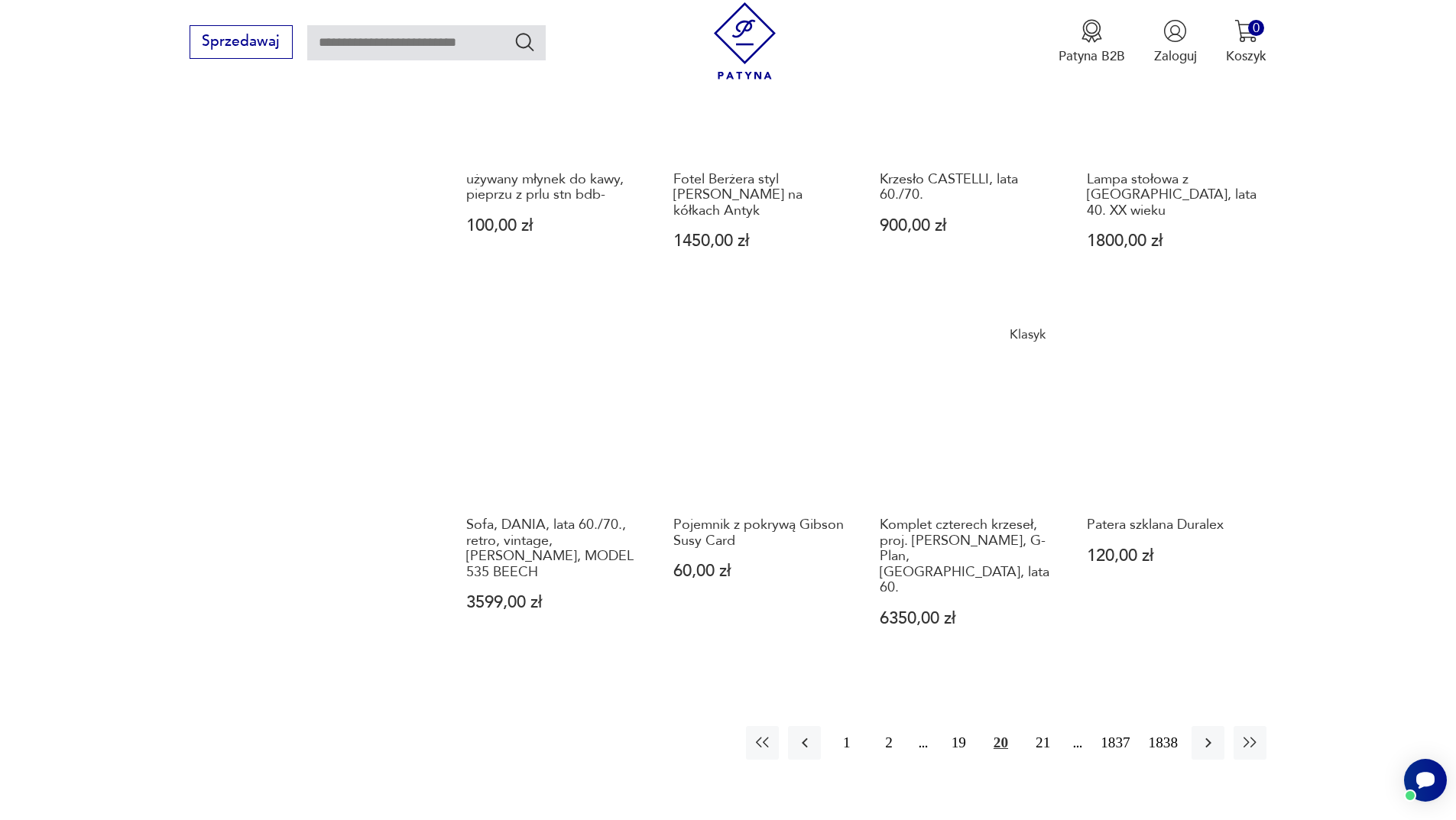
scroll to position [1635, 0]
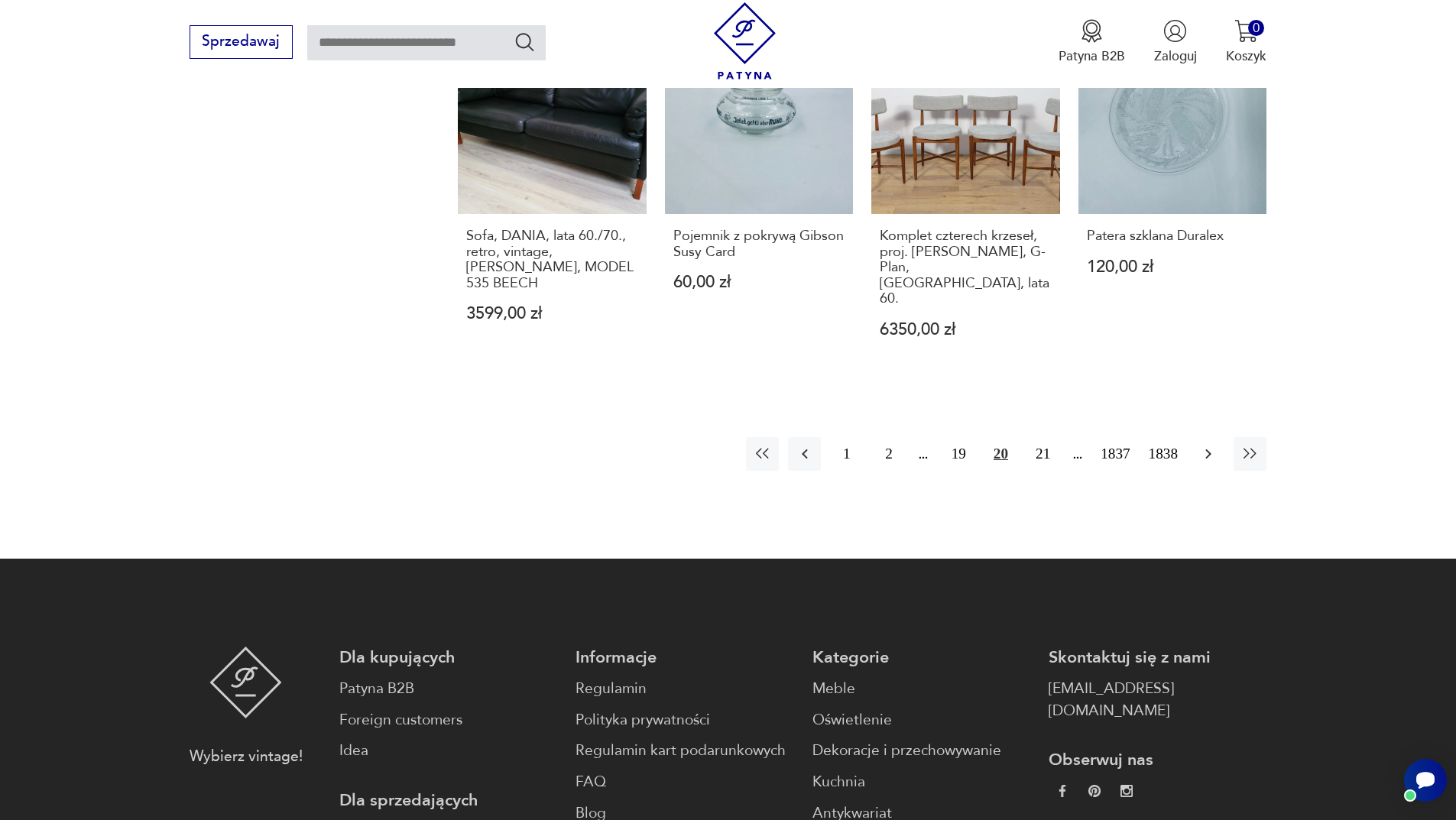
click at [1205, 445] on icon "button" at bounding box center [1208, 454] width 19 height 19
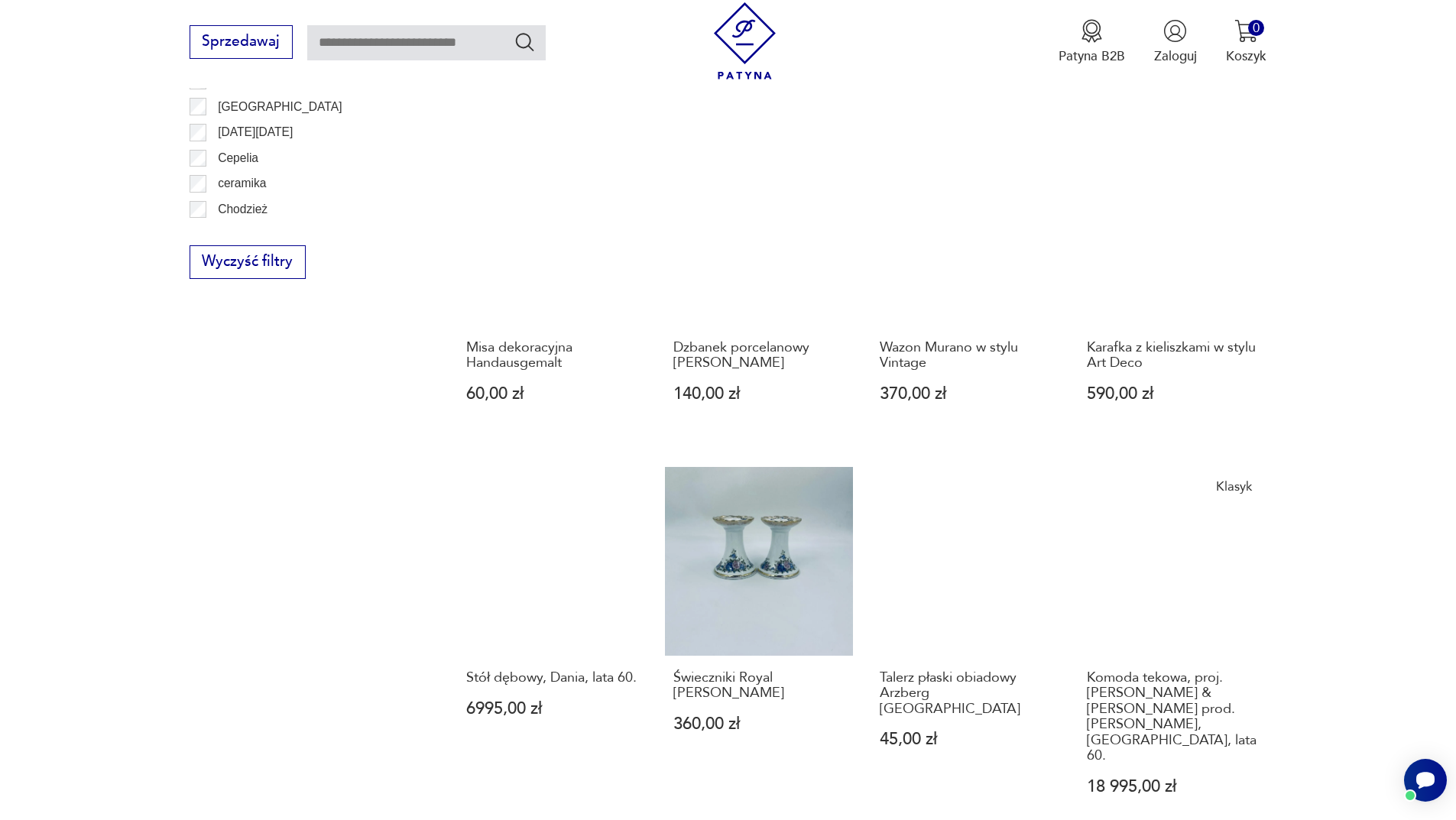
scroll to position [1482, 0]
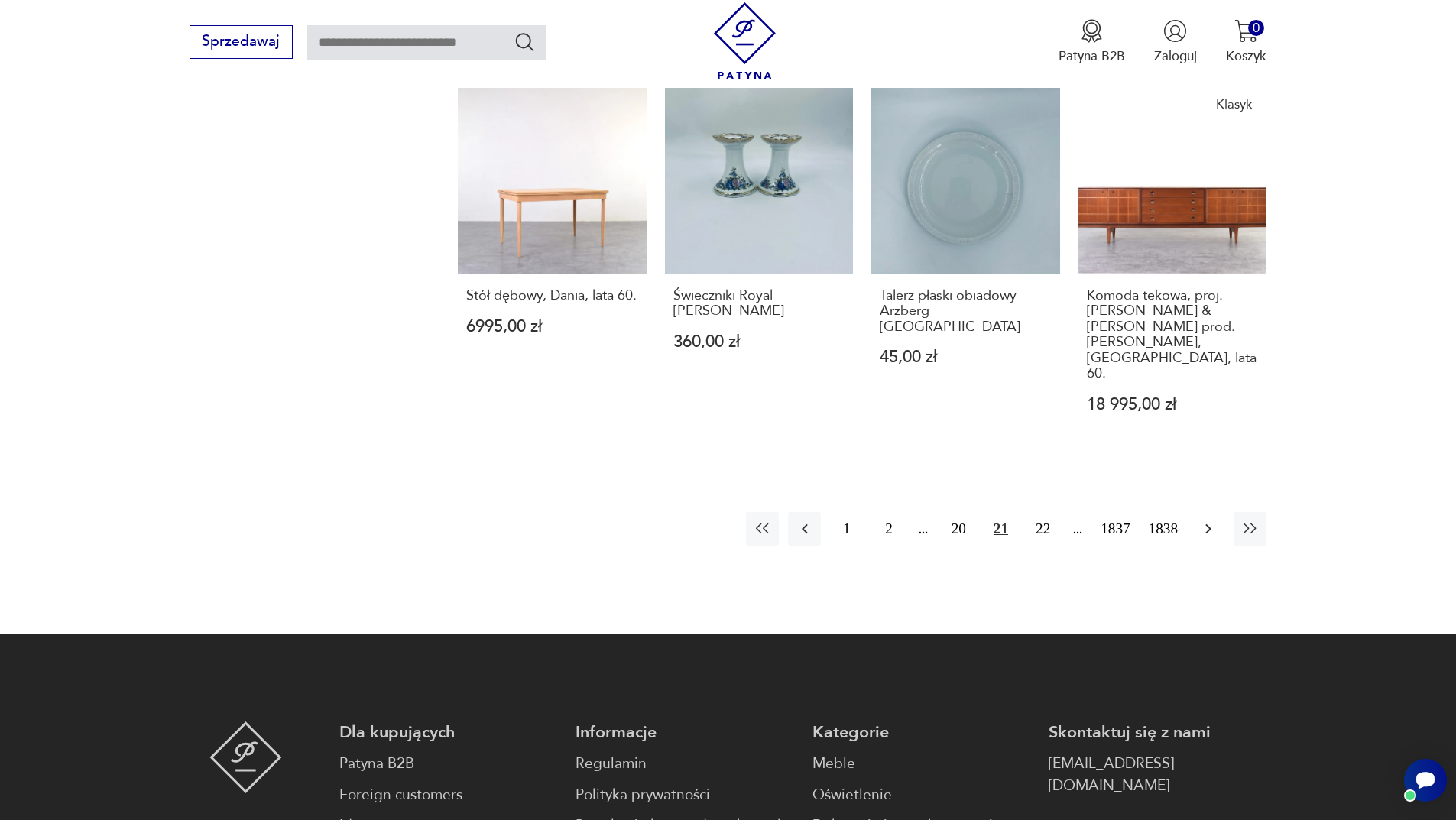
click at [1209, 512] on button "button" at bounding box center [1208, 529] width 33 height 33
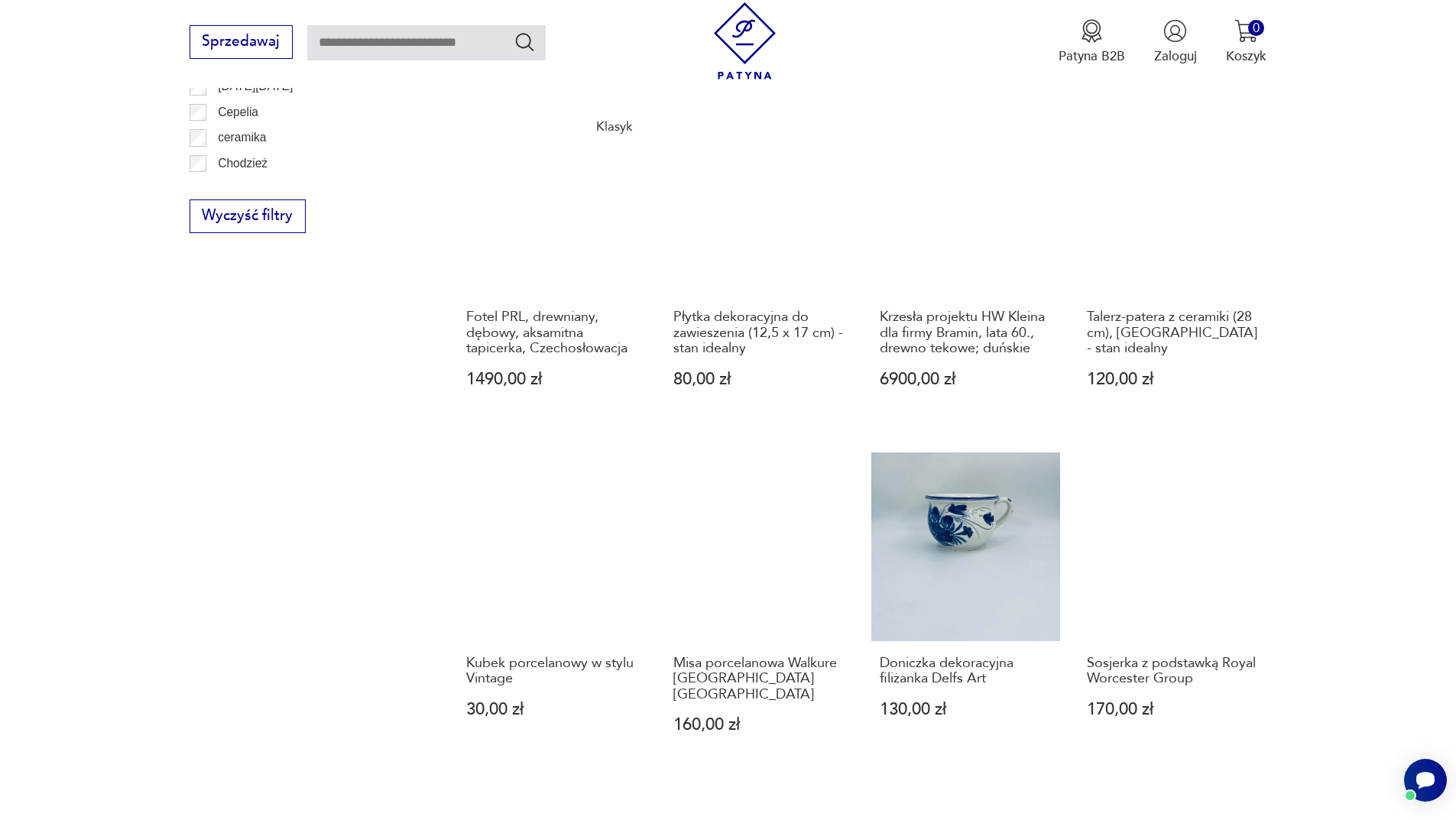
scroll to position [1329, 0]
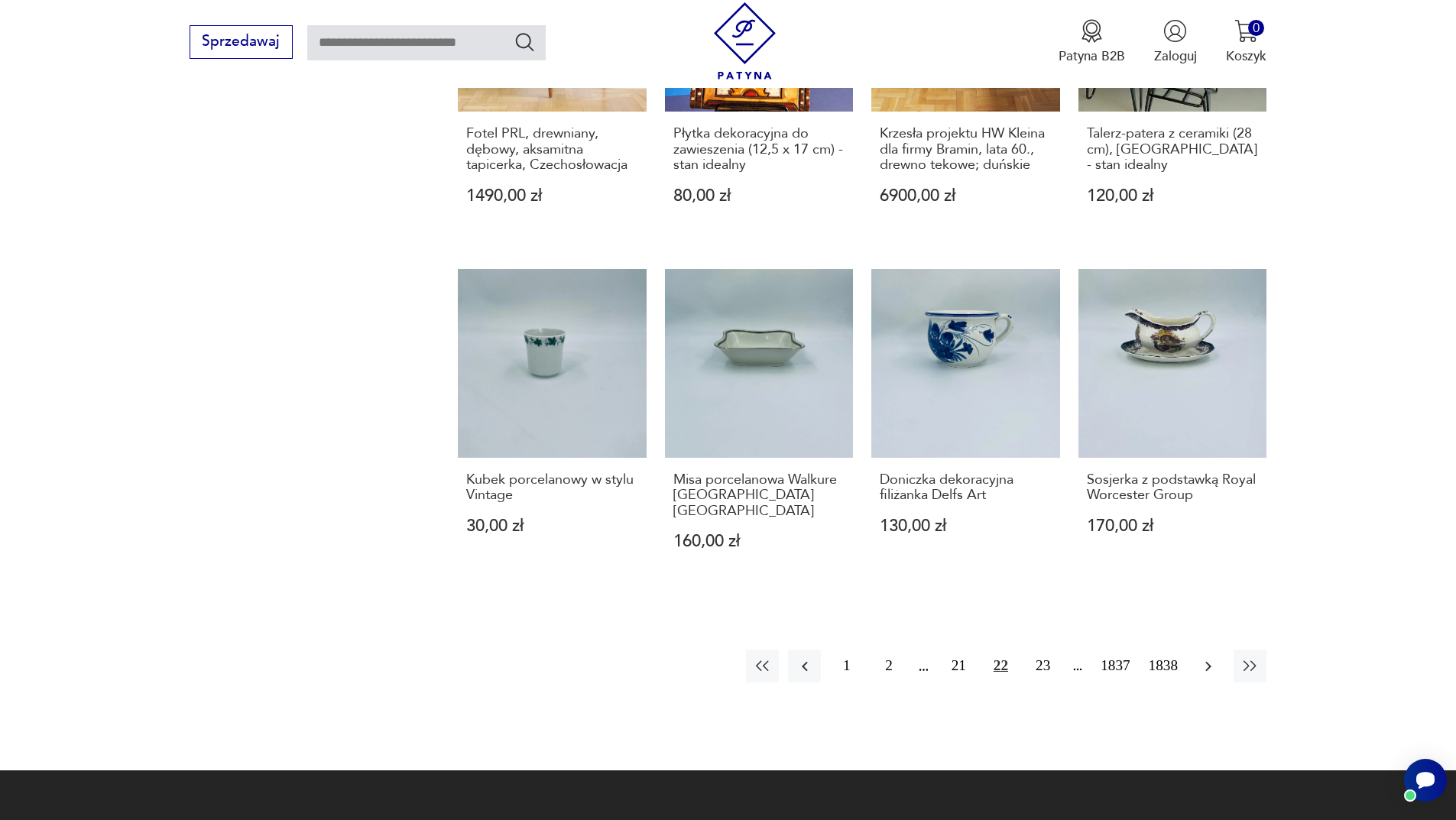
click at [1209, 658] on icon "button" at bounding box center [1208, 667] width 19 height 19
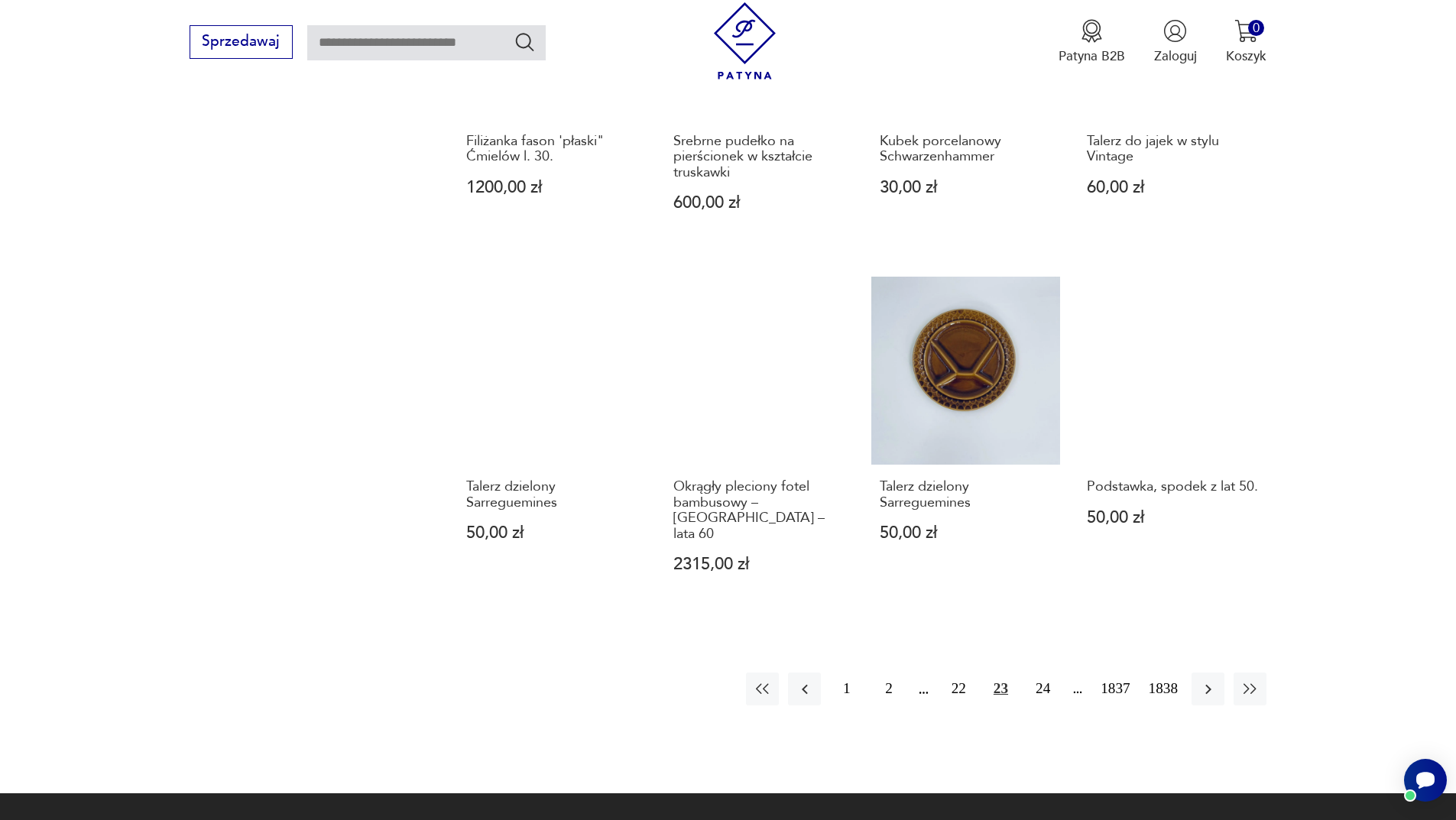
scroll to position [1329, 0]
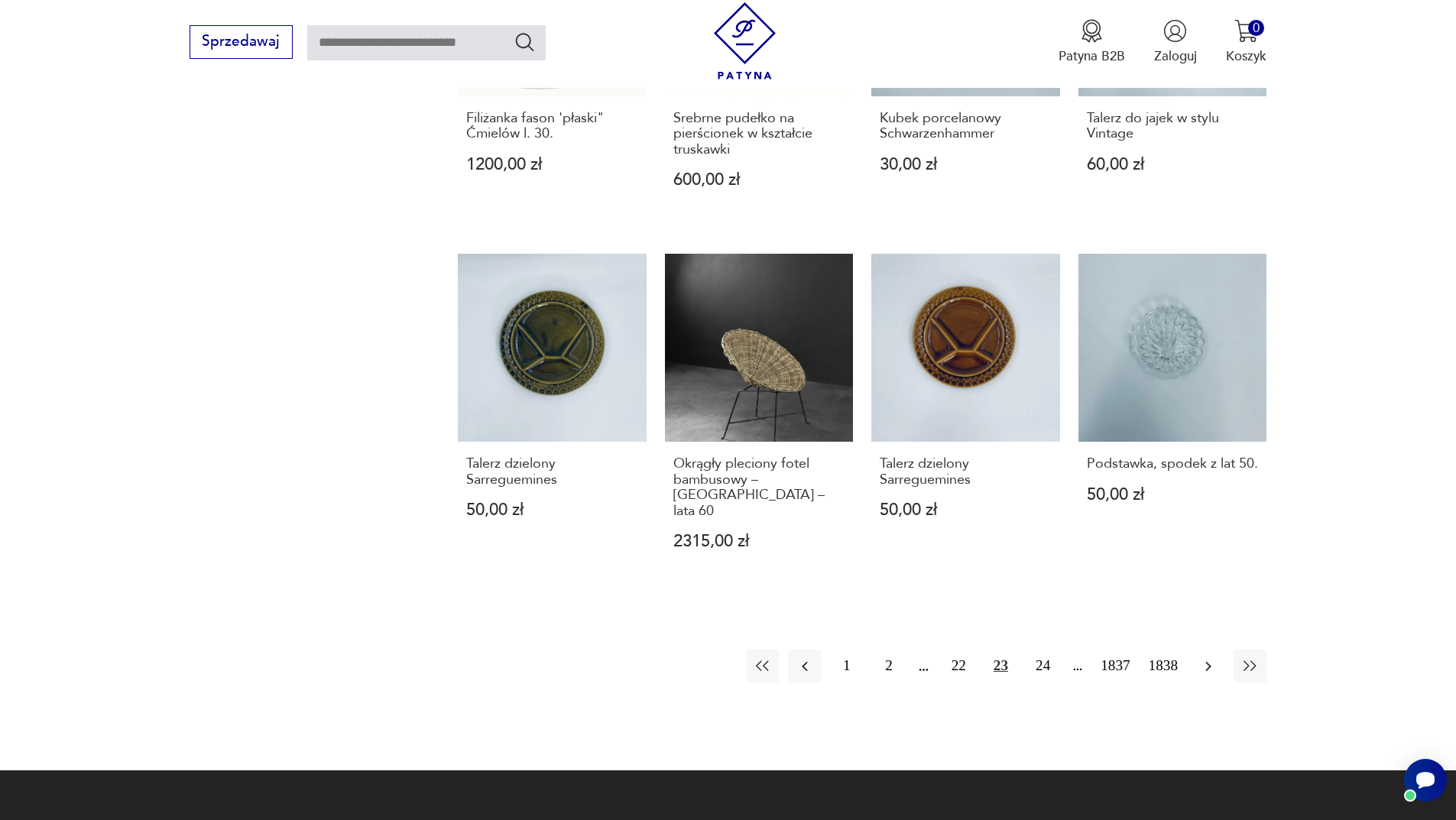
click at [1212, 658] on icon "button" at bounding box center [1208, 667] width 19 height 19
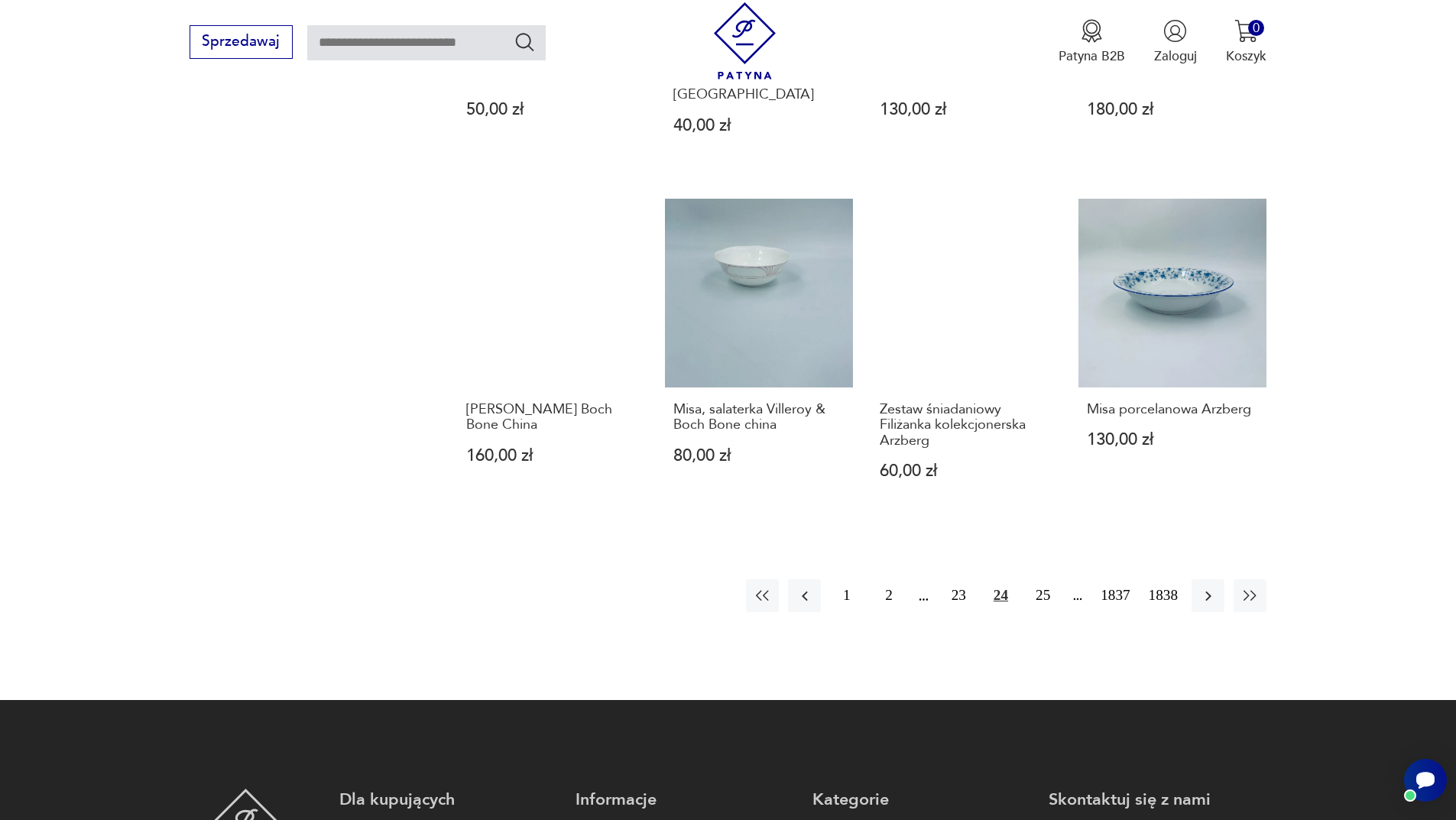
scroll to position [1406, 0]
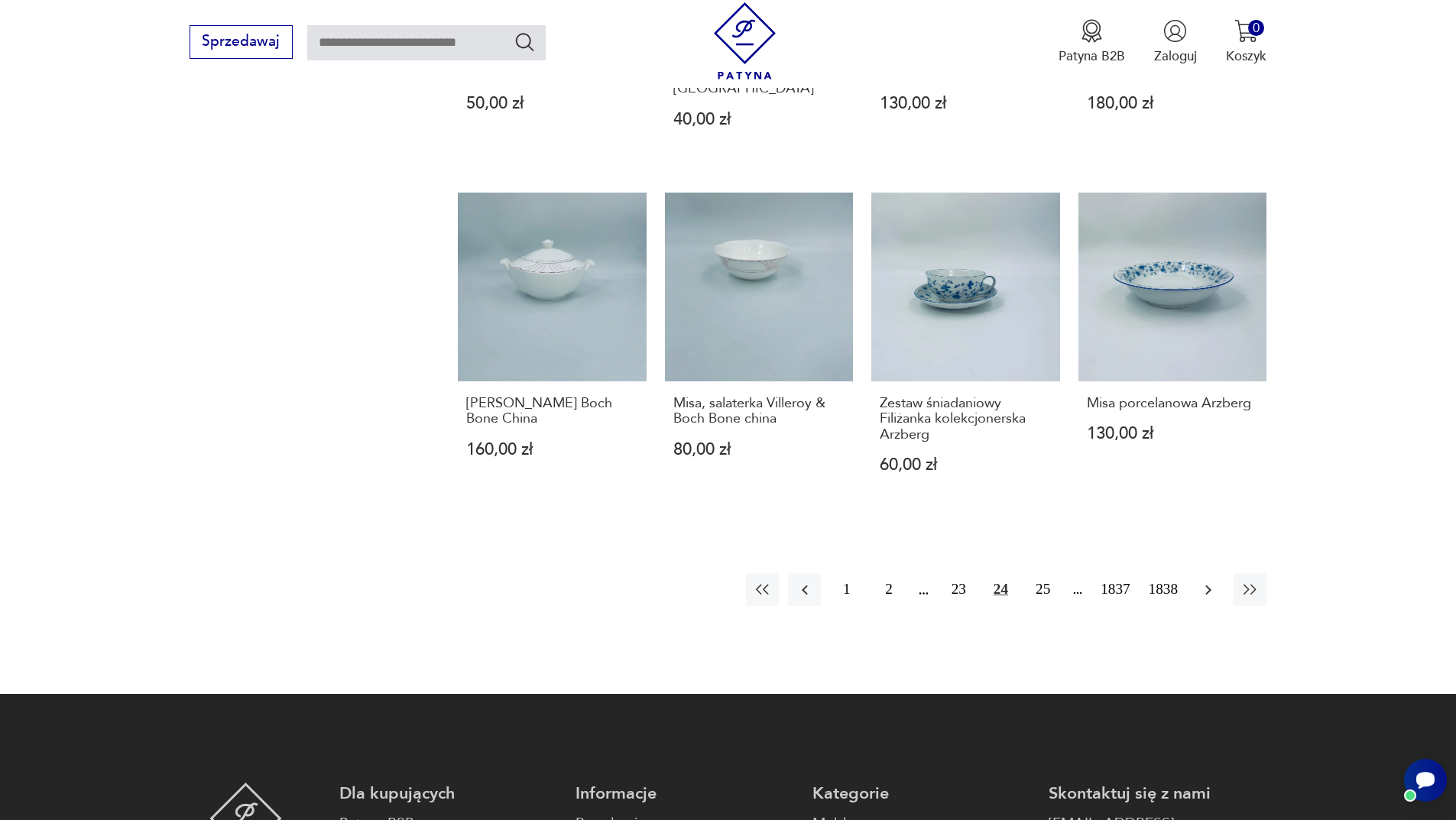
click at [1211, 573] on button "button" at bounding box center [1208, 589] width 33 height 33
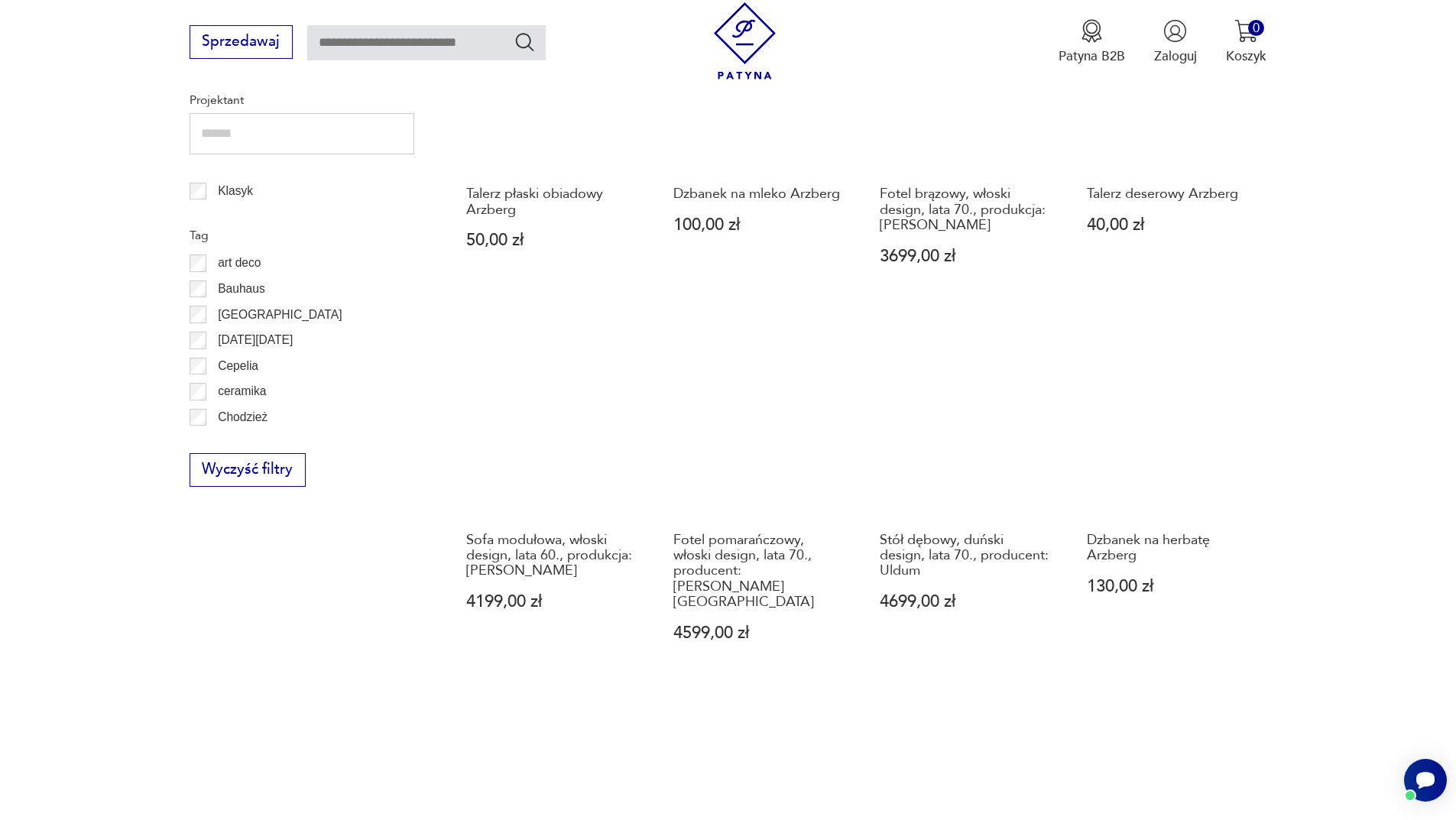
scroll to position [1253, 0]
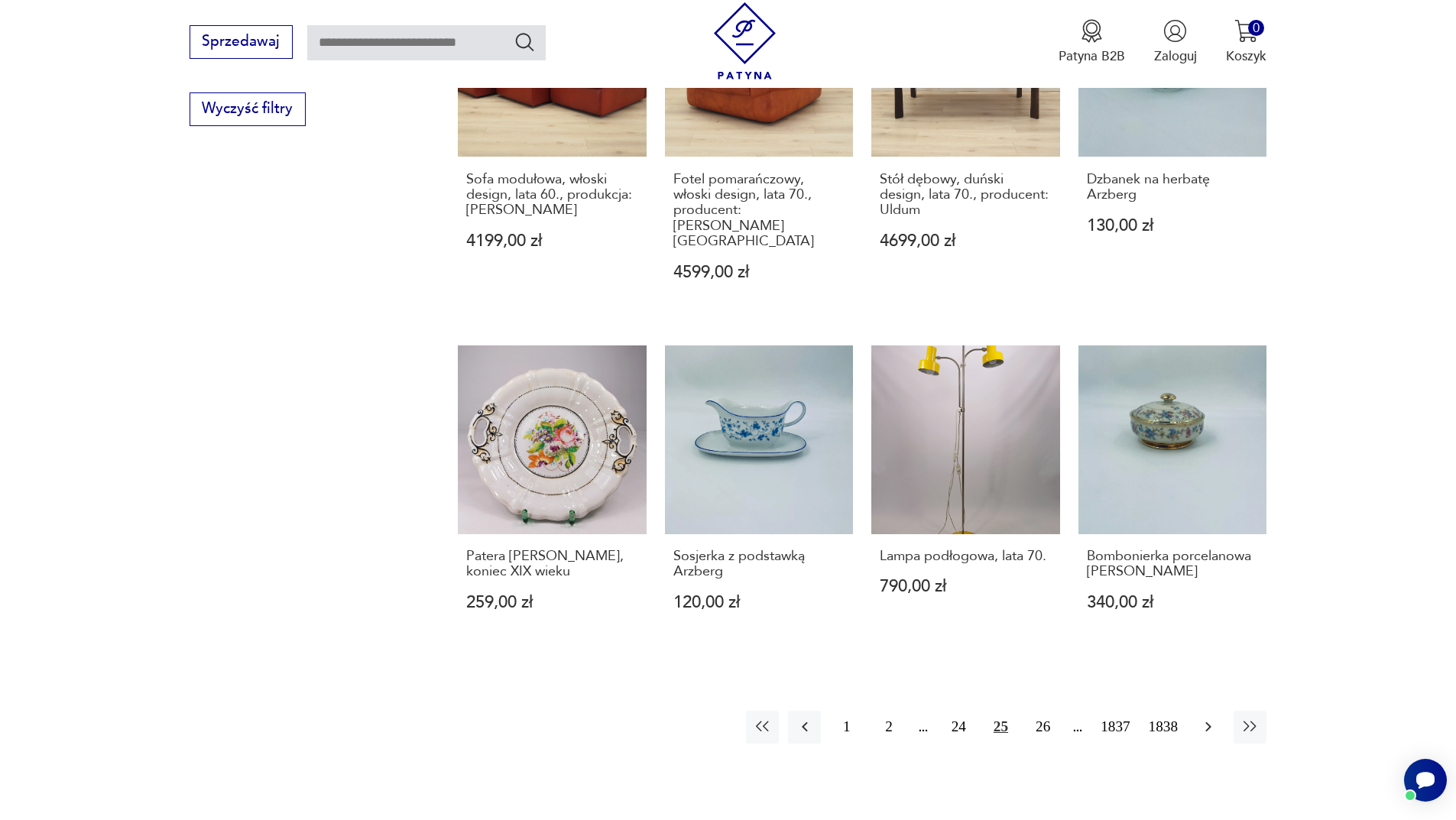
click at [1209, 718] on icon "button" at bounding box center [1208, 727] width 19 height 19
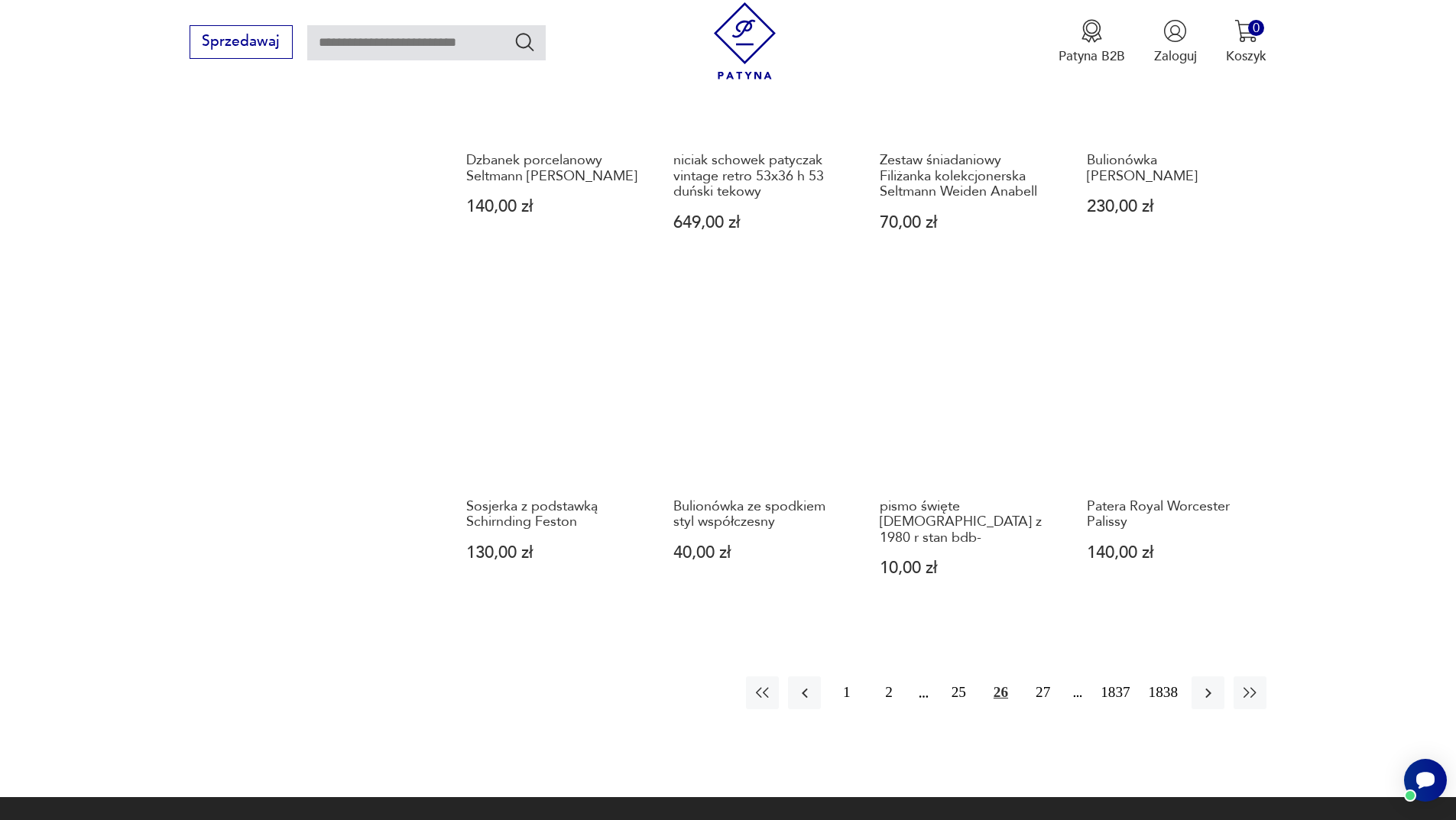
scroll to position [1329, 0]
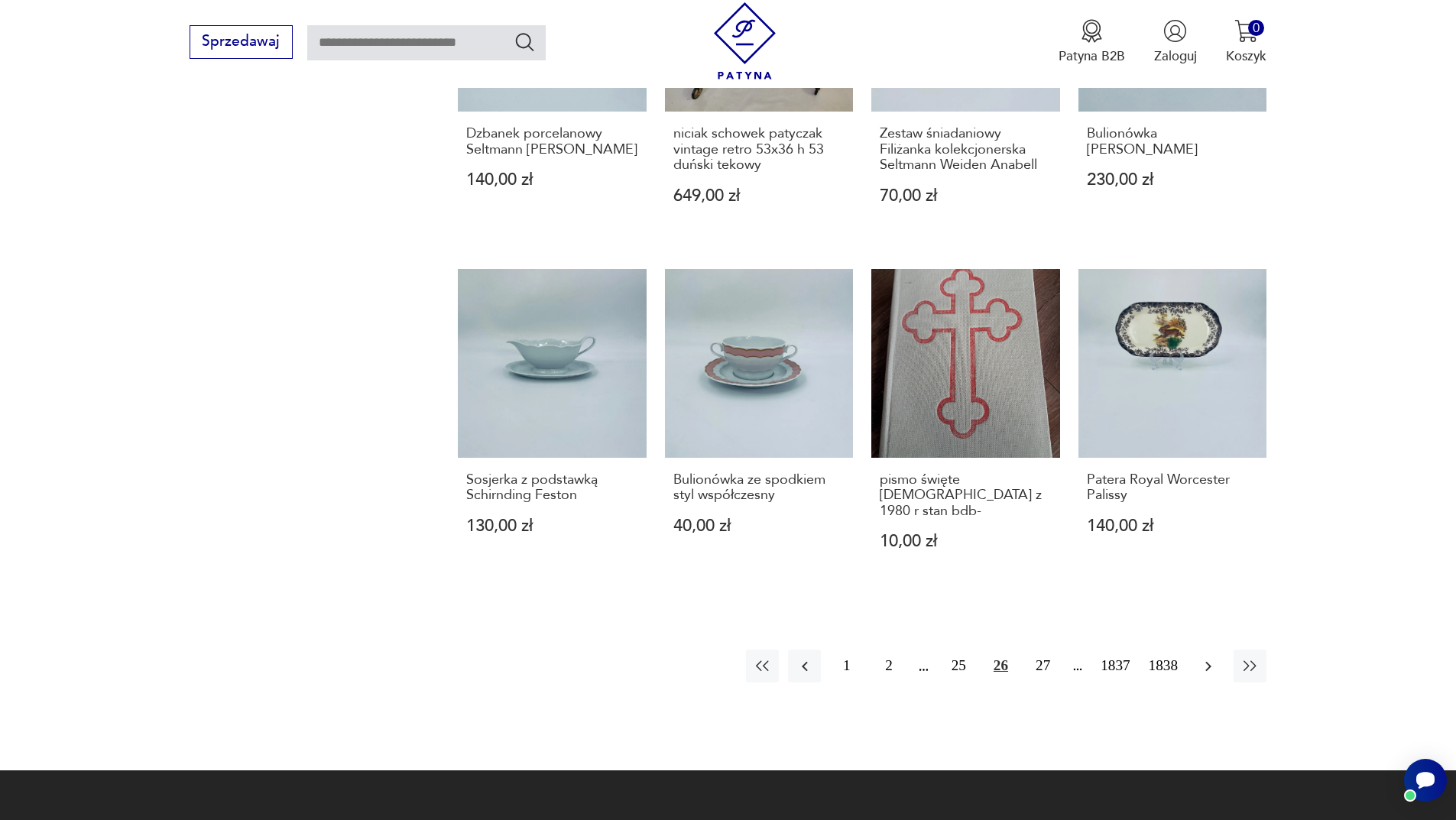
click at [1209, 650] on button "button" at bounding box center [1208, 666] width 33 height 33
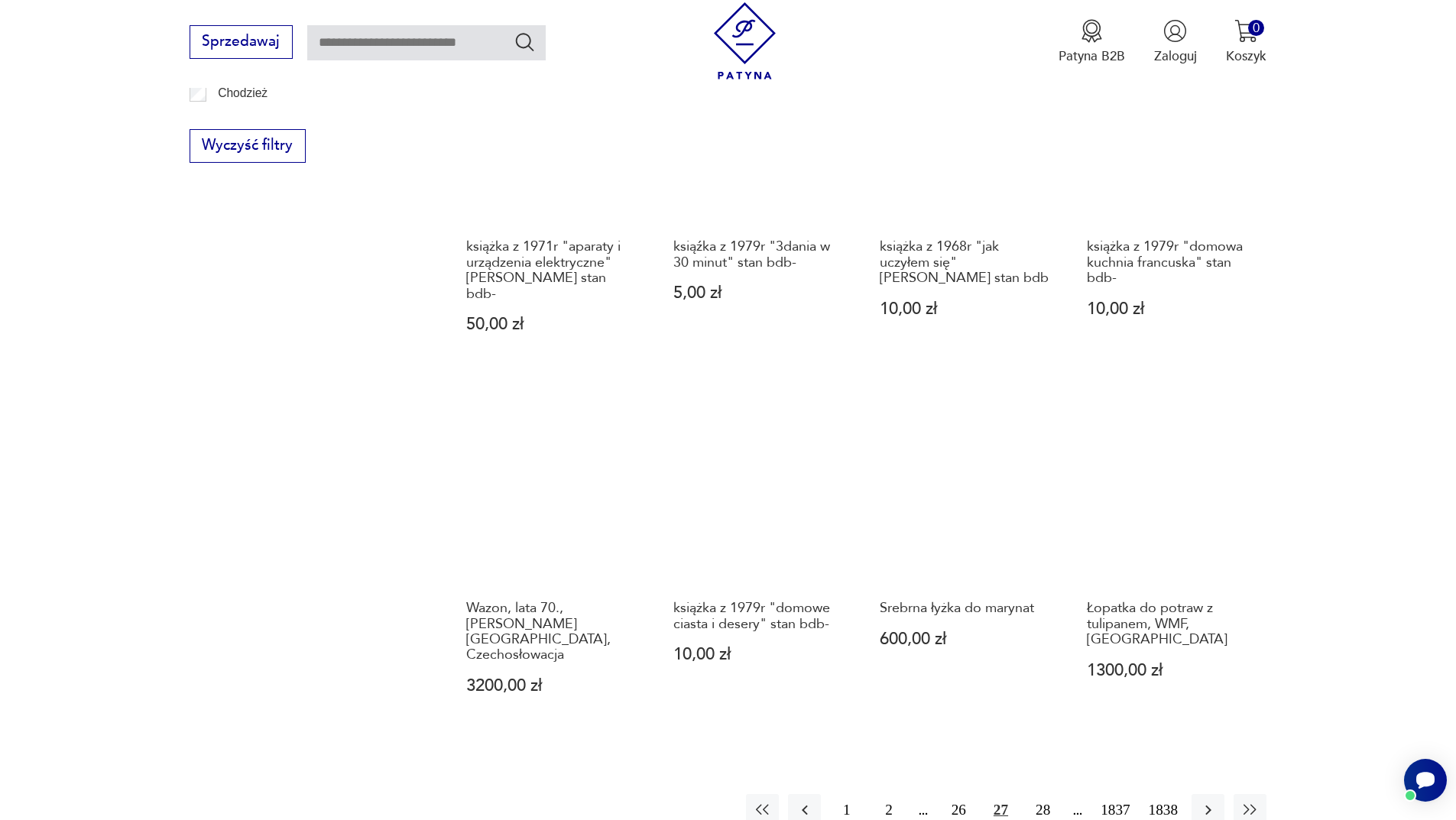
scroll to position [1482, 0]
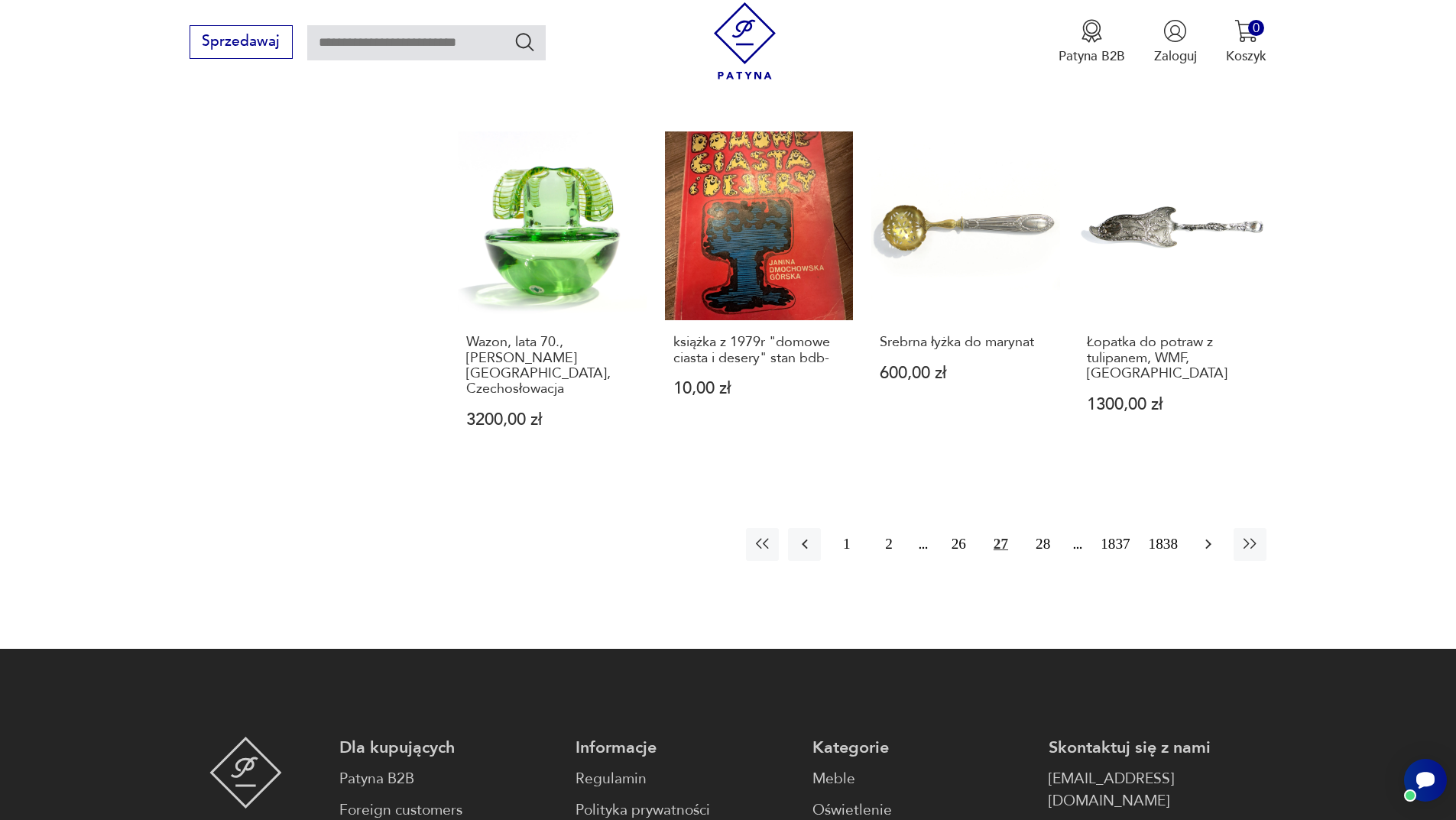
click at [1208, 528] on button "button" at bounding box center [1208, 544] width 33 height 33
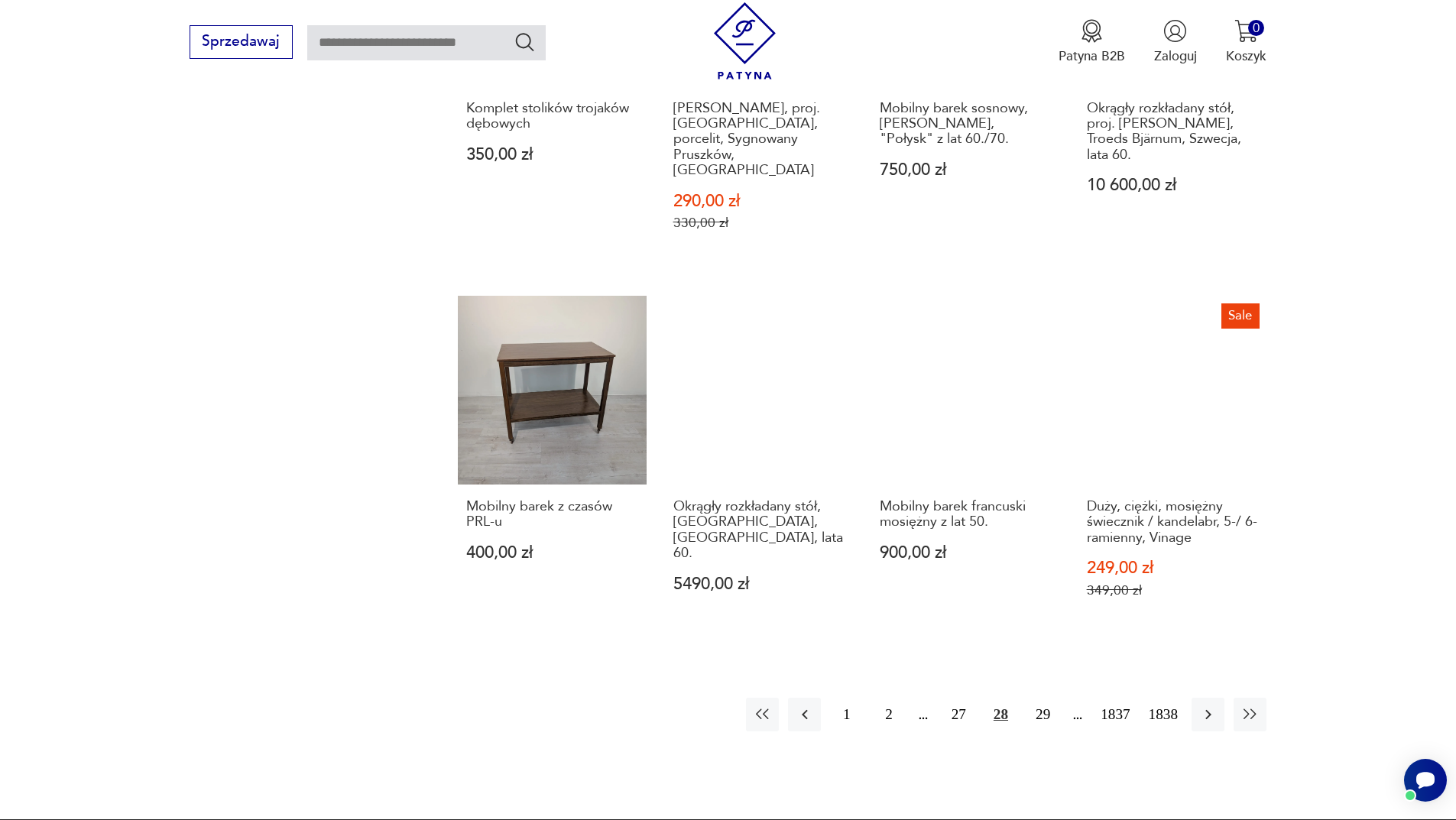
scroll to position [1406, 0]
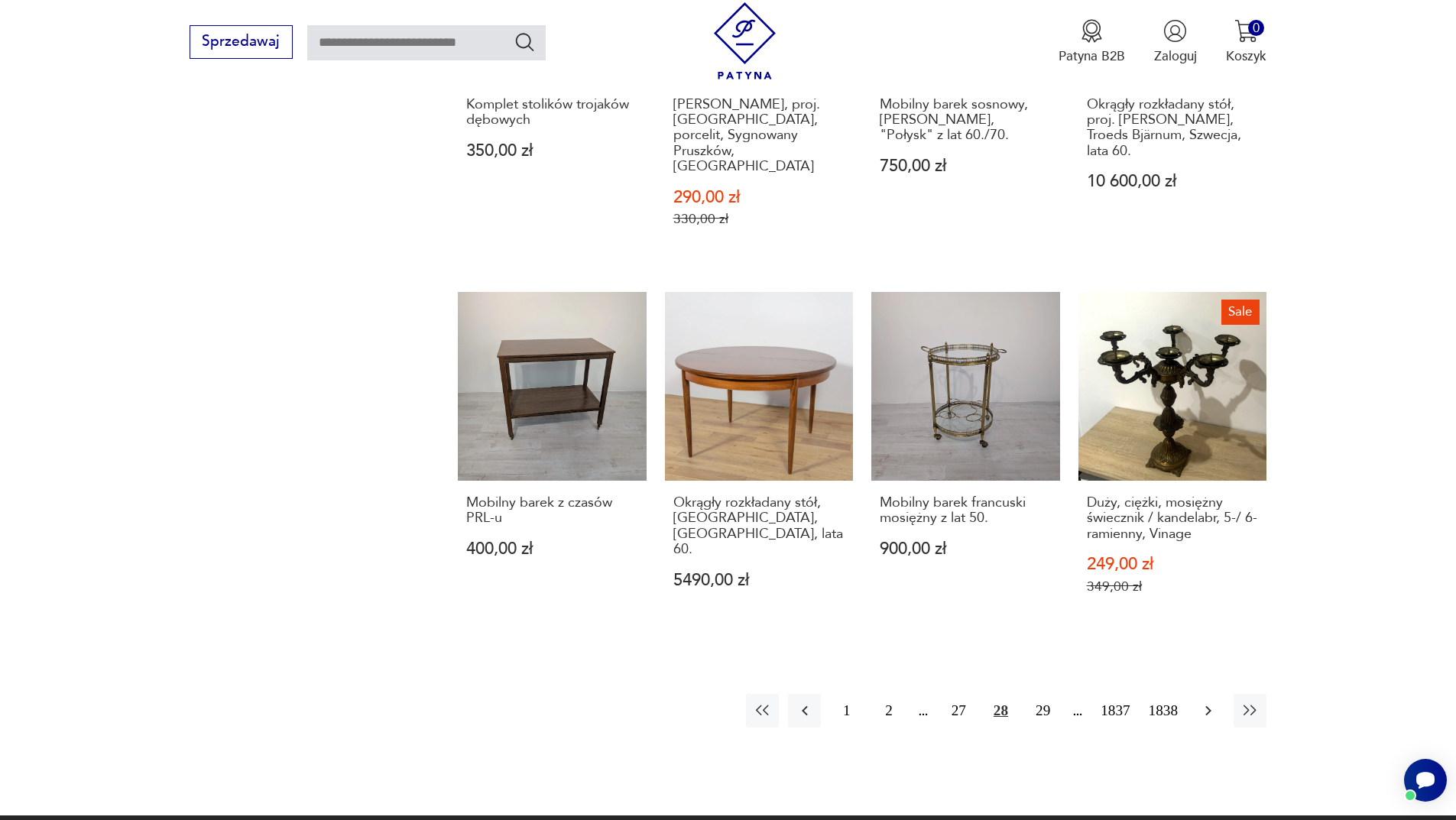
click at [1215, 702] on icon "button" at bounding box center [1208, 711] width 19 height 19
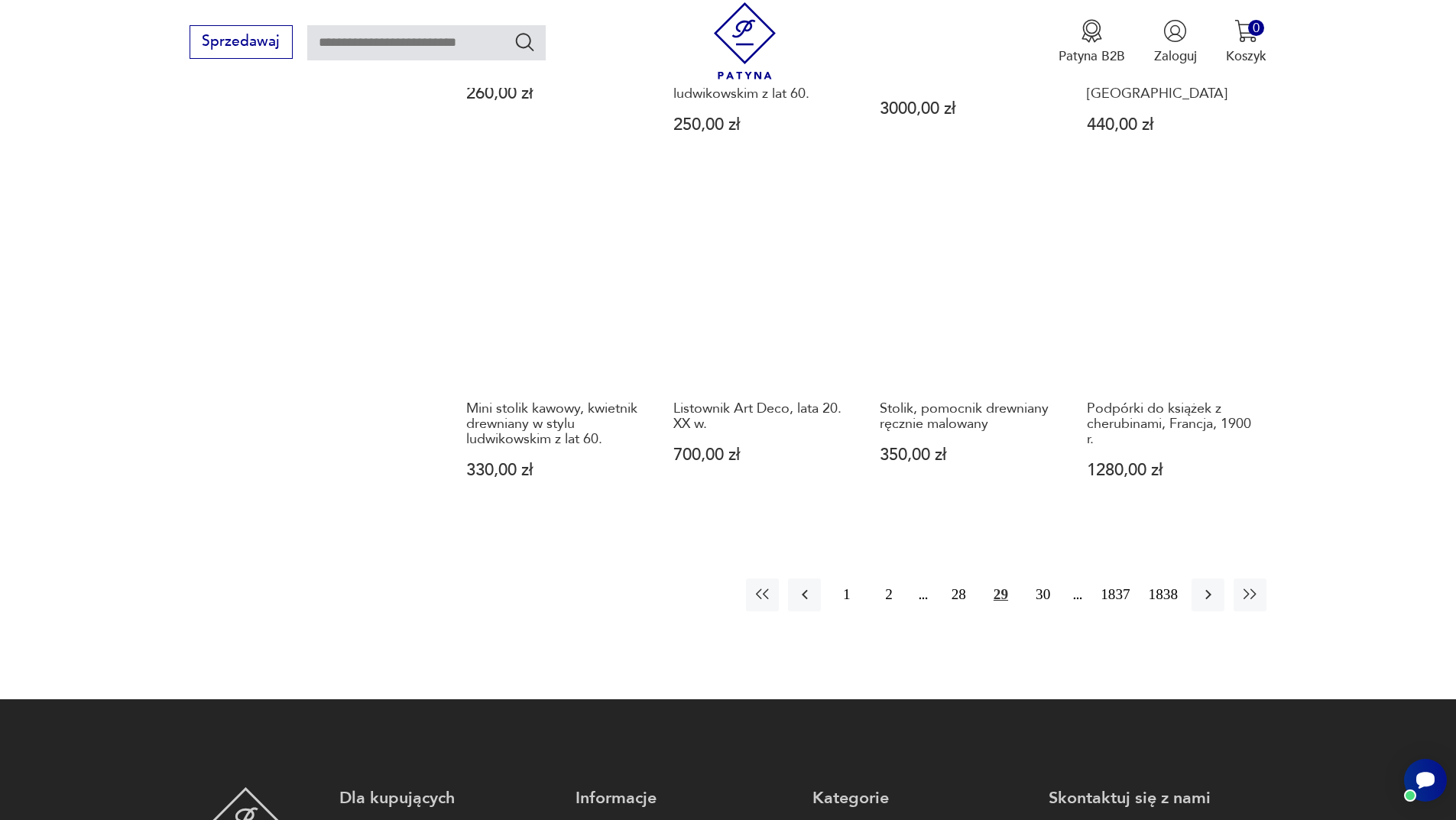
scroll to position [1558, 0]
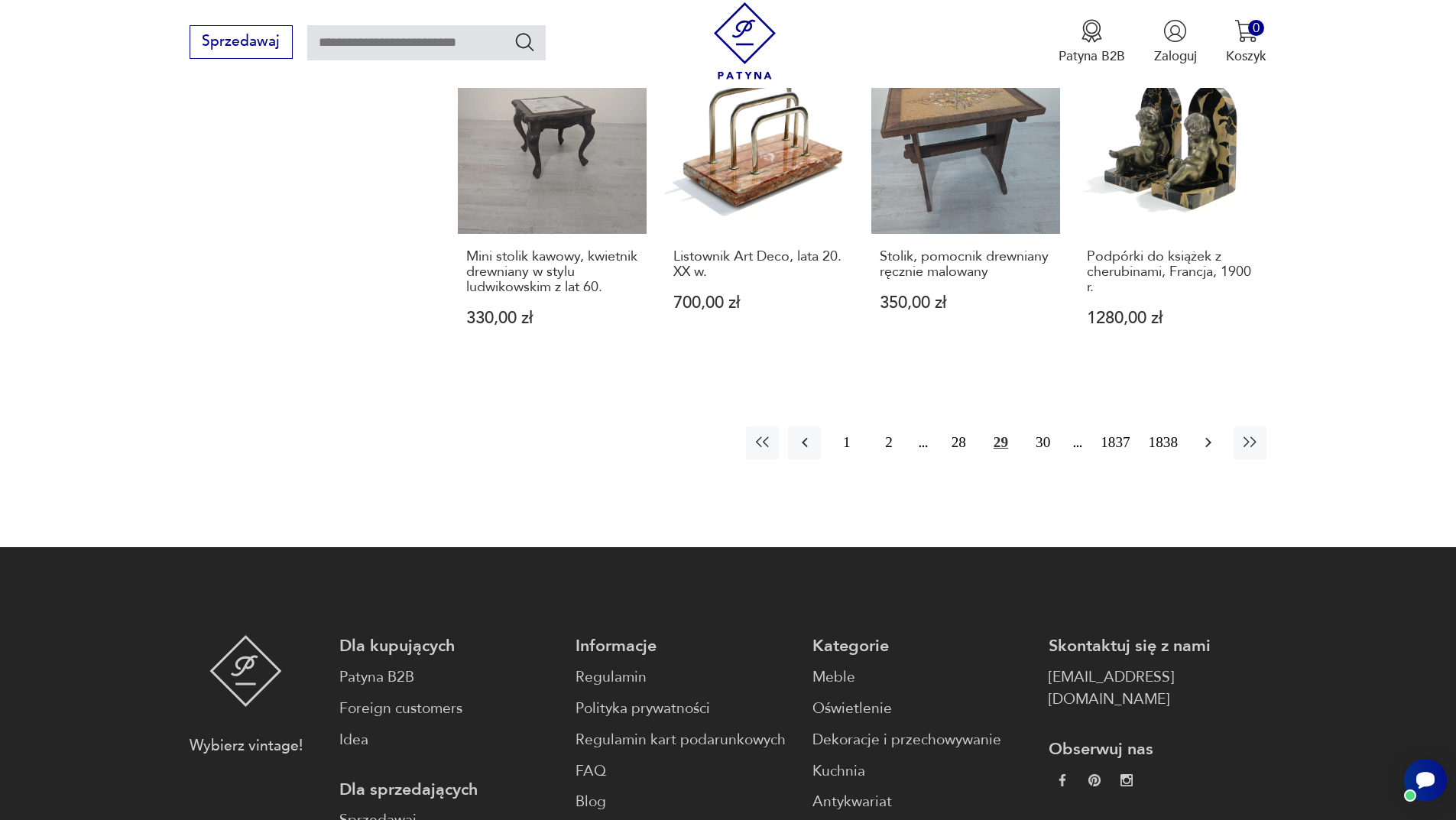
click at [1204, 431] on button "button" at bounding box center [1208, 443] width 33 height 33
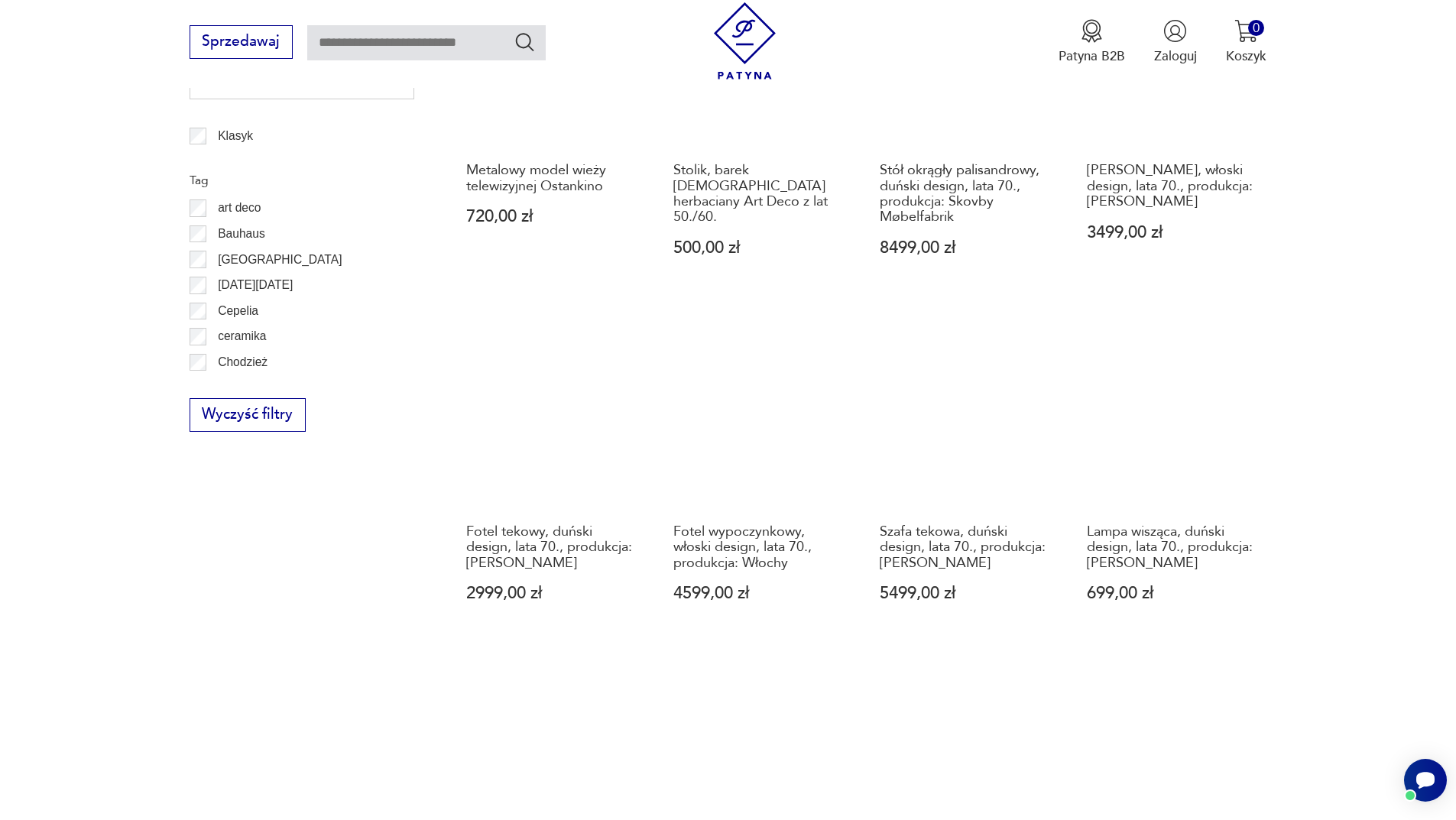
scroll to position [1482, 0]
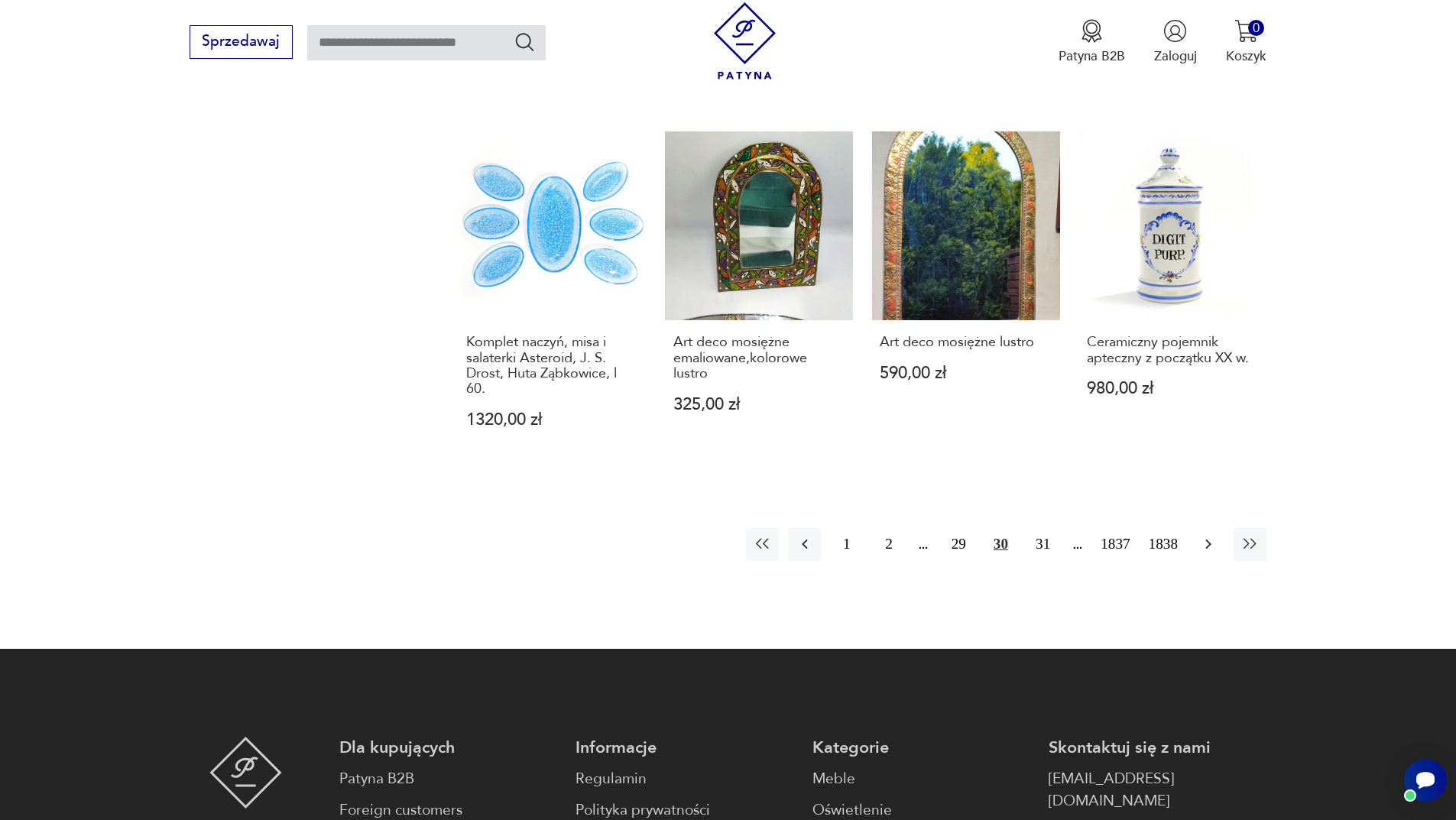
click at [1209, 538] on button "button" at bounding box center [1208, 544] width 33 height 33
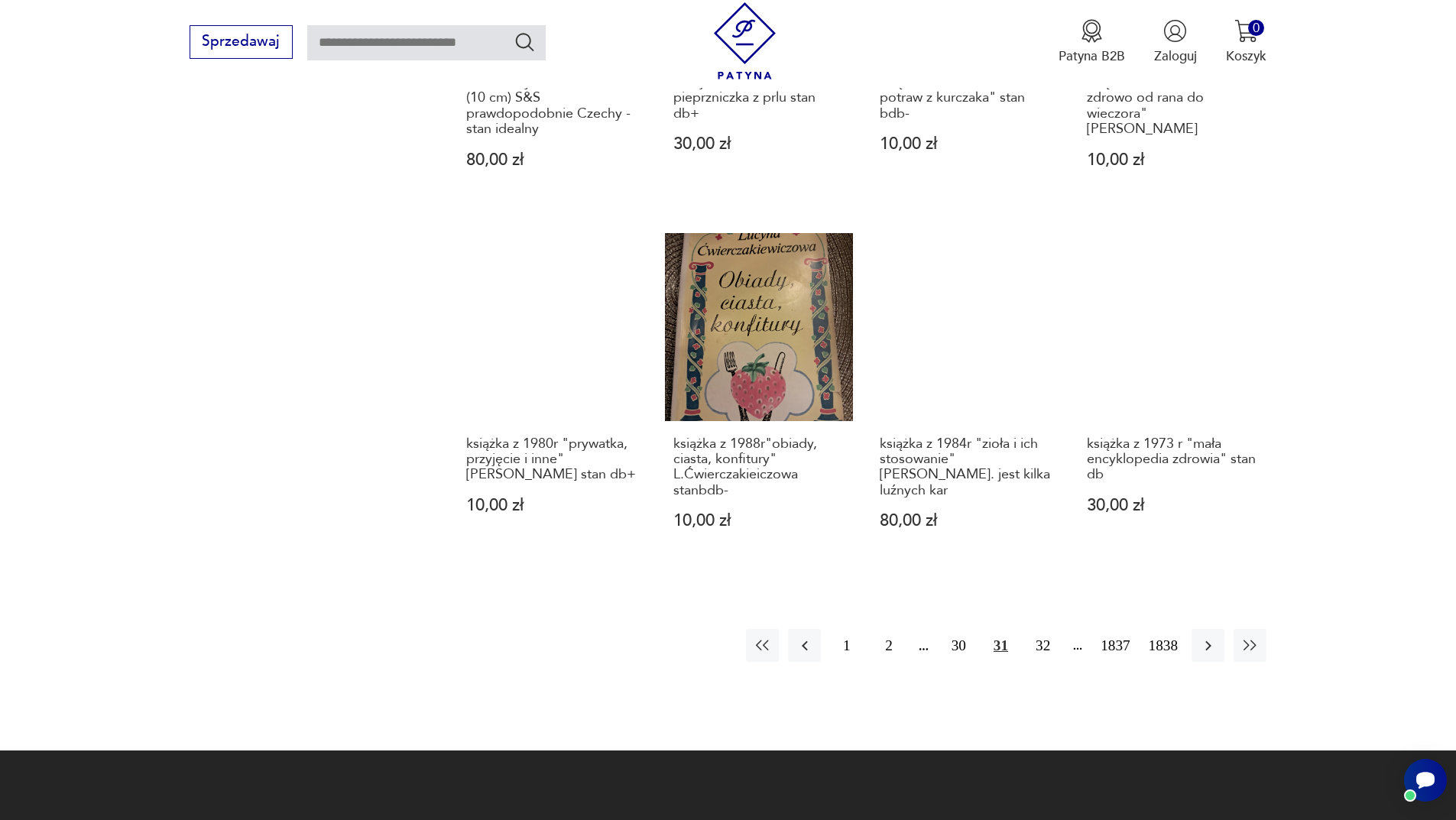
scroll to position [1482, 0]
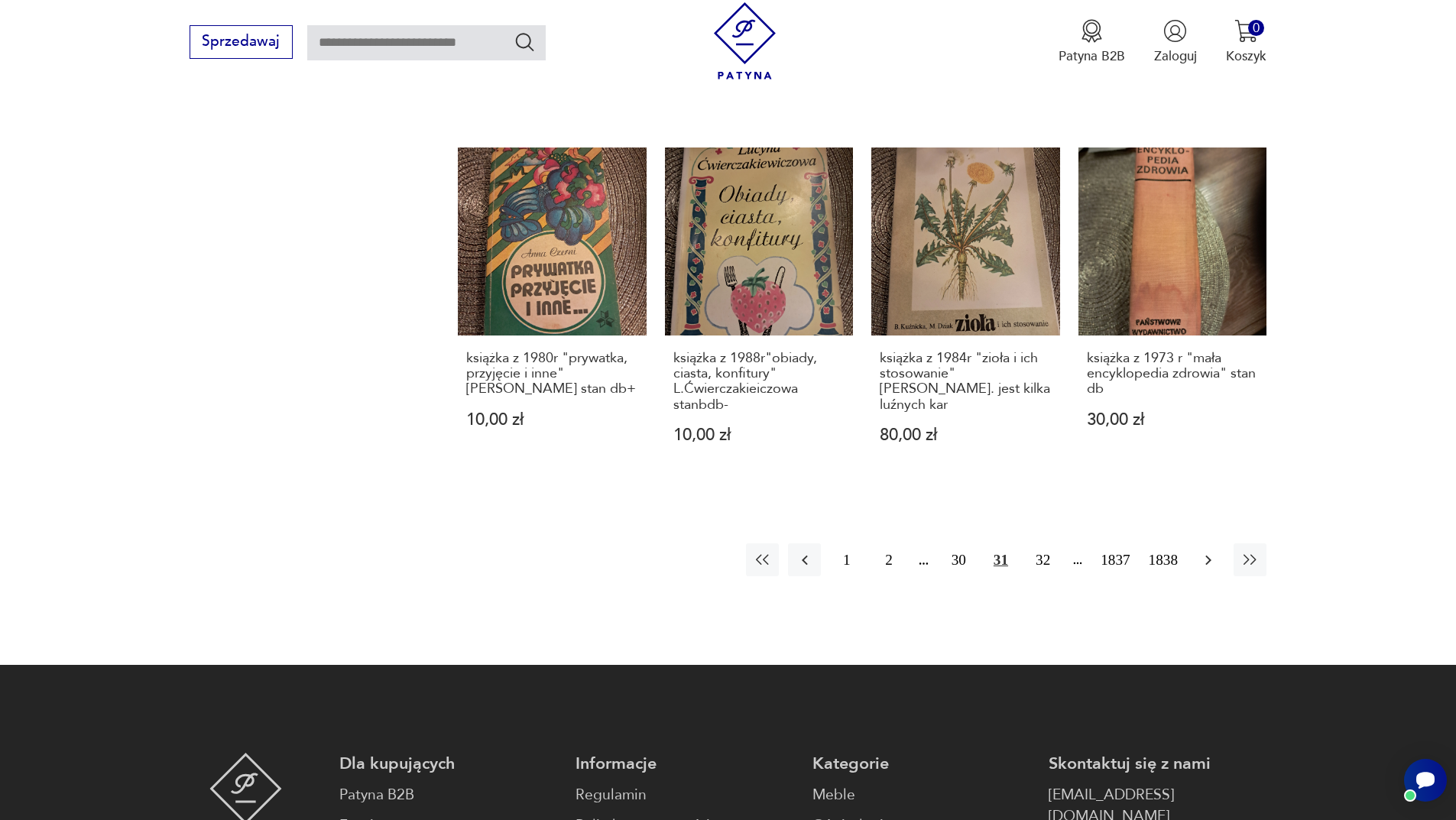
click at [1207, 551] on icon "button" at bounding box center [1208, 561] width 19 height 19
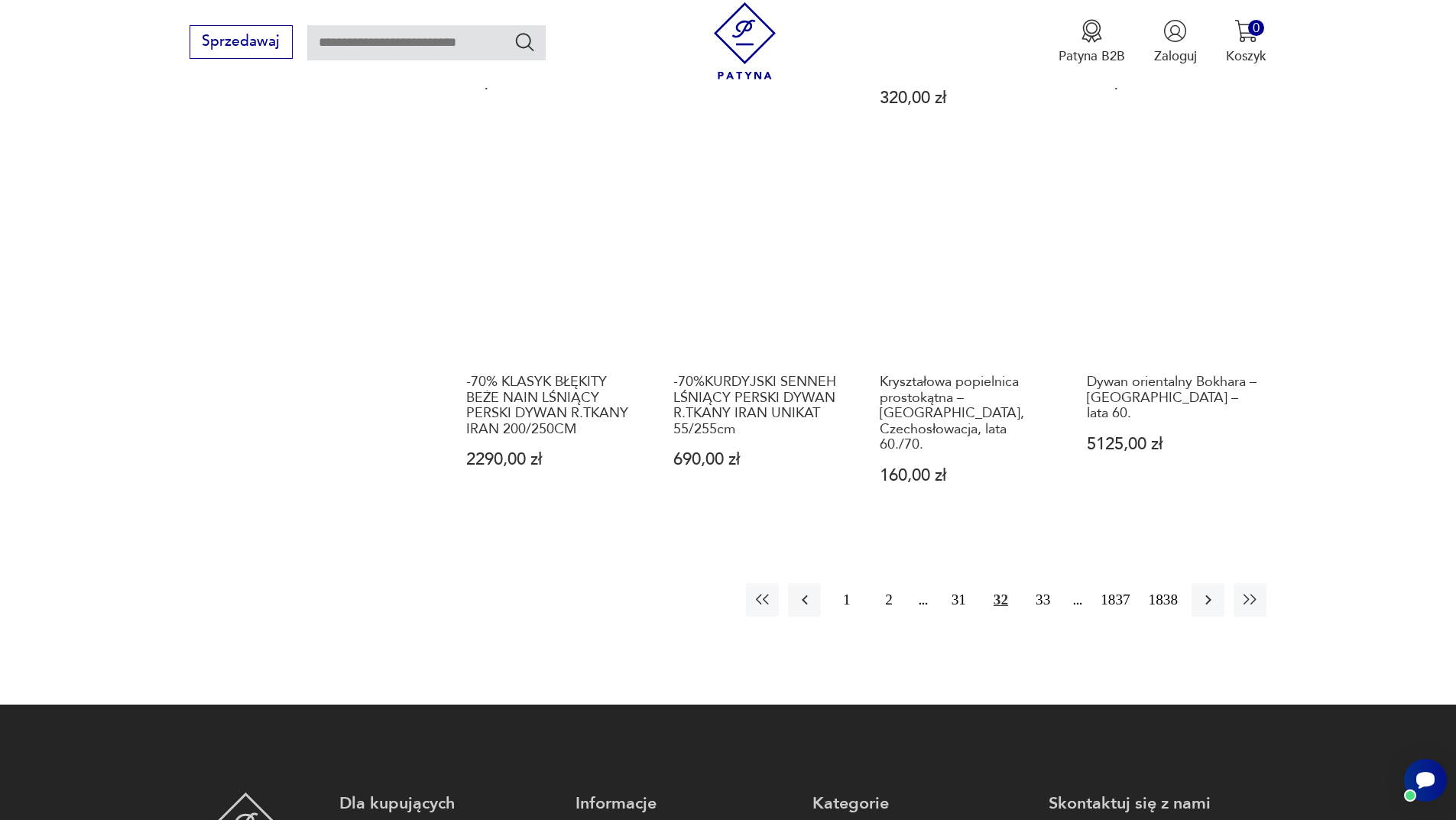
scroll to position [1711, 0]
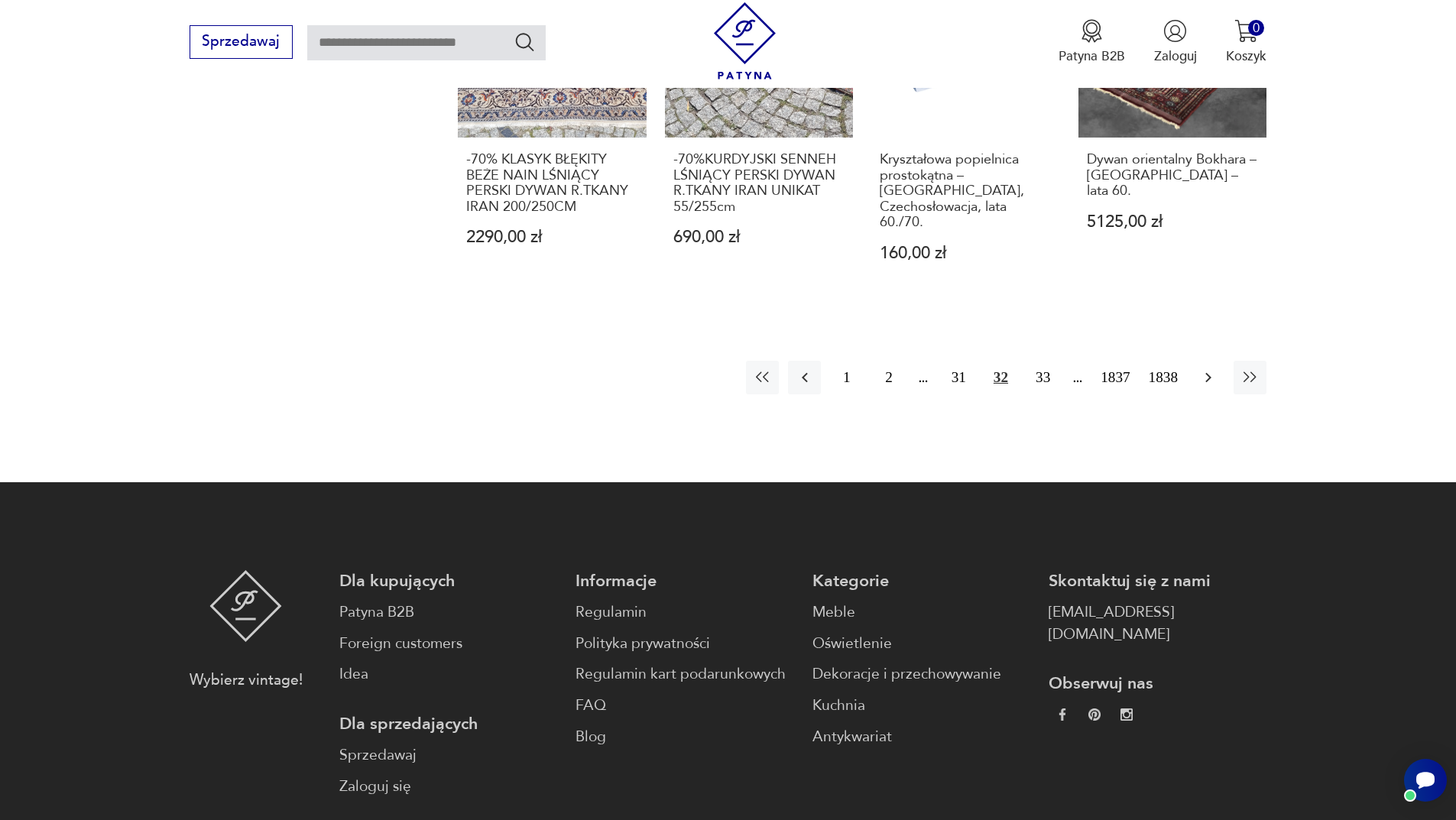
click at [1211, 361] on button "button" at bounding box center [1208, 377] width 33 height 33
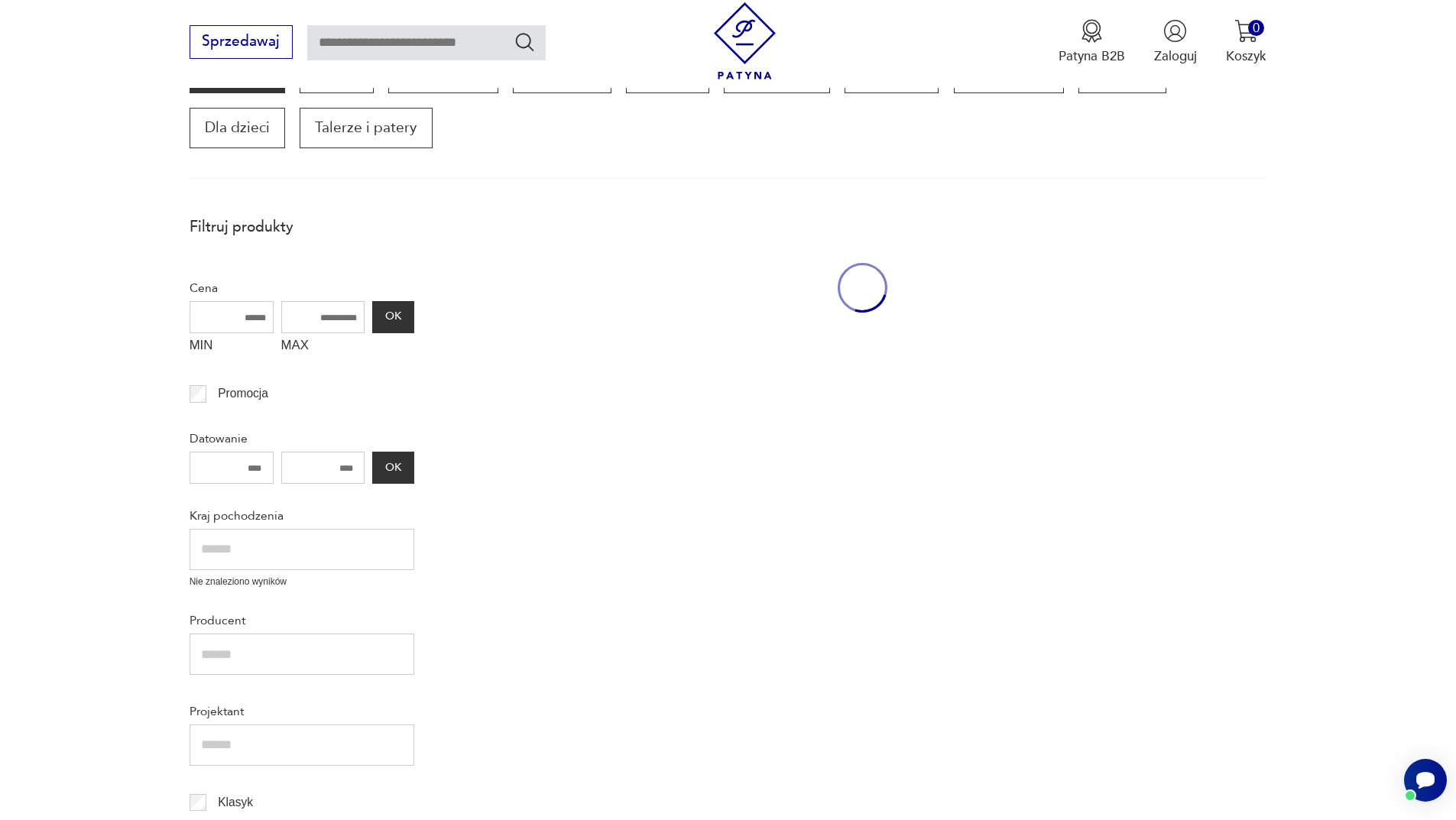
scroll to position [259, 0]
